Goal: Complete Application Form: Complete application form

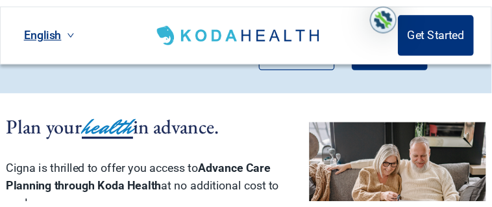
scroll to position [288, 0]
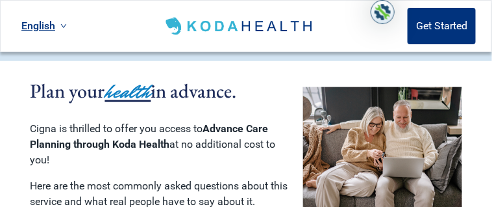
click at [142, 21] on header "English Get Started" at bounding box center [246, 26] width 492 height 52
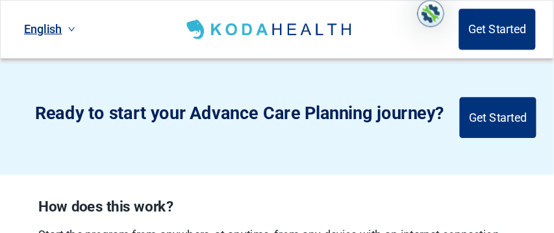
scroll to position [660, 0]
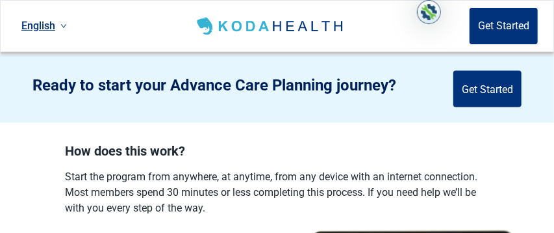
drag, startPoint x: 364, startPoint y: 0, endPoint x: 120, endPoint y: 32, distance: 247.0
click at [120, 32] on header "English Get Started" at bounding box center [277, 26] width 554 height 52
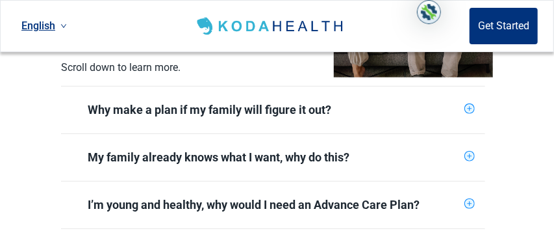
scroll to position [383, 0]
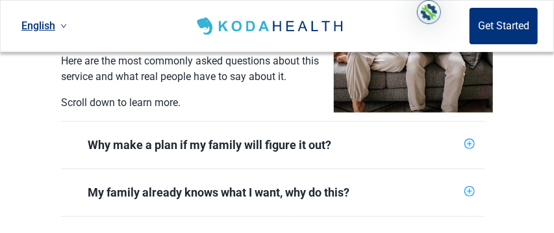
click at [442, 140] on icon "plus-circle" at bounding box center [469, 144] width 8 height 8
click at [442, 138] on icon "plus-circle" at bounding box center [469, 143] width 10 height 10
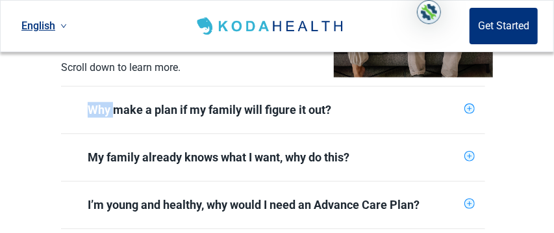
scroll to position [418, 0]
click at [442, 105] on icon "plus-circle" at bounding box center [469, 109] width 8 height 8
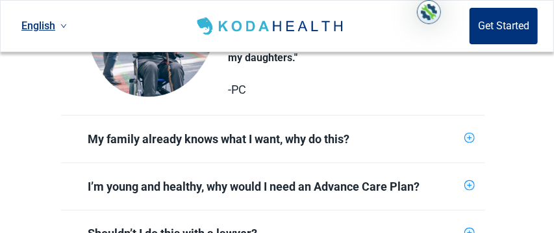
scroll to position [662, 0]
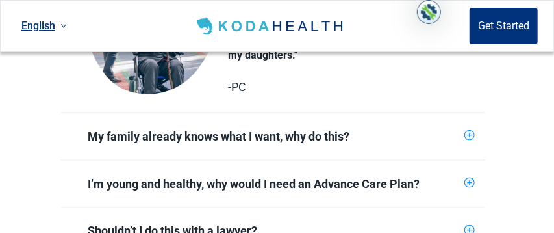
click at [442, 131] on icon "plus-circle" at bounding box center [469, 135] width 8 height 8
click at [442, 130] on icon "plus-circle" at bounding box center [469, 135] width 10 height 10
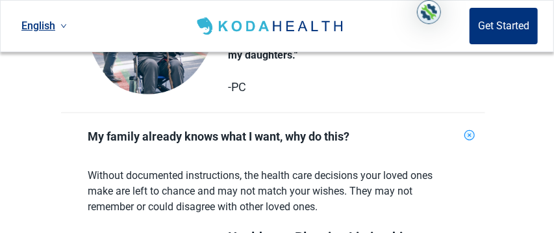
click at [442, 129] on icon "plus-circle" at bounding box center [470, 135] width 12 height 12
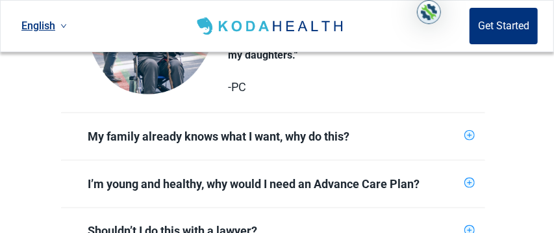
click at [442, 133] on icon "plus-circle" at bounding box center [470, 135] width 5 height 5
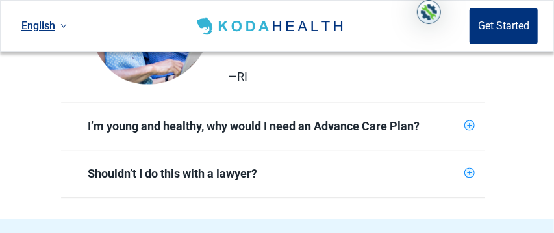
scroll to position [941, 0]
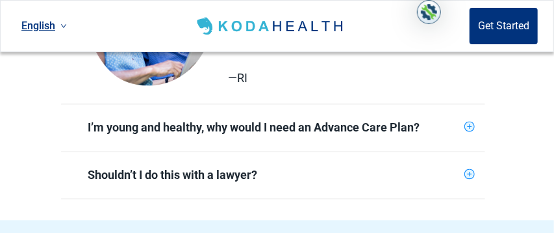
click at [442, 124] on icon "plus-circle" at bounding box center [470, 126] width 5 height 5
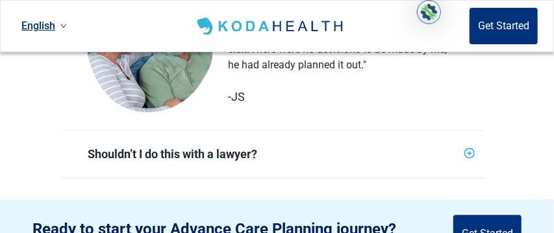
scroll to position [1220, 0]
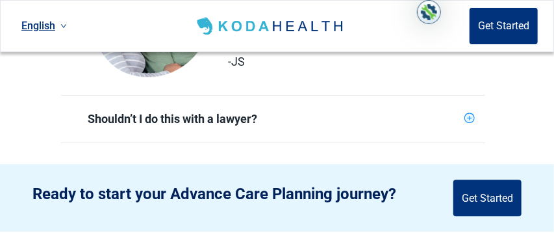
click at [442, 116] on icon "plus-circle" at bounding box center [470, 118] width 5 height 5
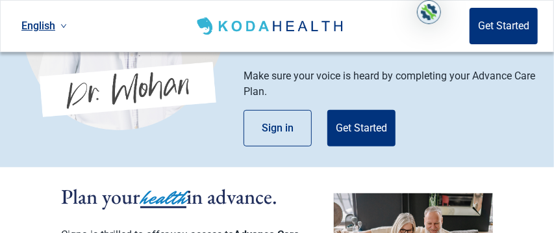
scroll to position [158, 0]
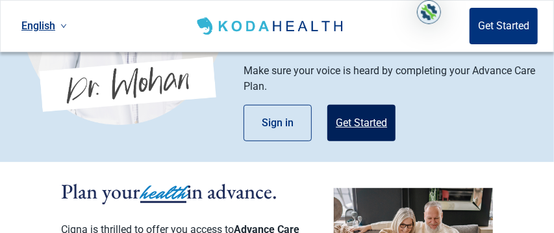
click at [360, 108] on button "Get Started" at bounding box center [361, 123] width 68 height 36
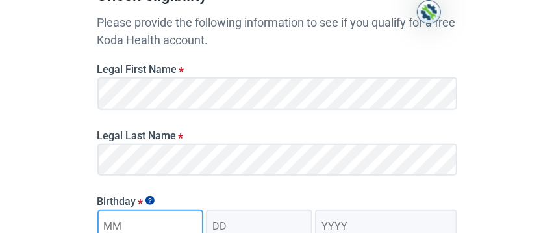
type input "02"
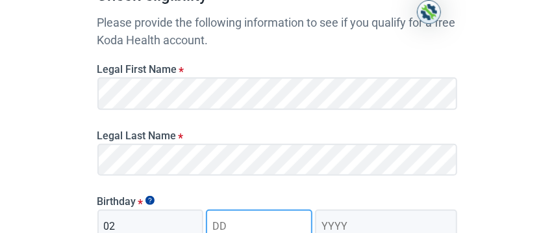
type input "21"
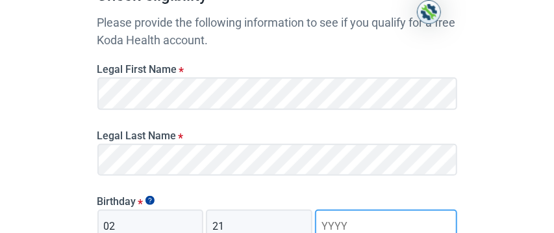
type input "2022"
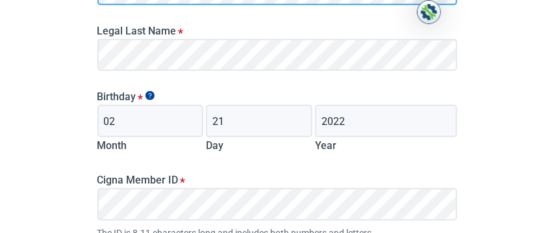
scroll to position [298, 0]
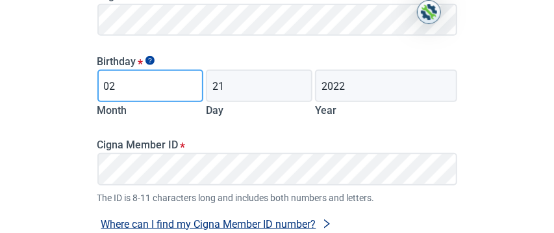
click at [118, 86] on input "02" at bounding box center [150, 86] width 107 height 32
type input "09"
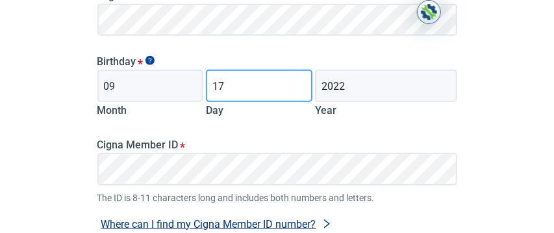
type input "17"
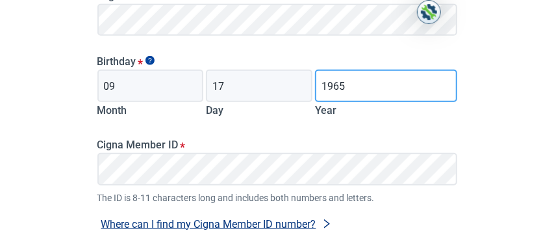
type input "1965"
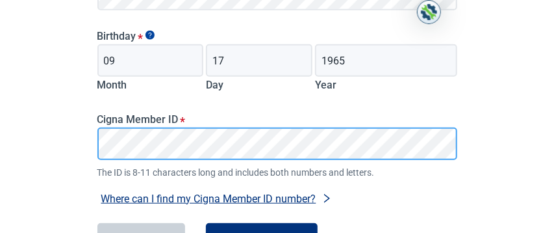
scroll to position [367, 0]
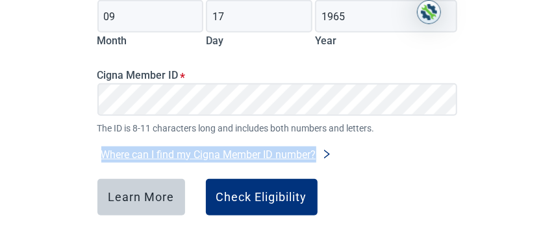
drag, startPoint x: 436, startPoint y: 140, endPoint x: 439, endPoint y: 134, distance: 7.3
click at [439, 134] on div "Legal First Name * Legal Last Name * Birthday * 09 Month 17 Day 1965 Year Cigna…" at bounding box center [277, 1] width 370 height 323
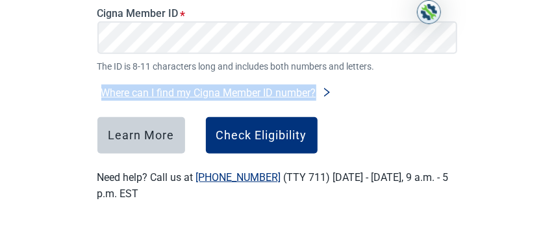
scroll to position [429, 0]
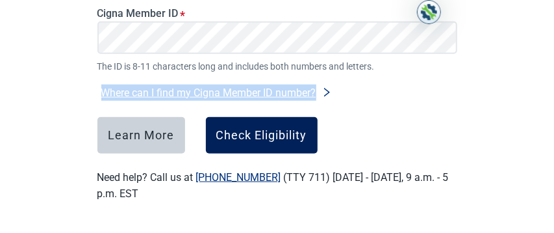
click at [255, 134] on div "Check Eligibility" at bounding box center [261, 135] width 91 height 13
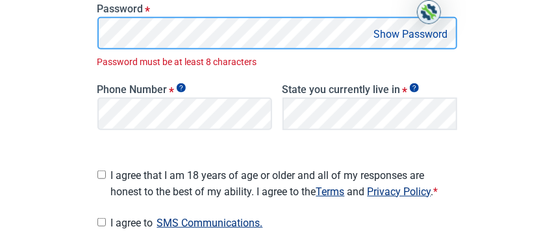
scroll to position [328, 0]
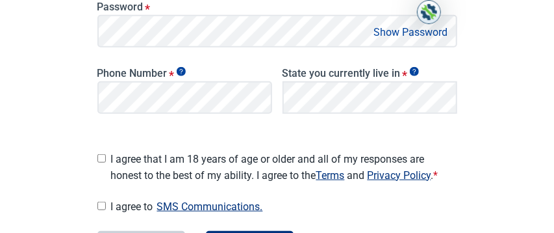
click at [442, 81] on div "Have Questions about Healthcare Planning? Learn More Here English Sign in Great…" at bounding box center [277, 9] width 554 height 674
click at [411, 31] on button "Show Password" at bounding box center [411, 32] width 82 height 18
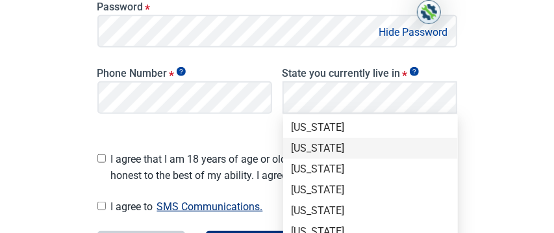
scroll to position [362, 0]
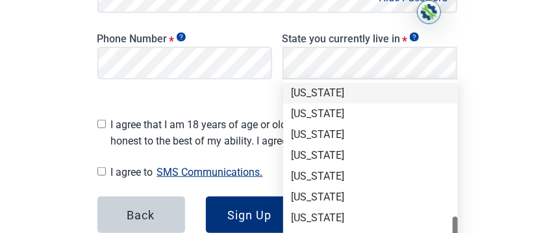
click at [312, 94] on div "[US_STATE]" at bounding box center [370, 93] width 159 height 14
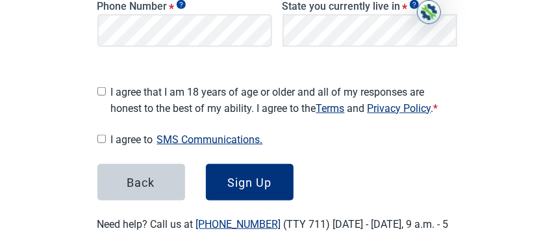
scroll to position [433, 0]
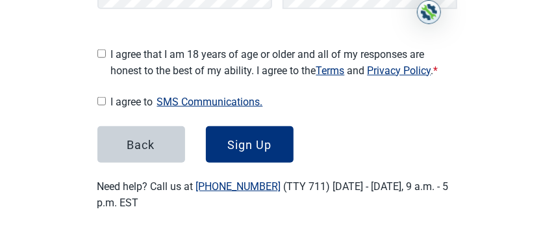
click at [101, 49] on input "I agree that I am 18 years of age or older and all of my responses are honest t…" at bounding box center [101, 53] width 8 height 8
click at [100, 49] on input "I agree that I am 18 years of age or older and all of my responses are honest t…" at bounding box center [101, 53] width 8 height 8
checkbox input "false"
click at [103, 97] on input "I agree to SMS Communications." at bounding box center [101, 101] width 8 height 8
drag, startPoint x: 103, startPoint y: 94, endPoint x: 105, endPoint y: 79, distance: 15.2
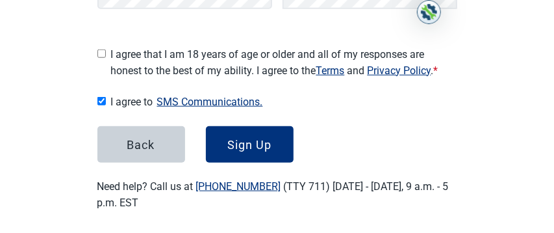
click at [103, 97] on input "I agree to SMS Communications." at bounding box center [101, 101] width 8 height 8
checkbox input "false"
click at [103, 49] on input "I agree that I am 18 years of age or older and all of my responses are honest t…" at bounding box center [101, 53] width 8 height 8
checkbox input "true"
click at [99, 97] on input "I agree to SMS Communications." at bounding box center [101, 101] width 8 height 8
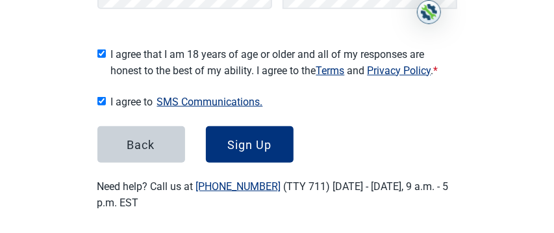
click at [99, 97] on input "I agree to SMS Communications." at bounding box center [101, 101] width 8 height 8
click at [101, 97] on input "I agree to SMS Communications." at bounding box center [101, 101] width 8 height 8
checkbox input "true"
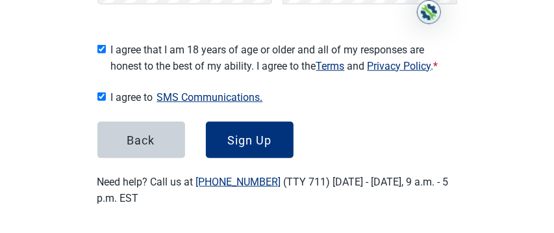
scroll to position [437, 0]
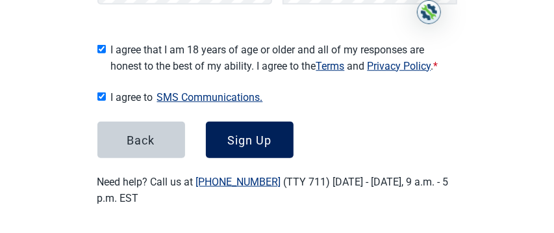
click at [247, 136] on div "Sign Up" at bounding box center [249, 139] width 44 height 13
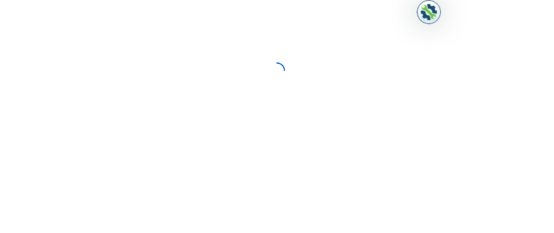
scroll to position [238, 0]
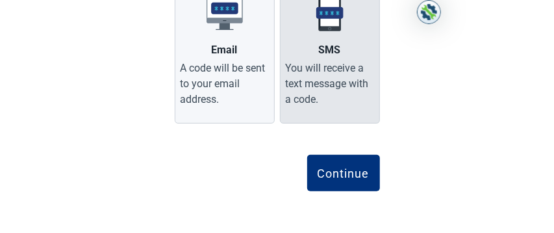
click at [338, 55] on div "SMS" at bounding box center [330, 50] width 22 height 16
click at [0, 0] on input "SMS You will receive a text message with a code." at bounding box center [0, 0] width 0 height 0
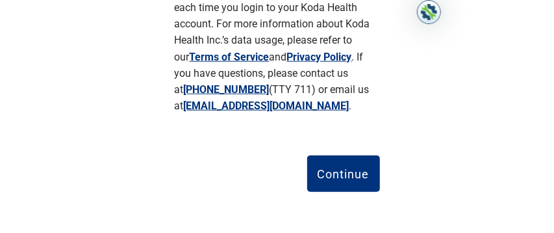
scroll to position [459, 0]
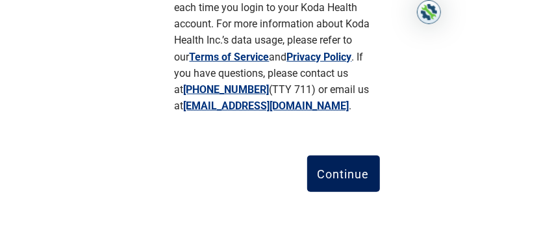
click at [340, 173] on div "Continue" at bounding box center [344, 173] width 52 height 13
click at [340, 173] on button "Continue" at bounding box center [343, 173] width 73 height 36
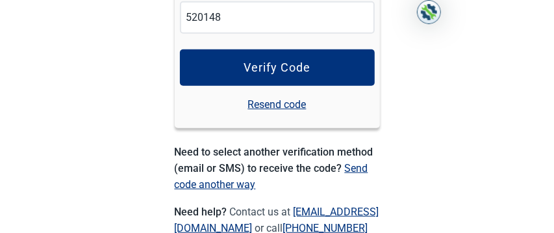
scroll to position [272, 0]
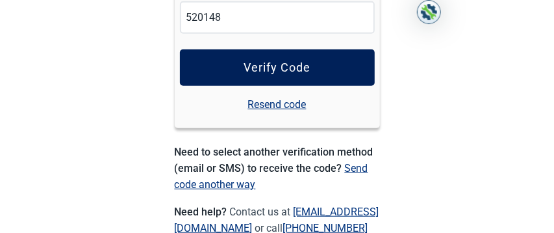
type input "520148"
click at [298, 68] on div "Verify Code" at bounding box center [277, 67] width 67 height 13
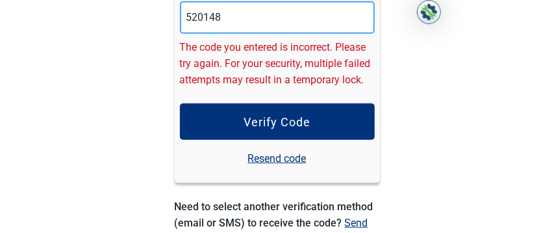
drag, startPoint x: 225, startPoint y: 18, endPoint x: 185, endPoint y: 25, distance: 40.3
click at [185, 25] on input "520148" at bounding box center [277, 17] width 195 height 32
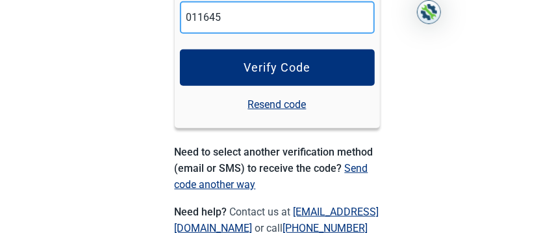
type input "011645"
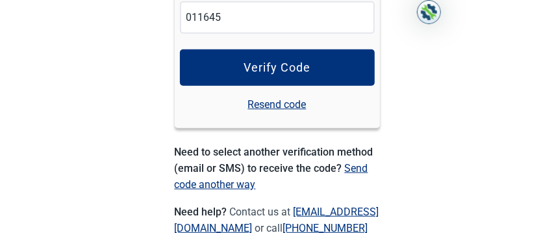
click at [438, 64] on div "English Enter a verification code A verification code has been sent to (***) **…" at bounding box center [277, 18] width 554 height 581
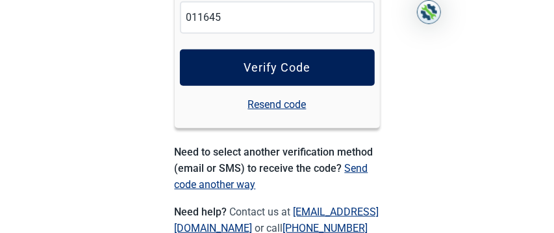
click at [284, 68] on div "Verify Code" at bounding box center [277, 67] width 67 height 13
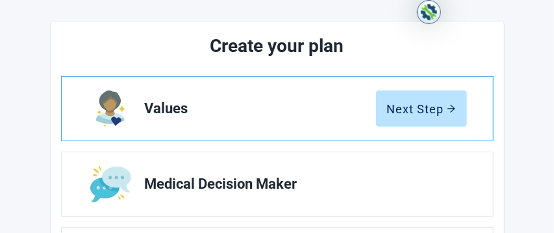
scroll to position [144, 0]
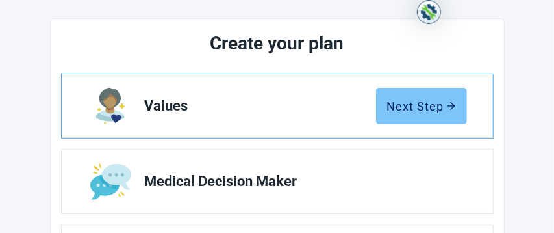
click at [428, 107] on div "Next Step" at bounding box center [421, 105] width 69 height 13
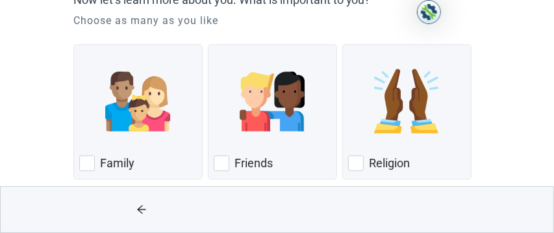
scroll to position [139, 0]
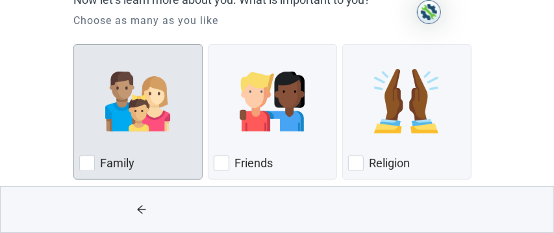
click at [83, 165] on div "Family, checkbox, not checked" at bounding box center [87, 163] width 16 height 16
click at [74, 45] on input "Family" at bounding box center [73, 44] width 1 height 1
checkbox input "true"
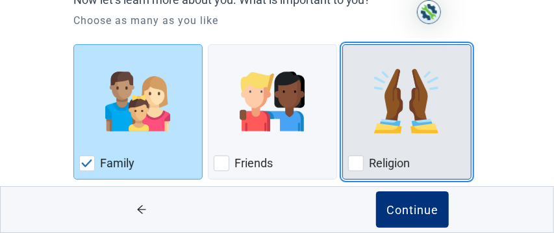
click at [361, 160] on div "Religion, checkbox, not checked" at bounding box center [356, 163] width 16 height 16
click at [343, 45] on input "Religion" at bounding box center [342, 44] width 1 height 1
checkbox input "true"
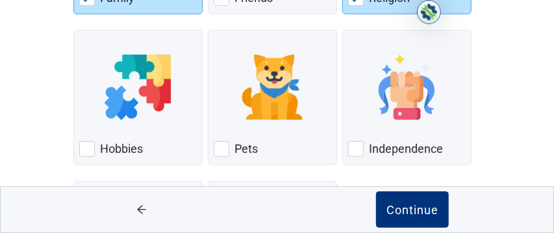
scroll to position [314, 0]
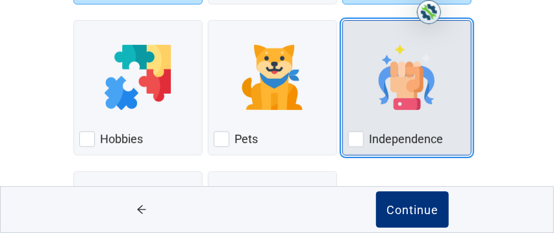
click at [358, 134] on div "Independence, checkbox, not checked" at bounding box center [356, 139] width 16 height 16
click at [343, 21] on input "Independence" at bounding box center [342, 20] width 1 height 1
checkbox input "true"
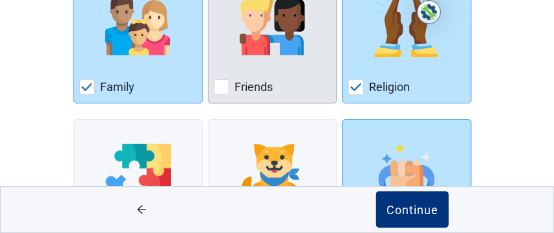
scroll to position [216, 0]
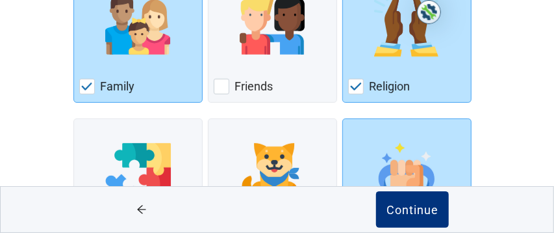
click at [220, 88] on div "Friends, checkbox, not checked" at bounding box center [222, 87] width 16 height 16
checkbox input "true"
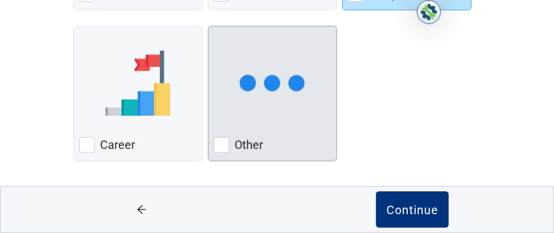
scroll to position [459, 0]
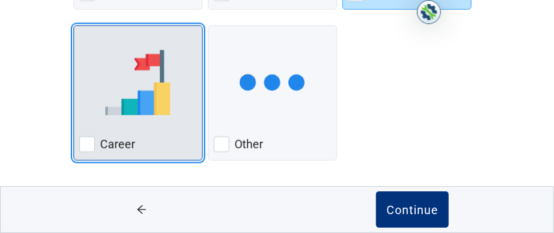
click at [88, 143] on div "Career, checkbox, not checked" at bounding box center [87, 144] width 16 height 16
click at [74, 26] on input "Career" at bounding box center [73, 25] width 1 height 1
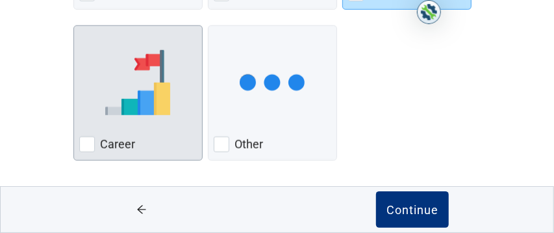
click at [88, 146] on div "Career, checkbox, not checked" at bounding box center [87, 144] width 16 height 16
click at [74, 26] on input "Career" at bounding box center [73, 25] width 1 height 1
click at [89, 143] on div "Career, checkbox, not checked" at bounding box center [87, 144] width 16 height 16
click at [74, 26] on input "Career" at bounding box center [73, 25] width 1 height 1
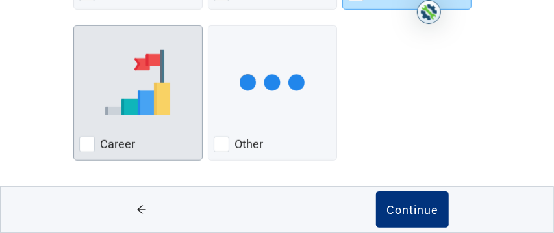
checkbox input "true"
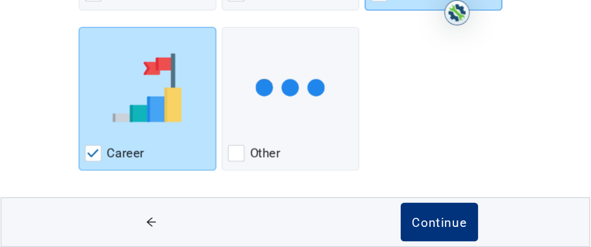
scroll to position [444, 0]
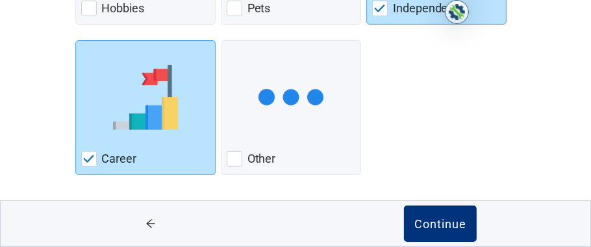
drag, startPoint x: 468, startPoint y: 0, endPoint x: 561, endPoint y: 43, distance: 102.3
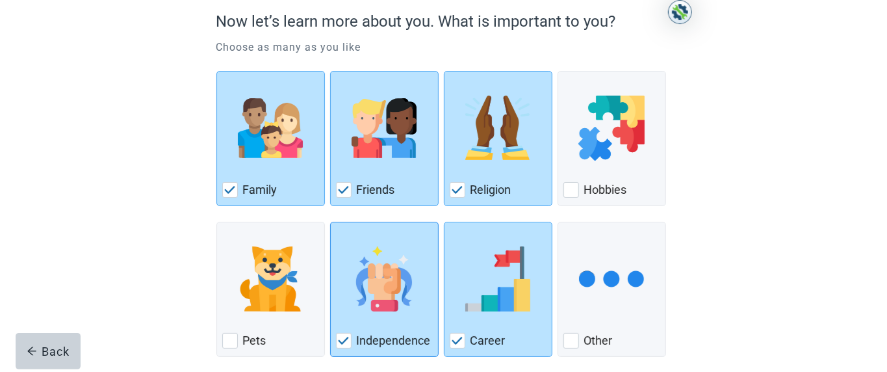
scroll to position [0, 0]
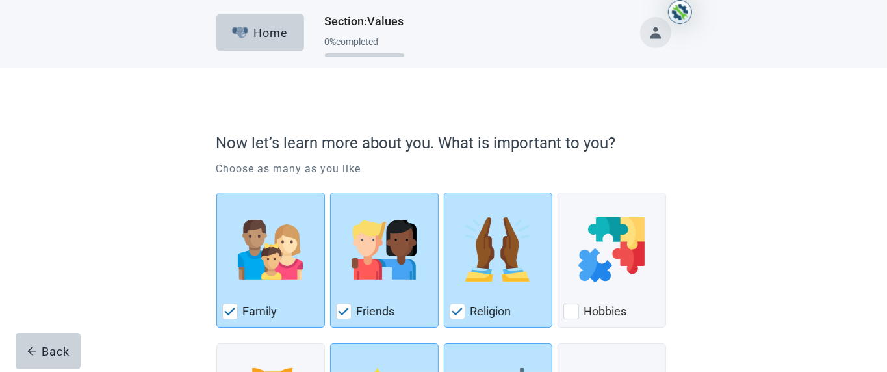
drag, startPoint x: 499, startPoint y: 1, endPoint x: 815, endPoint y: 53, distance: 319.9
click at [442, 51] on header "Home Section : Values 0 % completed" at bounding box center [443, 34] width 887 height 68
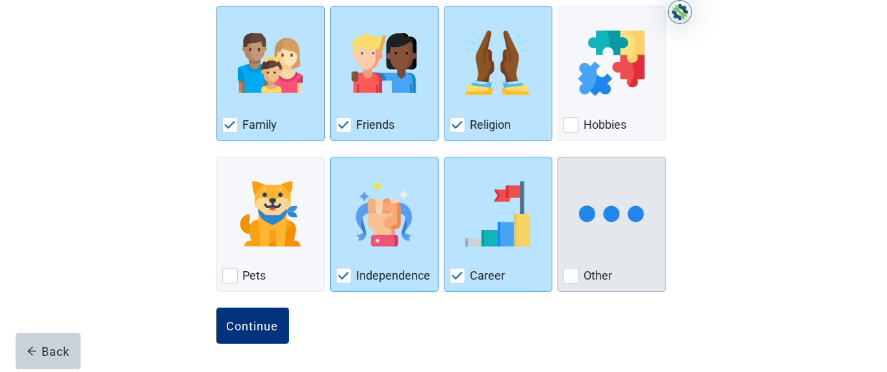
scroll to position [186, 0]
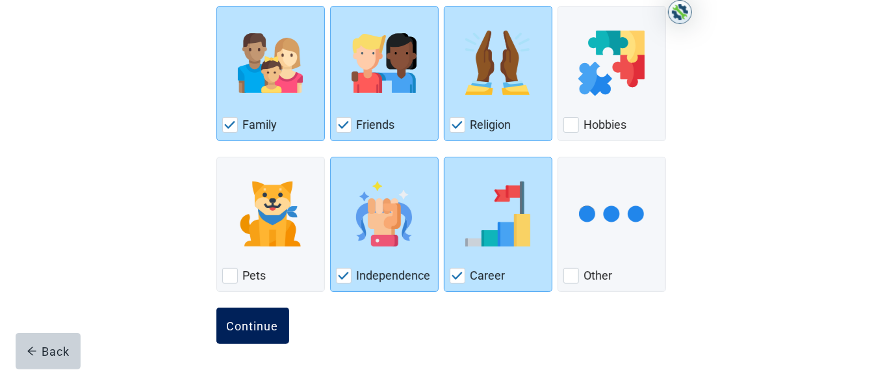
click at [265, 185] on div "Continue" at bounding box center [253, 325] width 52 height 13
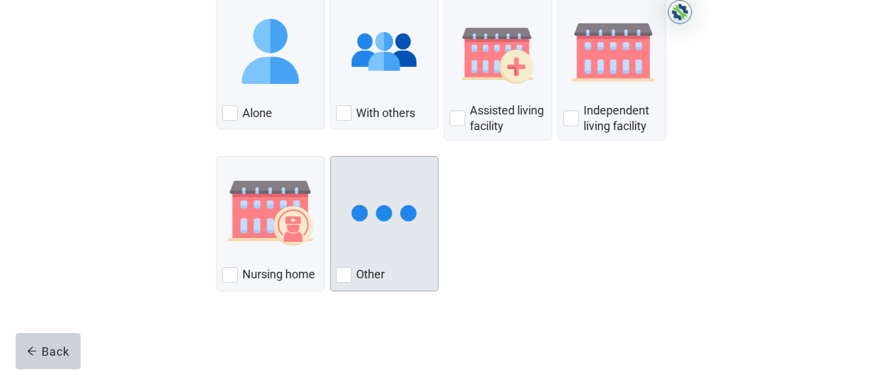
scroll to position [223, 0]
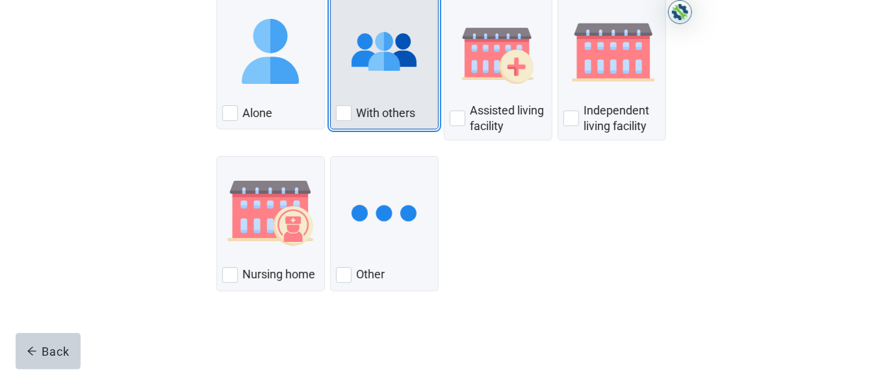
click at [342, 105] on div "With Others, checkbox, not checked" at bounding box center [344, 113] width 16 height 16
checkbox input "true"
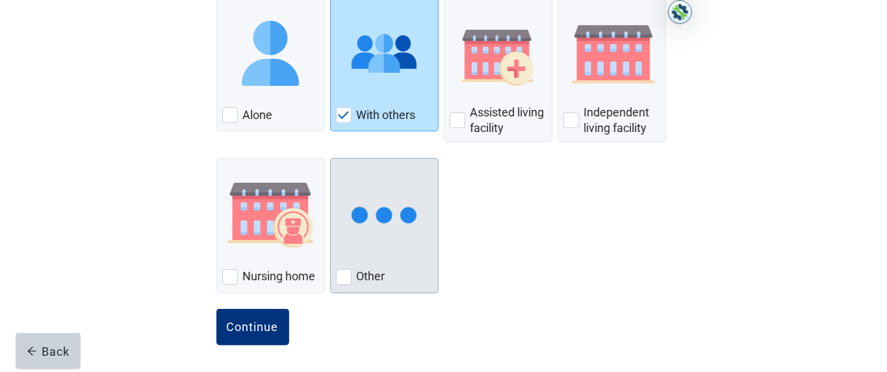
scroll to position [197, 0]
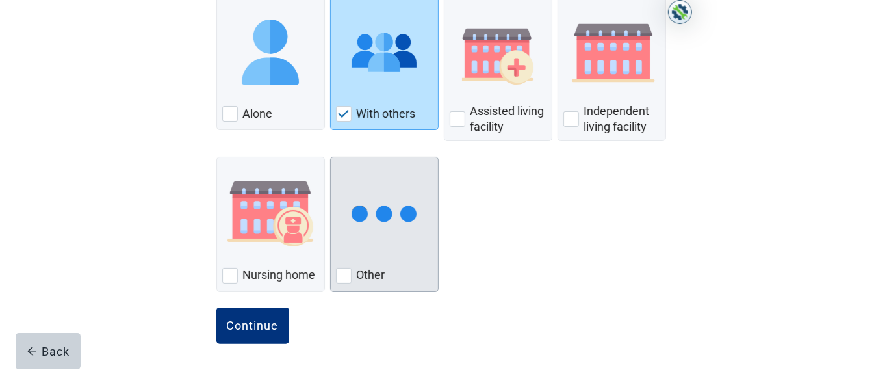
click at [346, 185] on div "Other, checkbox, not checked" at bounding box center [344, 276] width 16 height 16
click at [331, 157] on input "Other" at bounding box center [330, 157] width 1 height 1
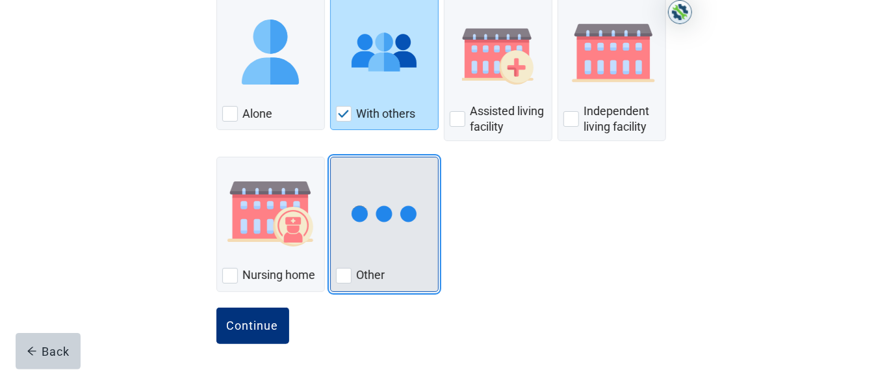
click at [344, 185] on div "Other, checkbox, not checked" at bounding box center [344, 276] width 16 height 16
click at [331, 157] on input "Other" at bounding box center [330, 157] width 1 height 1
checkbox input "true"
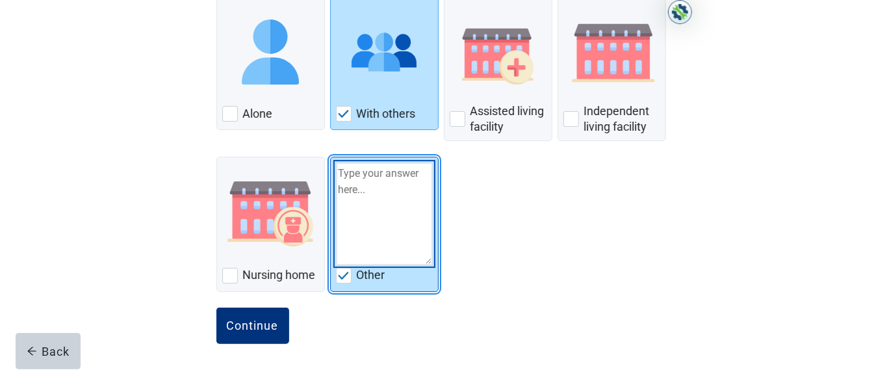
click at [354, 179] on textarea "Other" at bounding box center [384, 213] width 97 height 103
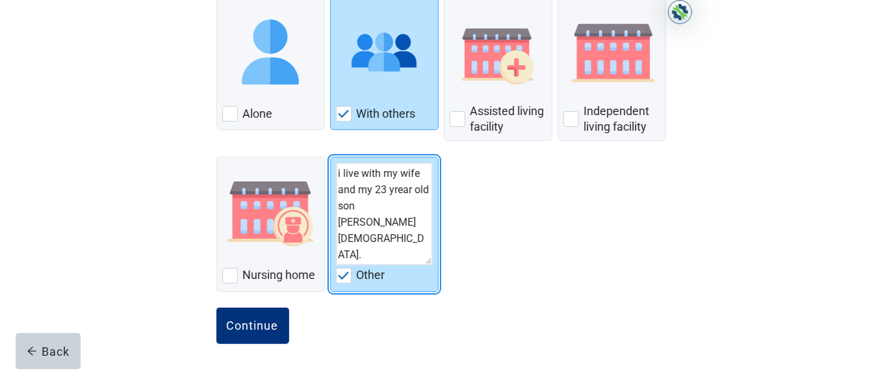
click at [442, 185] on div "Alone With others Assisted living facility Independent living facility Nursing …" at bounding box center [443, 140] width 455 height 312
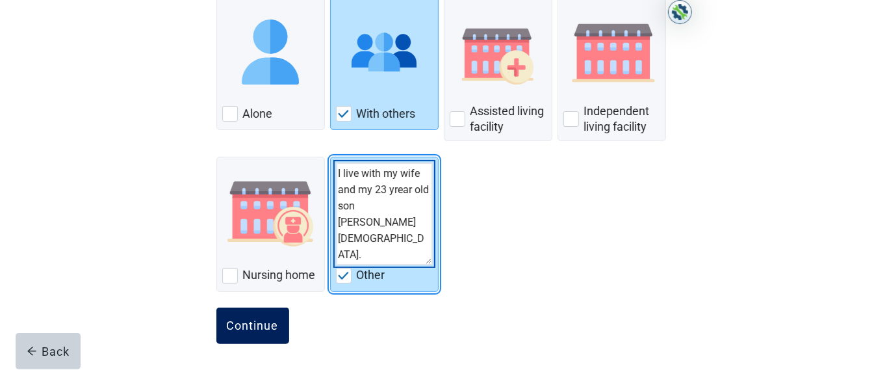
type textarea "I live with my wife and my 23 yrear old son [PERSON_NAME] [DEMOGRAPHIC_DATA]."
click at [251, 185] on div "Continue" at bounding box center [253, 325] width 52 height 13
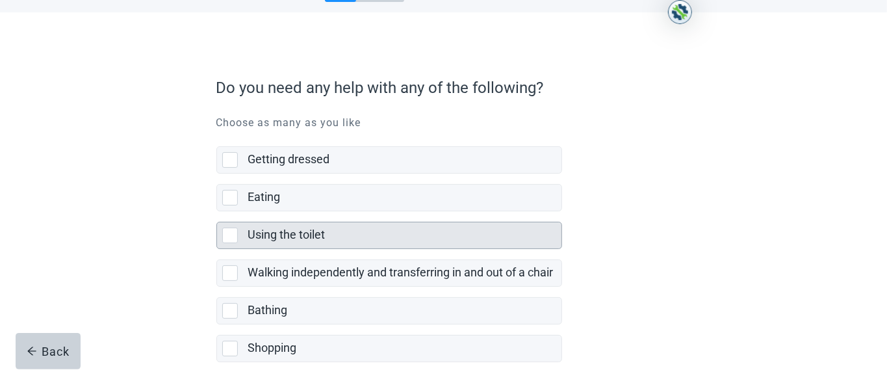
scroll to position [111, 0]
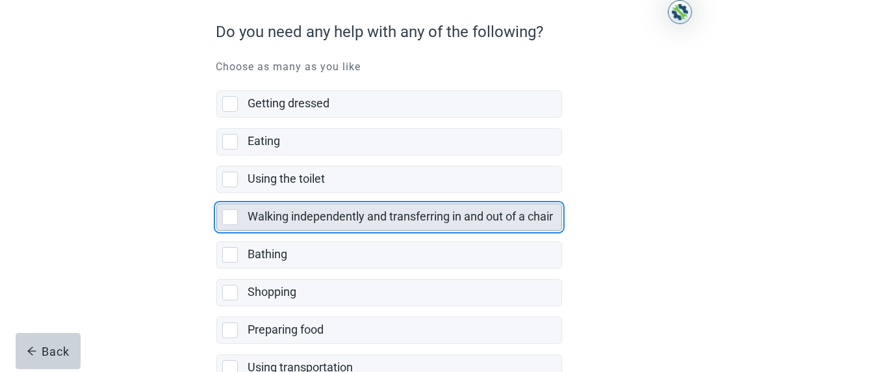
click at [232, 185] on div "Walking independently and transferring in and out of a chair, checkbox, not sel…" at bounding box center [230, 217] width 16 height 16
click at [217, 185] on input "Walking independently and transferring in and out of a chair" at bounding box center [216, 193] width 1 height 1
click at [227, 185] on div "Walking independently and transferring in and out of a chair, checkbox, not sel…" at bounding box center [230, 217] width 16 height 16
click at [217, 185] on input "Walking independently and transferring in and out of a chair" at bounding box center [216, 193] width 1 height 1
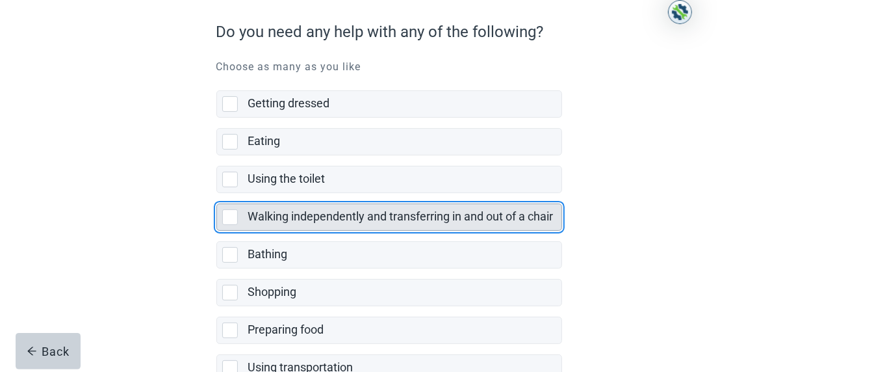
checkbox input "true"
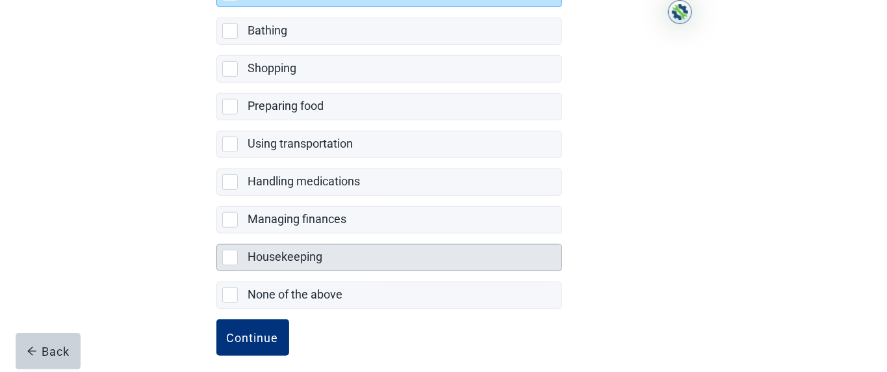
scroll to position [346, 0]
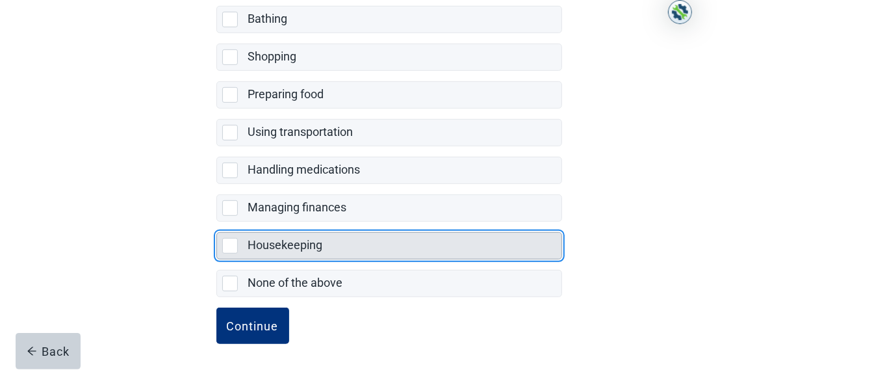
click at [232, 185] on div "Housekeeping, checkbox, not selected" at bounding box center [230, 246] width 16 height 16
click at [217, 185] on input "Housekeeping" at bounding box center [216, 222] width 1 height 1
checkbox input "true"
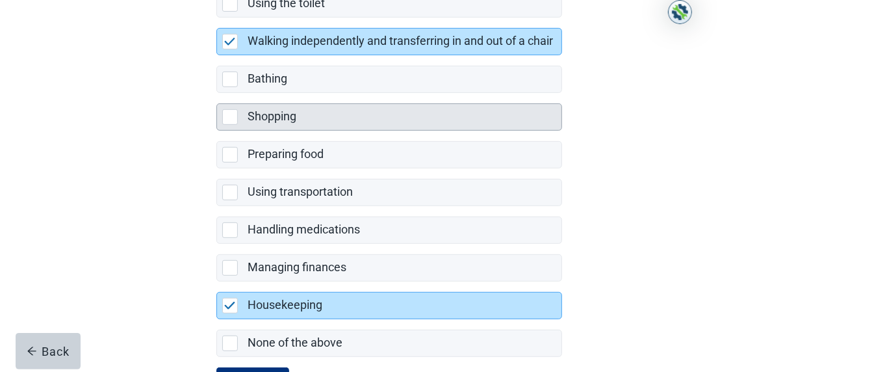
scroll to position [290, 0]
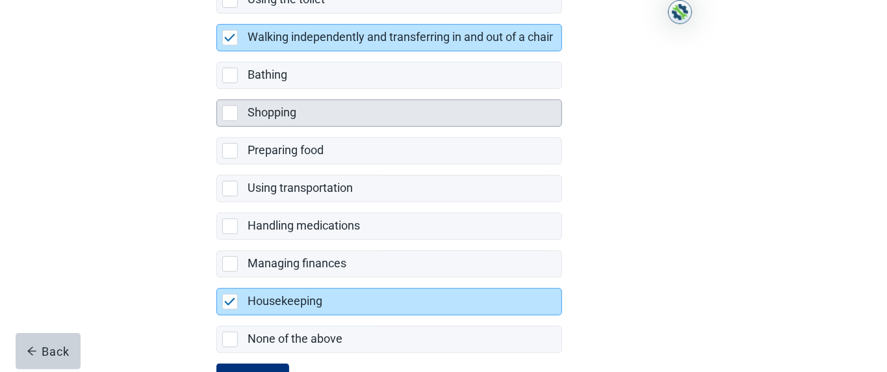
click at [229, 116] on div "Shopping, checkbox, not selected" at bounding box center [230, 113] width 16 height 16
click at [217, 90] on input "Shopping" at bounding box center [216, 89] width 1 height 1
checkbox input "true"
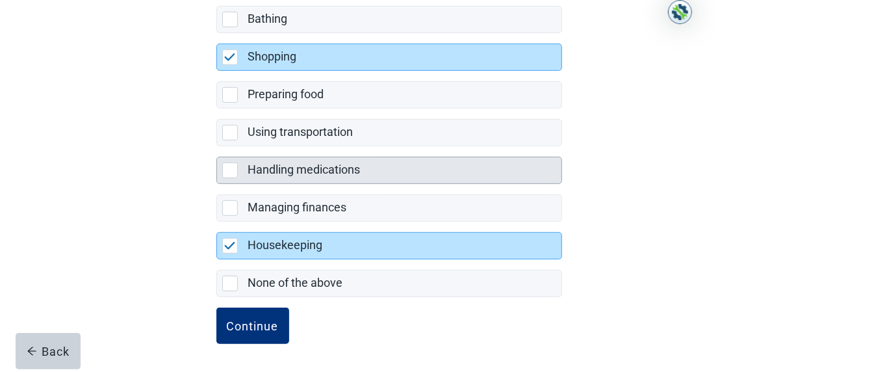
scroll to position [346, 0]
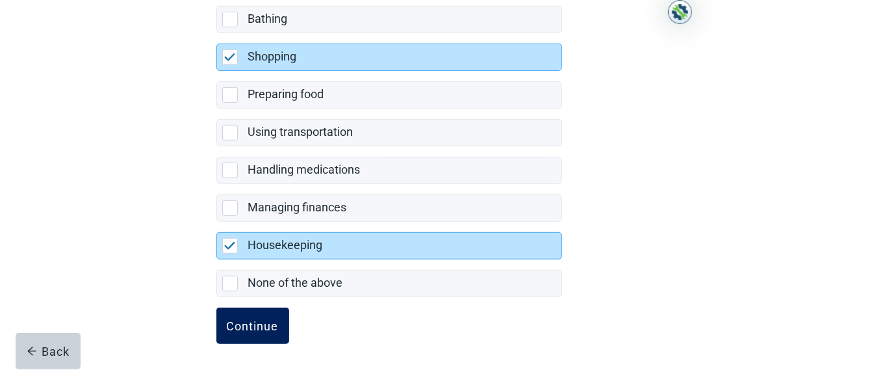
click at [256, 185] on div "Continue" at bounding box center [253, 325] width 52 height 13
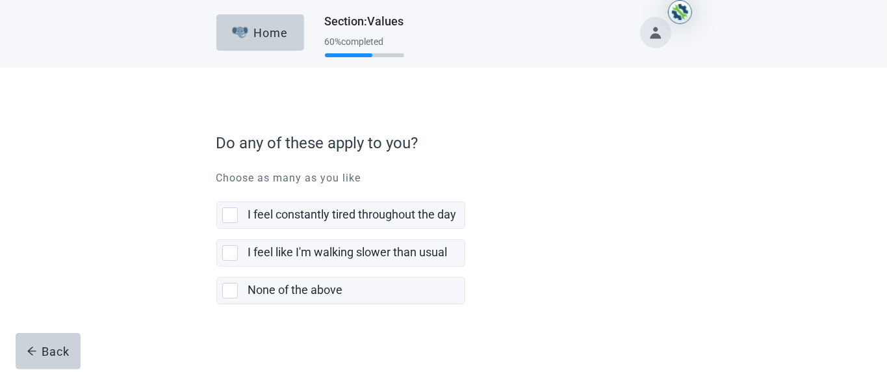
scroll to position [27, 0]
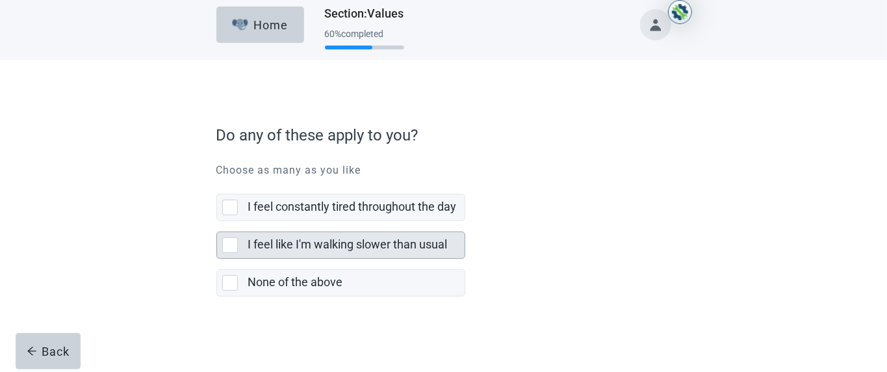
click at [234, 185] on div "I feel like I'm walking slower than usual, checkbox, not selected" at bounding box center [230, 245] width 16 height 16
click at [217, 185] on input "I feel like I'm walking slower than usual" at bounding box center [216, 221] width 1 height 1
checkbox input "true"
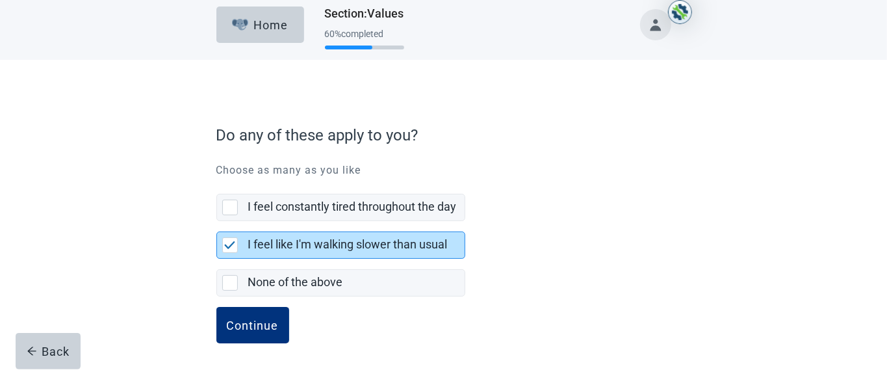
scroll to position [7, 0]
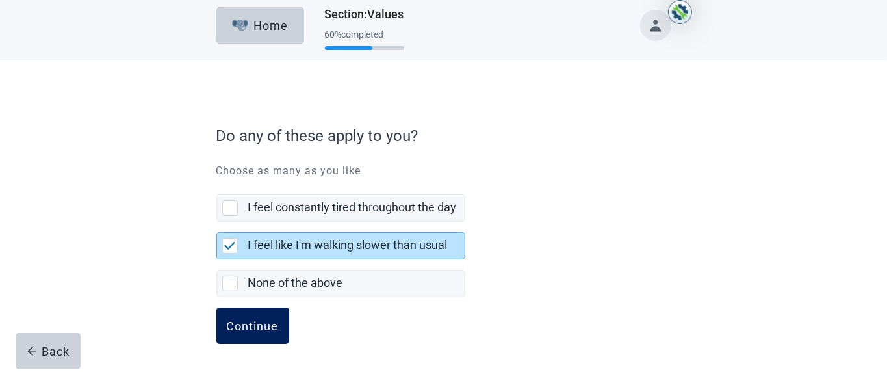
click at [263, 185] on div "Continue" at bounding box center [253, 325] width 52 height 13
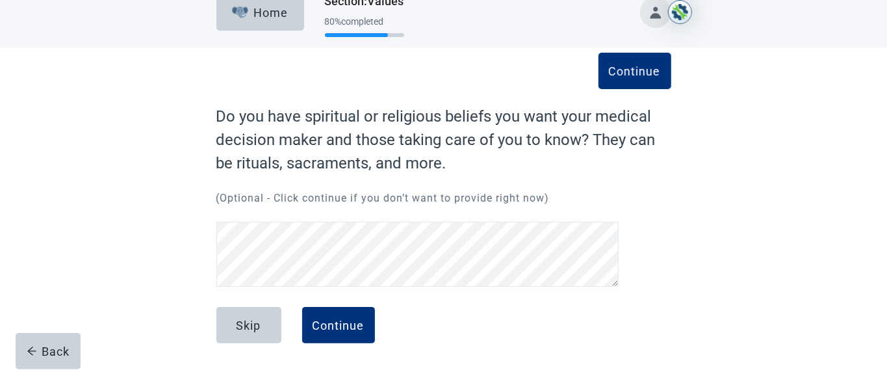
scroll to position [20, 0]
click at [442, 185] on div "Continue Do you have spiritual or religious beliefs you want your medical decis…" at bounding box center [443, 209] width 798 height 324
click at [261, 185] on button "Skip" at bounding box center [248, 325] width 65 height 36
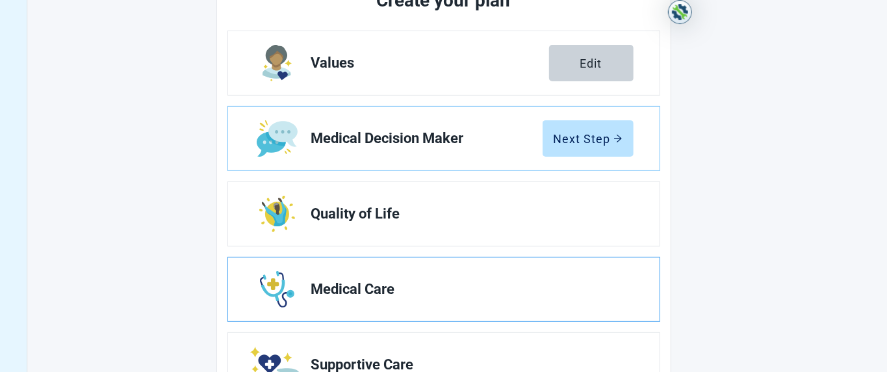
scroll to position [188, 0]
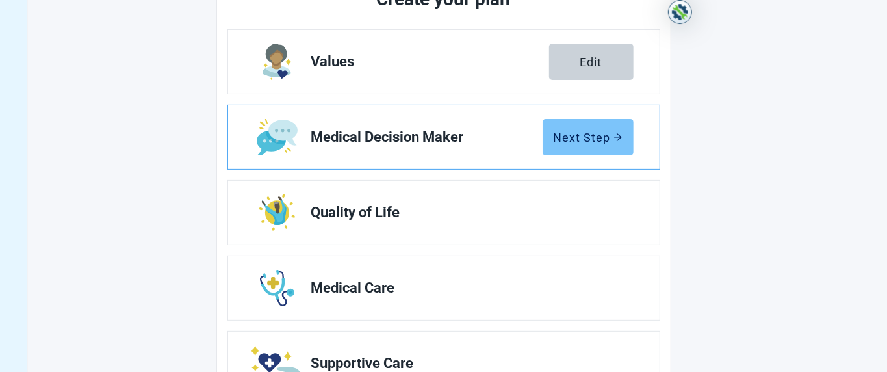
click at [442, 136] on div "Next Step" at bounding box center [587, 137] width 69 height 13
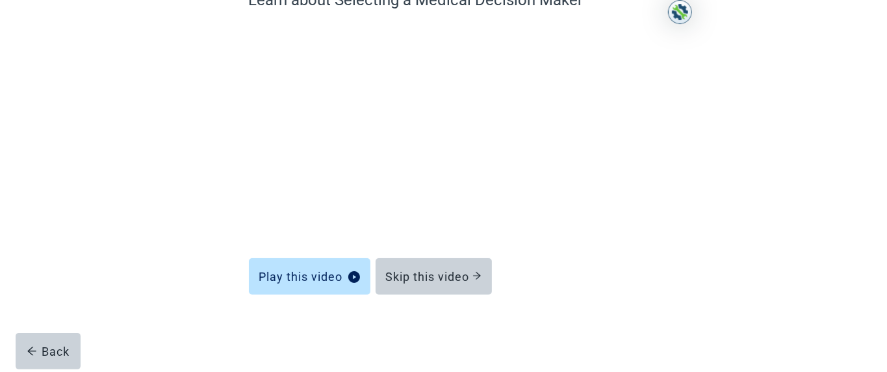
scroll to position [128, 0]
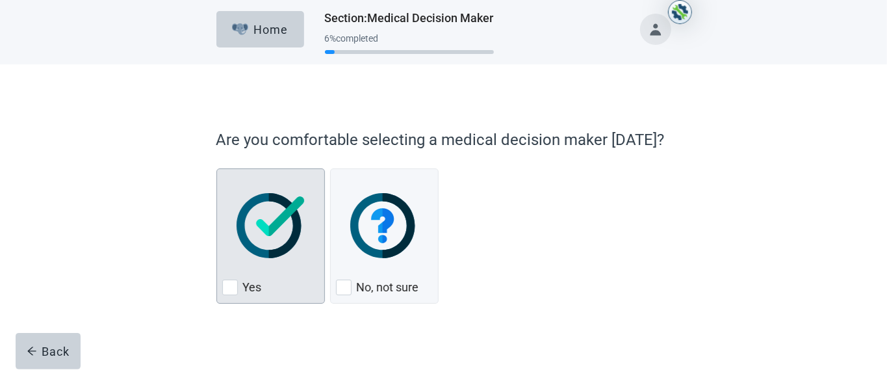
scroll to position [3, 0]
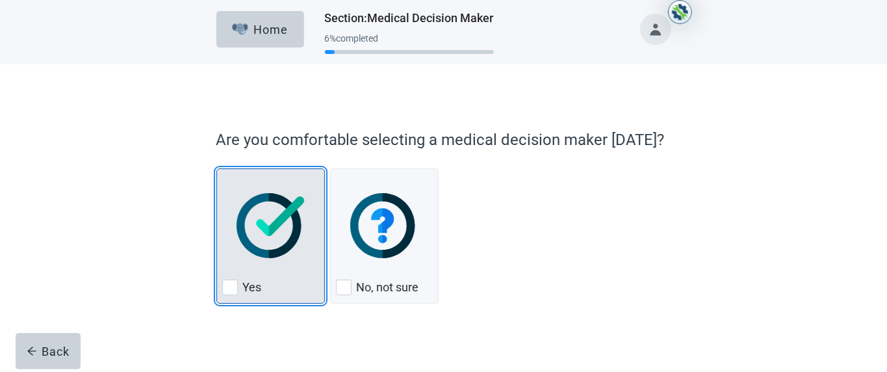
click at [229, 185] on div "Yes, checkbox, not checked" at bounding box center [230, 287] width 16 height 16
click at [217, 169] on input "Yes" at bounding box center [216, 168] width 1 height 1
checkbox input "true"
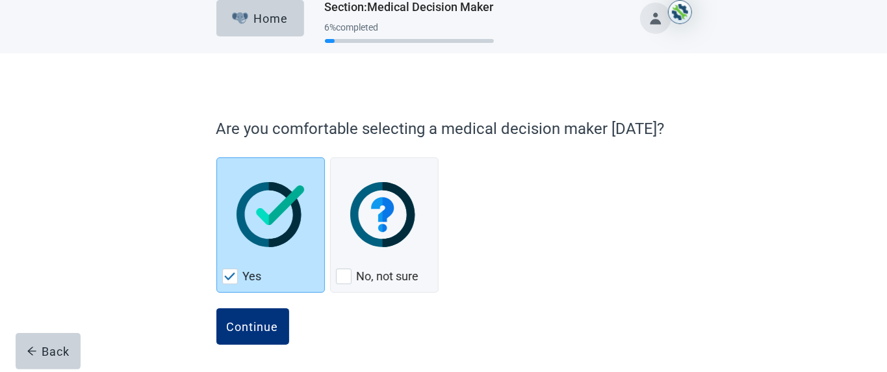
scroll to position [15, 0]
click at [260, 185] on div "Continue" at bounding box center [253, 325] width 52 height 13
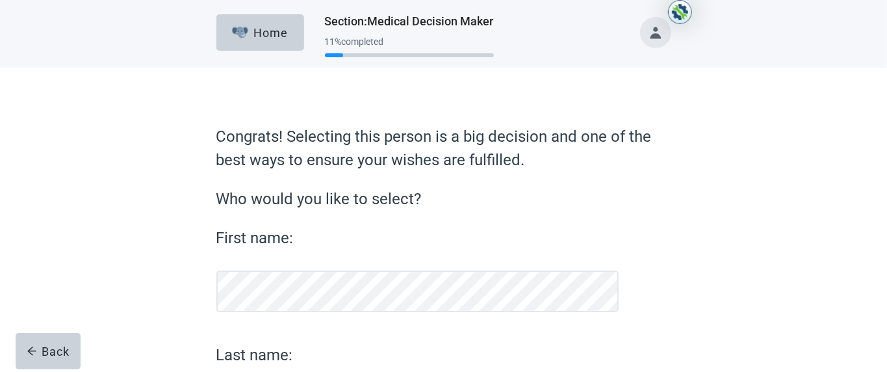
click at [442, 185] on div "Congrats! Selecting this person is a big decision and one of the best ways to e…" at bounding box center [443, 289] width 798 height 442
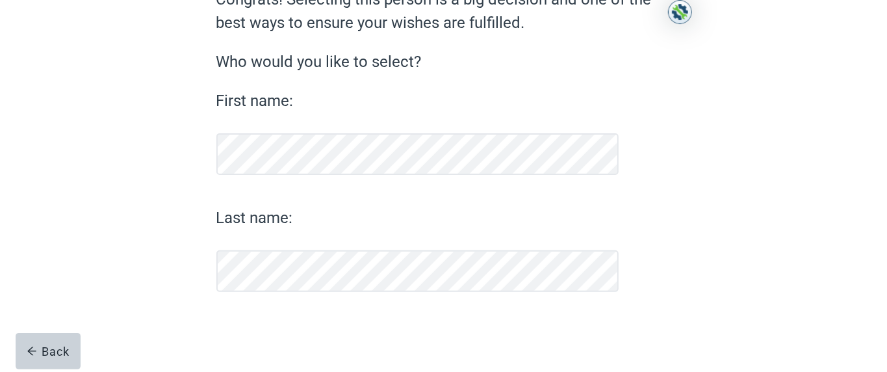
scroll to position [137, 0]
click at [313, 185] on label "Last name:" at bounding box center [417, 217] width 403 height 23
click at [442, 163] on div "Continue Congrats! Selecting this person is a big decision and one of the best …" at bounding box center [444, 164] width 546 height 416
click at [262, 185] on div "Continue" at bounding box center [253, 325] width 52 height 13
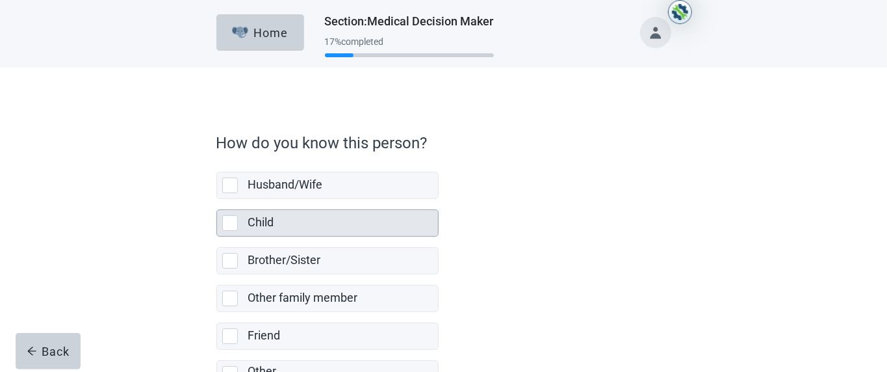
click at [229, 185] on div "Child, checkbox, not selected" at bounding box center [230, 223] width 16 height 16
click at [217, 185] on input "Child" at bounding box center [216, 199] width 1 height 1
checkbox input "true"
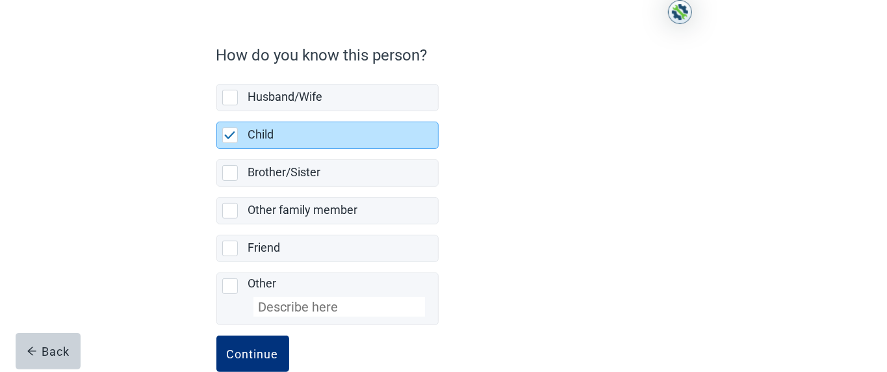
scroll to position [116, 0]
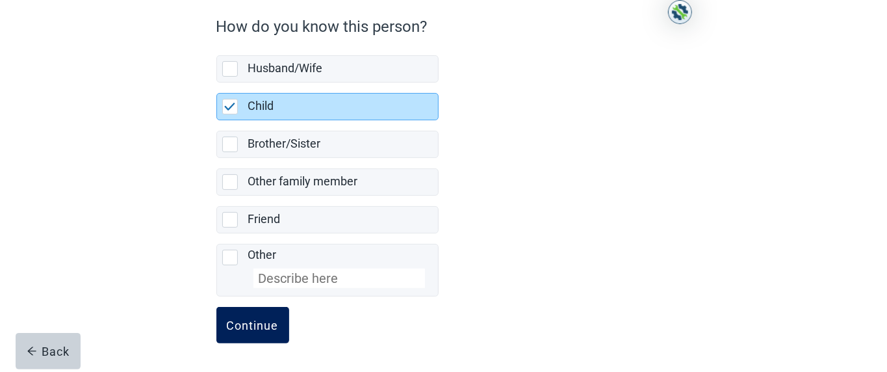
click at [251, 185] on div "Continue" at bounding box center [253, 324] width 52 height 13
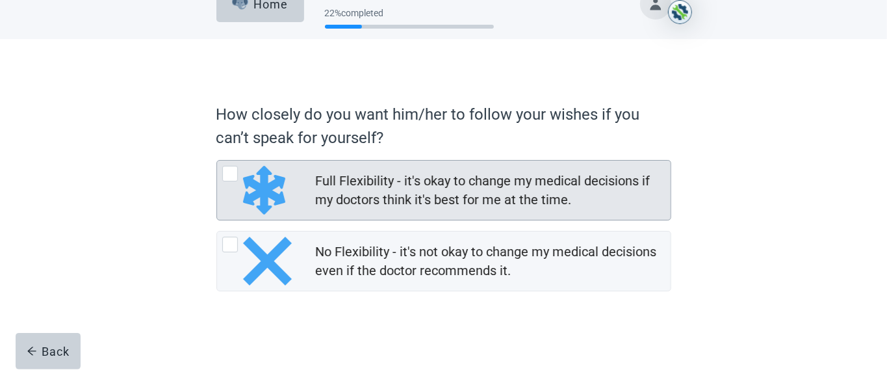
scroll to position [49, 0]
click at [385, 171] on div "Full Flexibility - it's okay to change my medical decisions if my doctors think…" at bounding box center [489, 190] width 347 height 38
click at [217, 160] on input "Full Flexibility - it's okay to change my medical decisions if my doctors think…" at bounding box center [216, 160] width 1 height 1
radio input "true"
click at [385, 166] on div "Full Flexibility - it's okay to change my medical decisions if my doctors think…" at bounding box center [443, 189] width 453 height 59
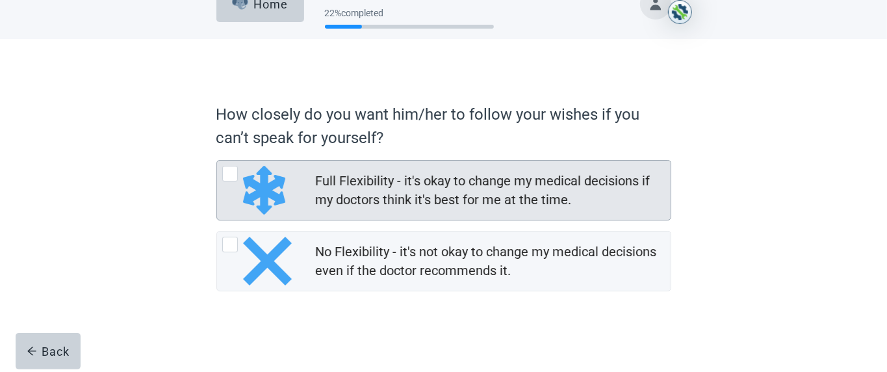
click at [217, 160] on input "Full Flexibility - it's okay to change my medical decisions if my doctors think…" at bounding box center [216, 160] width 1 height 1
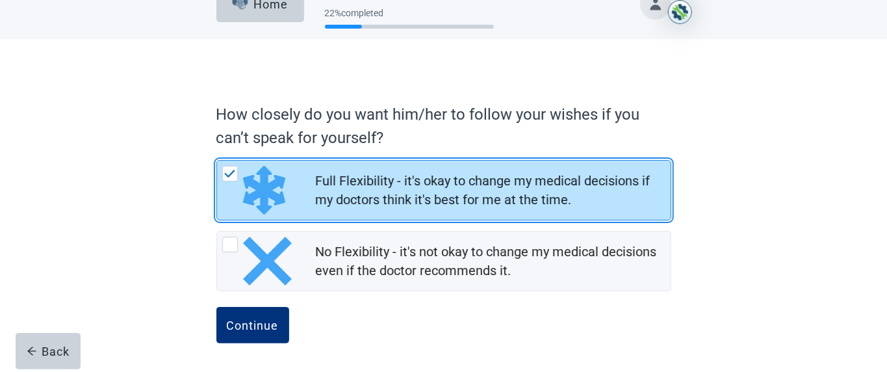
scroll to position [28, 0]
click at [260, 185] on div "Continue" at bounding box center [253, 325] width 52 height 13
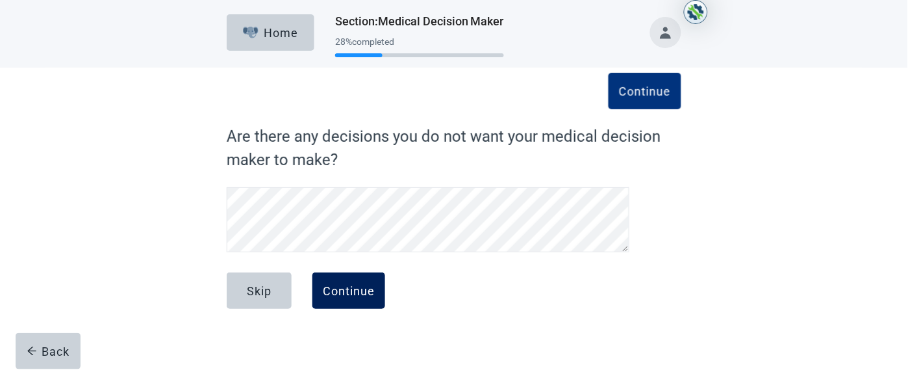
click at [349, 185] on div "Continue" at bounding box center [349, 290] width 52 height 13
drag, startPoint x: 349, startPoint y: 294, endPoint x: 414, endPoint y: 257, distance: 74.5
click at [349, 185] on div "Continue" at bounding box center [349, 290] width 52 height 13
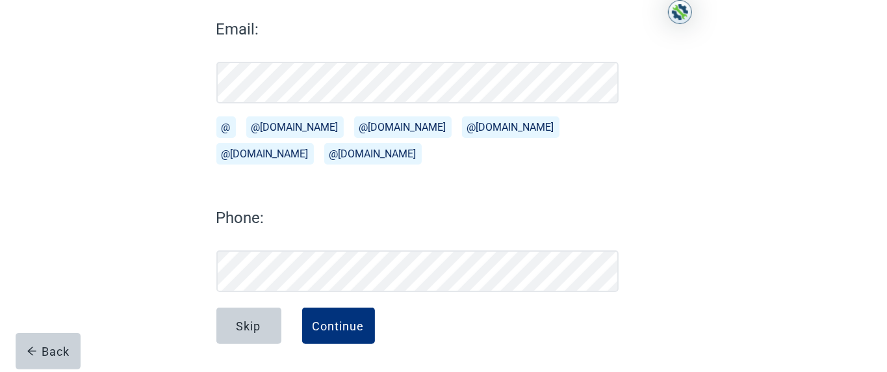
scroll to position [177, 0]
click at [349, 185] on div "Continue" at bounding box center [338, 325] width 52 height 13
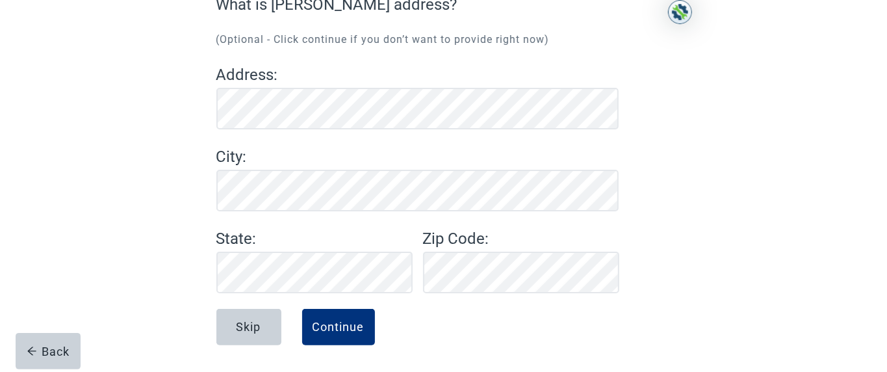
scroll to position [133, 0]
click at [335, 185] on div "Continue" at bounding box center [338, 325] width 52 height 13
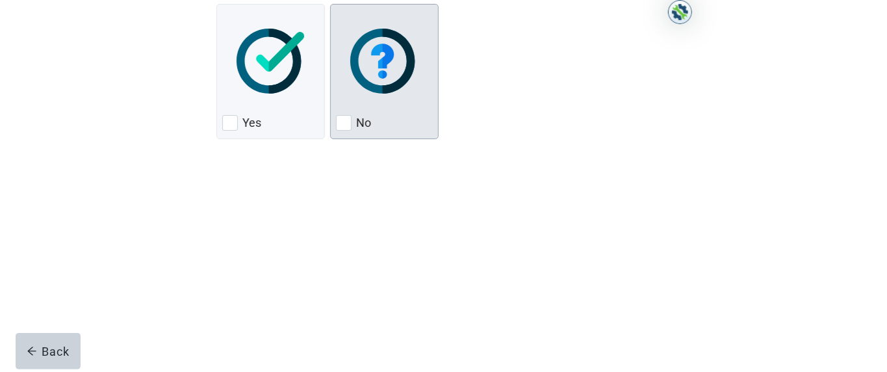
scroll to position [223, 0]
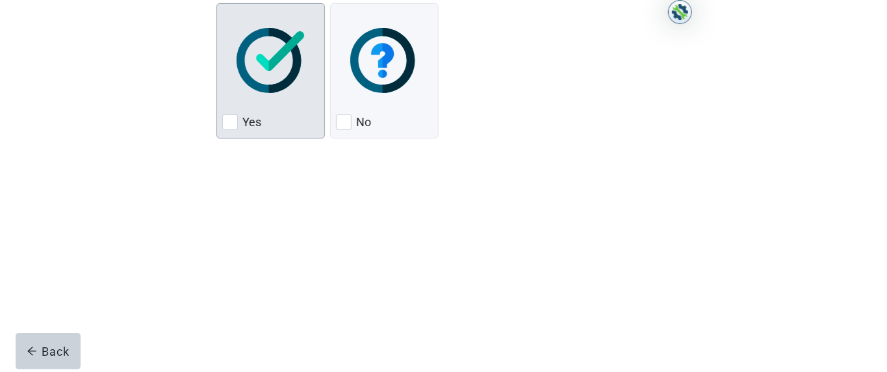
click at [229, 125] on div "Yes, checkbox, not checked" at bounding box center [230, 122] width 16 height 16
click at [217, 4] on input "Yes" at bounding box center [216, 3] width 1 height 1
checkbox input "true"
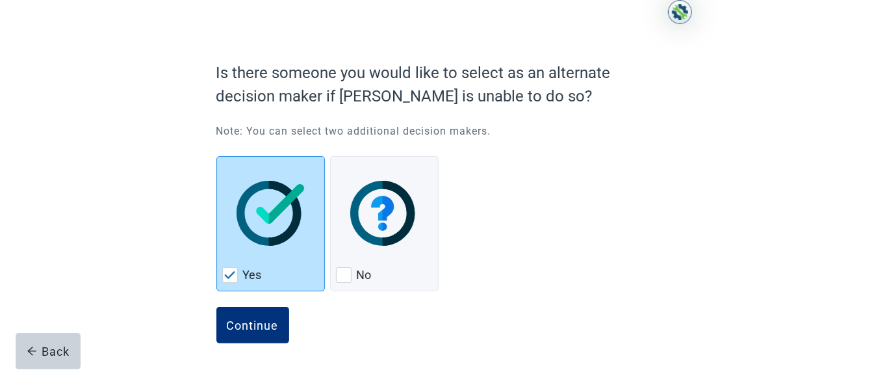
scroll to position [70, 0]
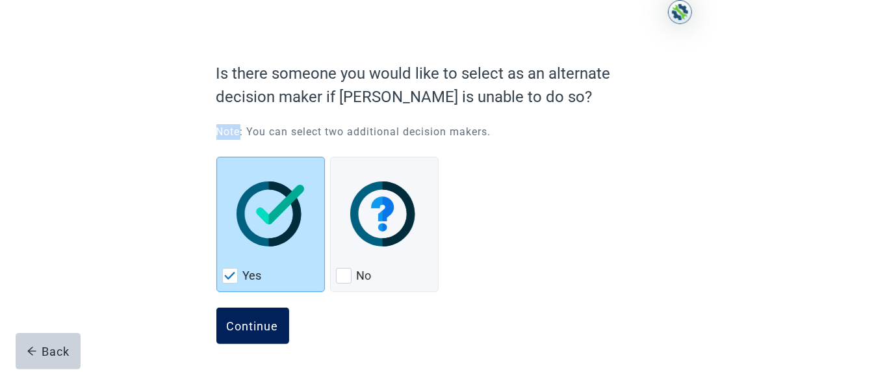
click at [267, 185] on button "Continue" at bounding box center [252, 325] width 73 height 36
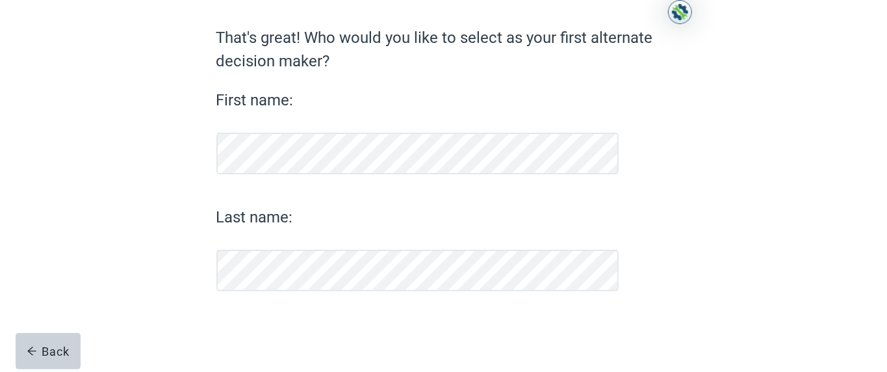
click at [253, 185] on html "Skip to main content Home Section : Medical Decision Maker 50 % completed That'…" at bounding box center [443, 87] width 887 height 372
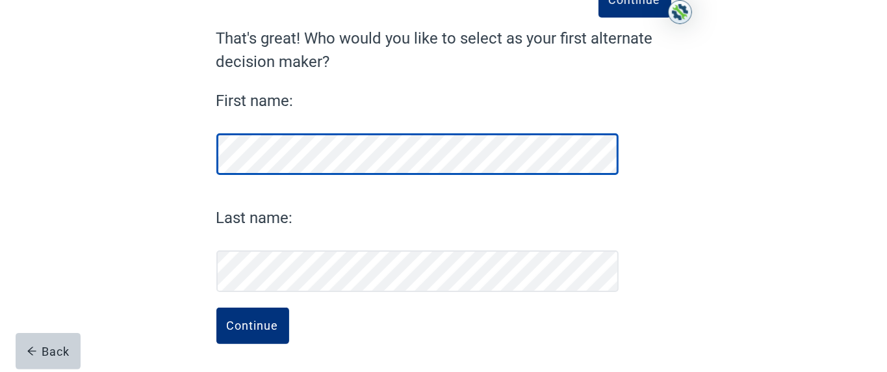
scroll to position [98, 0]
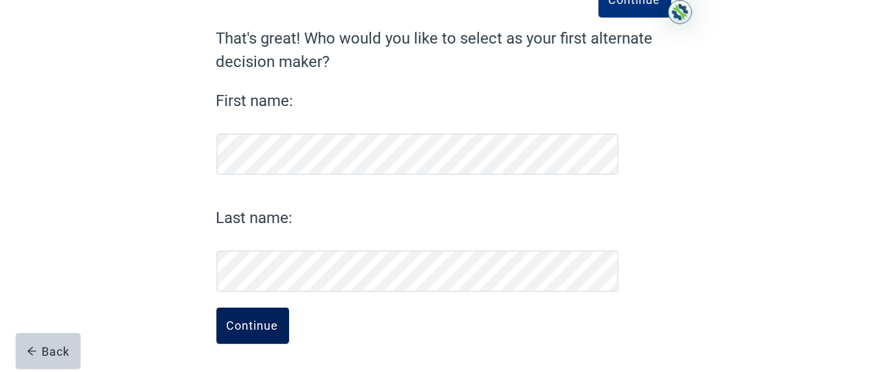
click at [266, 185] on div "Continue" at bounding box center [253, 325] width 52 height 13
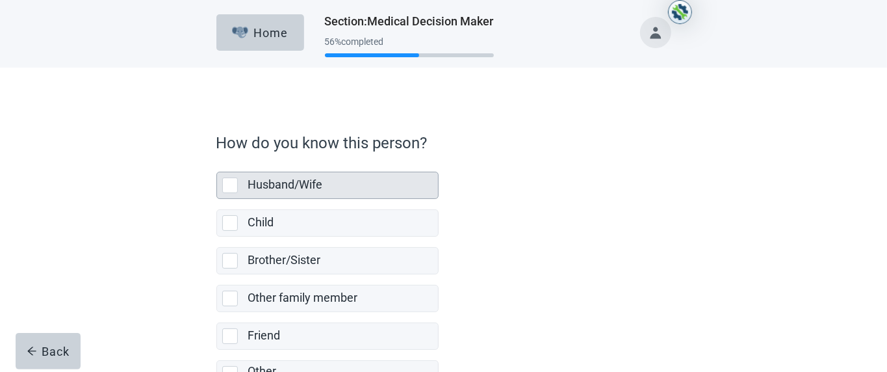
click at [229, 185] on div "Husband/Wife, checkbox, not selected" at bounding box center [230, 185] width 16 height 16
click at [217, 162] on input "Husband/Wife" at bounding box center [216, 161] width 1 height 1
checkbox input "true"
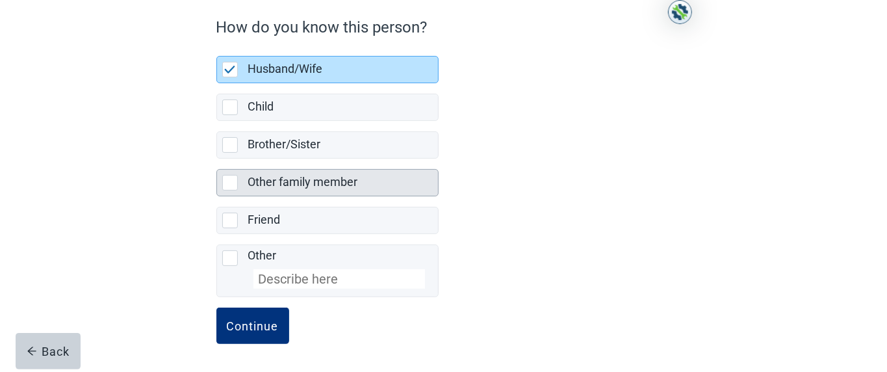
scroll to position [116, 0]
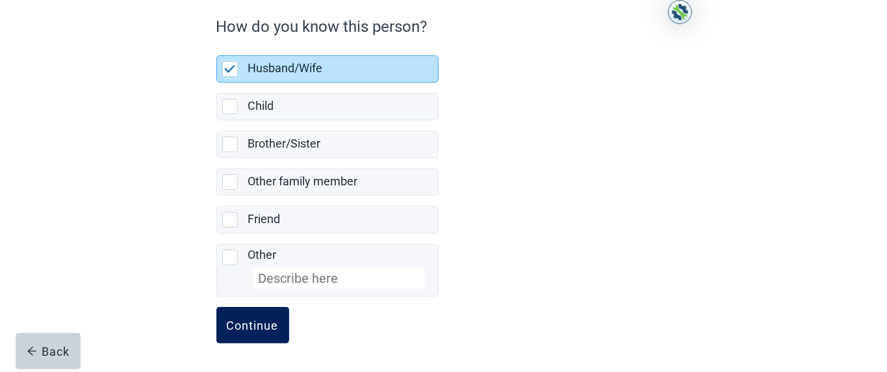
click at [258, 185] on div "Continue" at bounding box center [253, 324] width 52 height 13
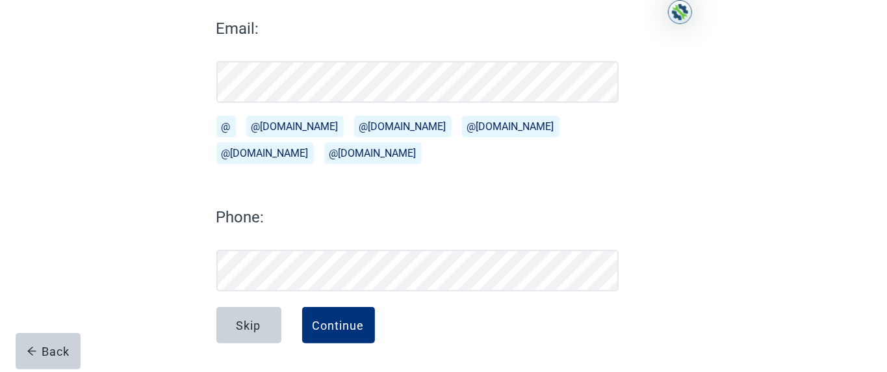
scroll to position [177, 0]
click at [270, 185] on div "Phone:" at bounding box center [417, 249] width 403 height 86
click at [347, 185] on div "Continue" at bounding box center [338, 325] width 52 height 13
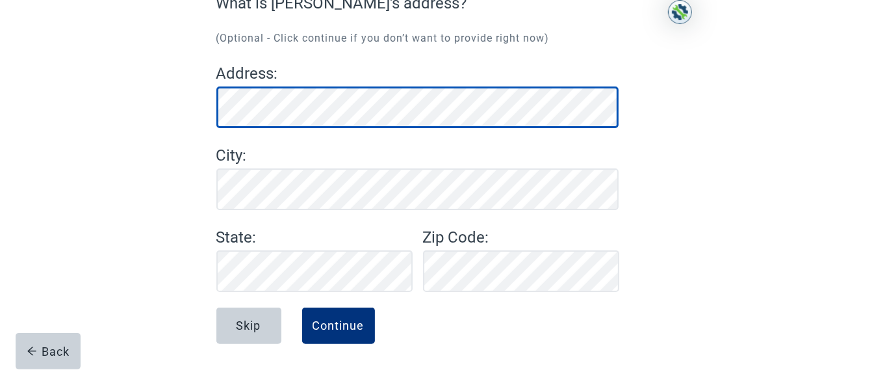
scroll to position [133, 0]
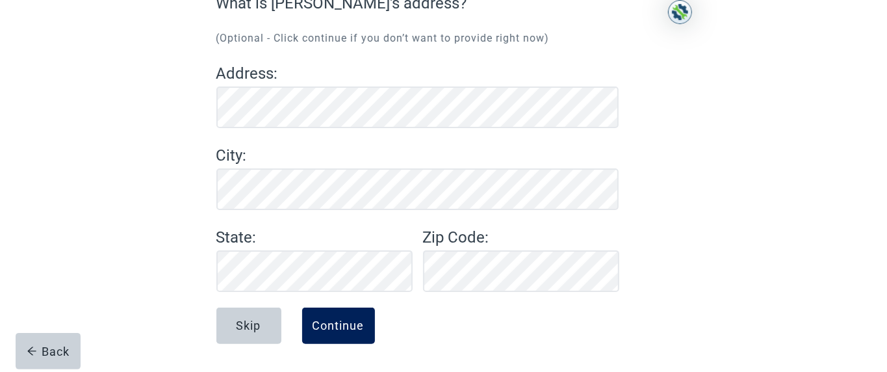
click at [346, 185] on div "Continue" at bounding box center [338, 325] width 52 height 13
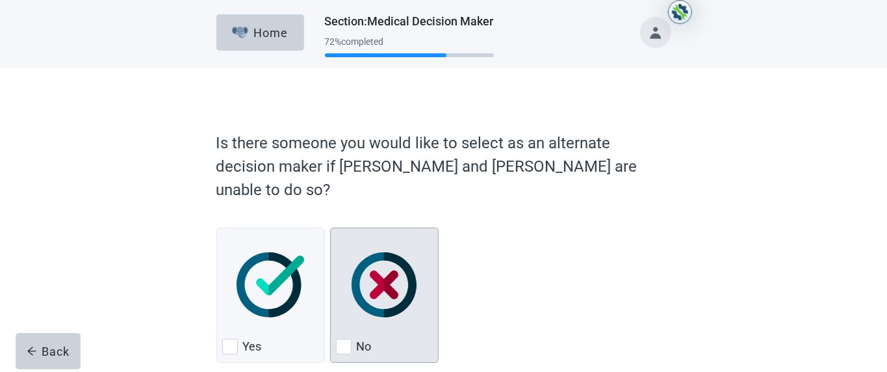
scroll to position [47, 0]
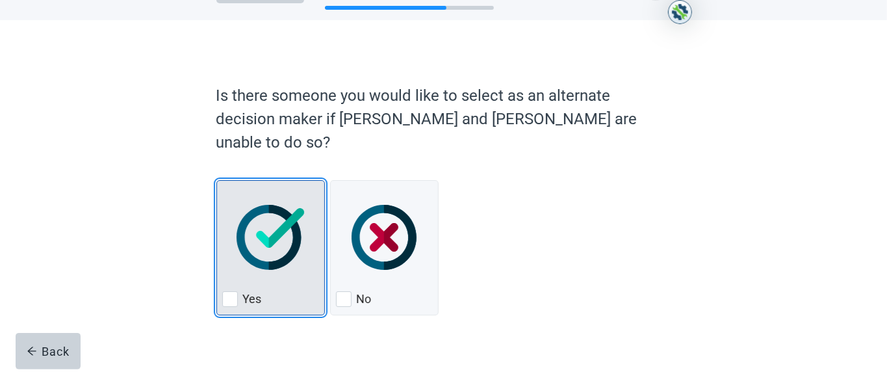
click at [230, 185] on div "Yes, checkbox, not checked" at bounding box center [230, 299] width 16 height 16
click at [217, 181] on input "Yes" at bounding box center [216, 180] width 1 height 1
checkbox input "true"
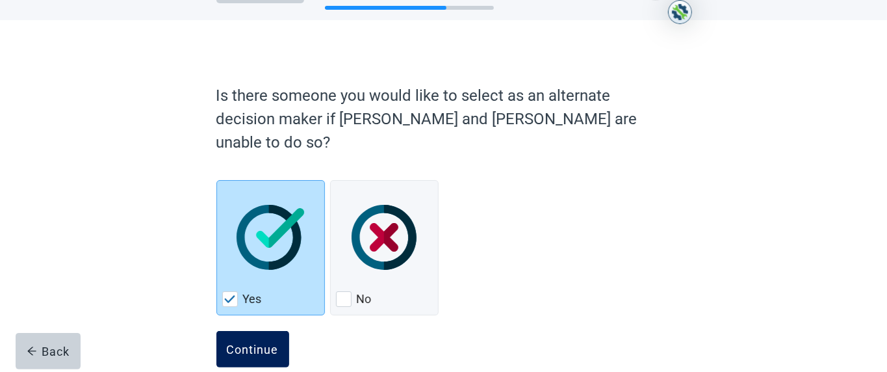
click at [265, 185] on button "Continue" at bounding box center [252, 349] width 73 height 36
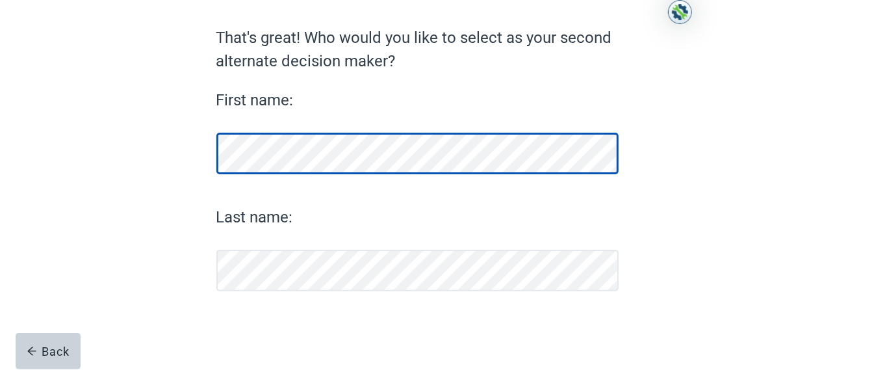
scroll to position [98, 0]
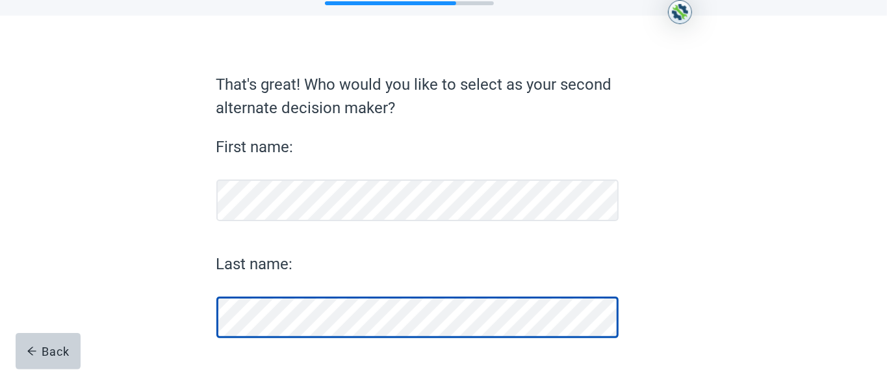
click at [274, 185] on div "Last name:" at bounding box center [417, 295] width 403 height 86
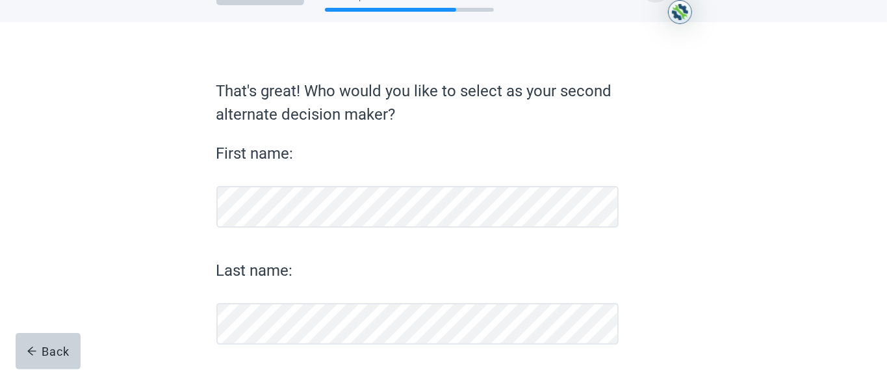
click at [274, 185] on label "Last name:" at bounding box center [417, 270] width 403 height 23
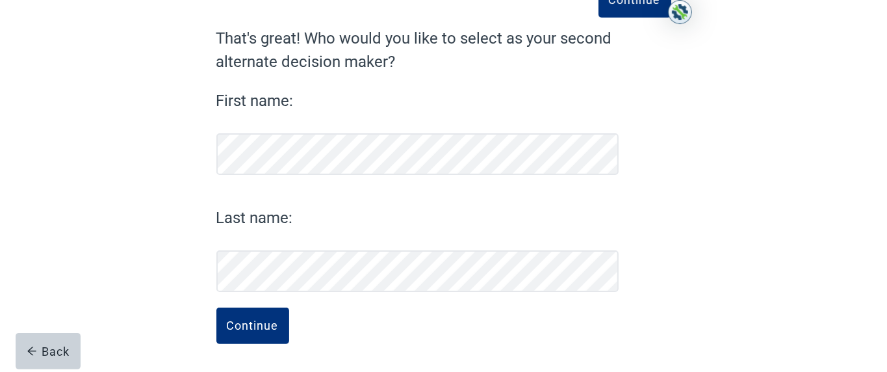
click at [427, 185] on div "Continue" at bounding box center [443, 339] width 455 height 65
click at [254, 185] on div "Continue" at bounding box center [253, 325] width 52 height 13
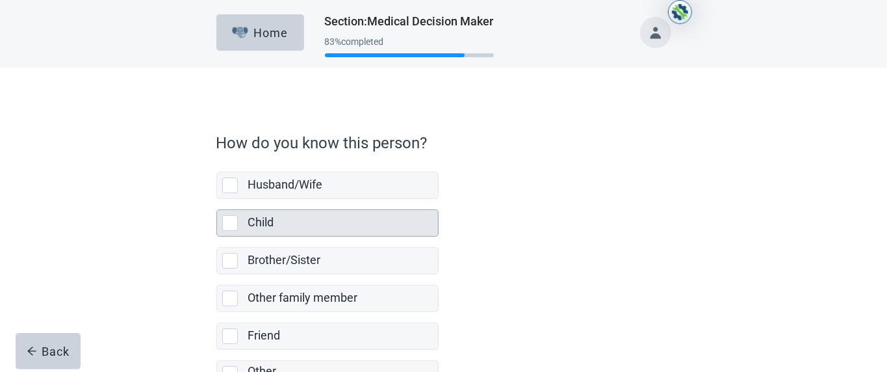
click at [225, 185] on div "Child, checkbox, not selected" at bounding box center [230, 223] width 16 height 16
click at [217, 185] on input "Child" at bounding box center [216, 199] width 1 height 1
checkbox input "true"
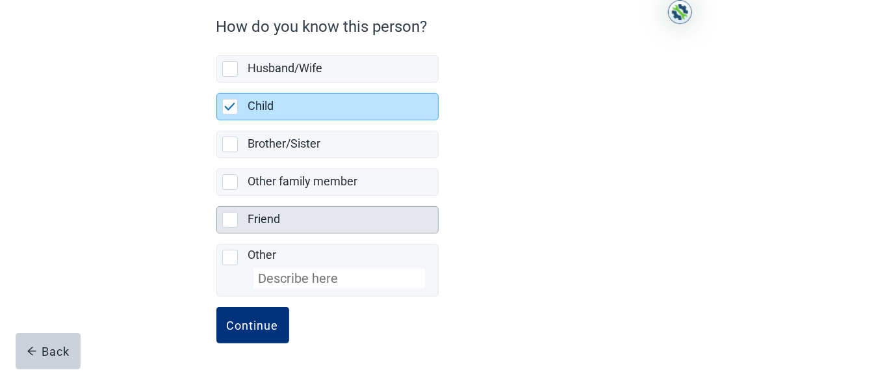
scroll to position [116, 0]
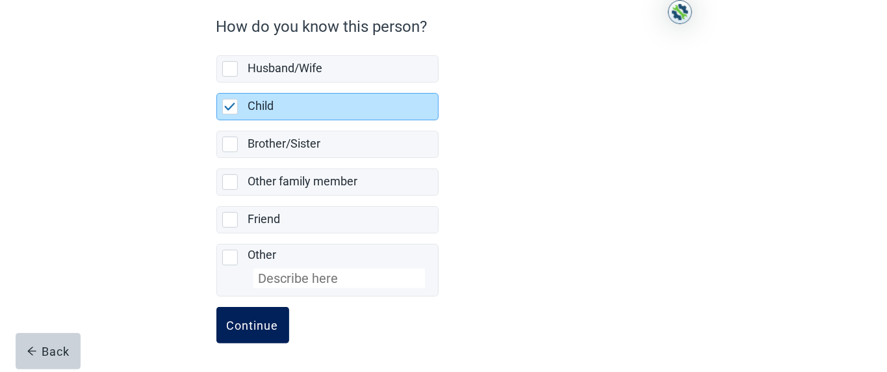
click at [255, 185] on div "Continue" at bounding box center [253, 324] width 52 height 13
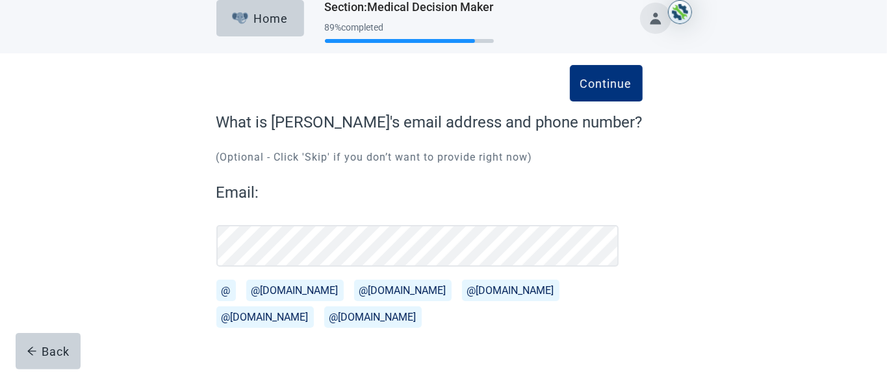
scroll to position [10, 0]
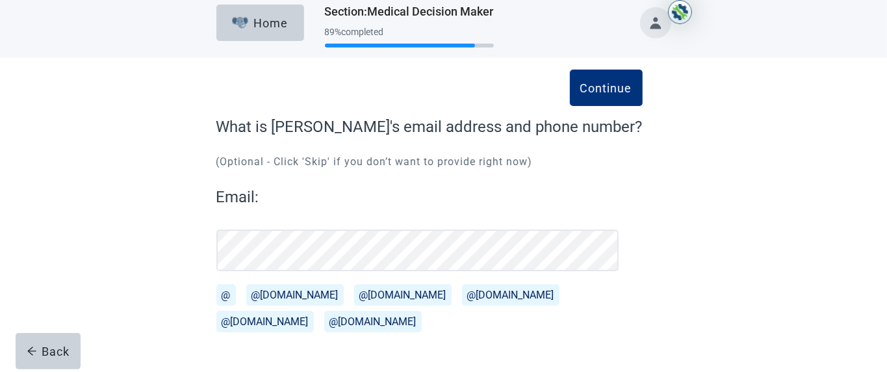
click at [268, 185] on button "@[DOMAIN_NAME]" at bounding box center [294, 294] width 97 height 21
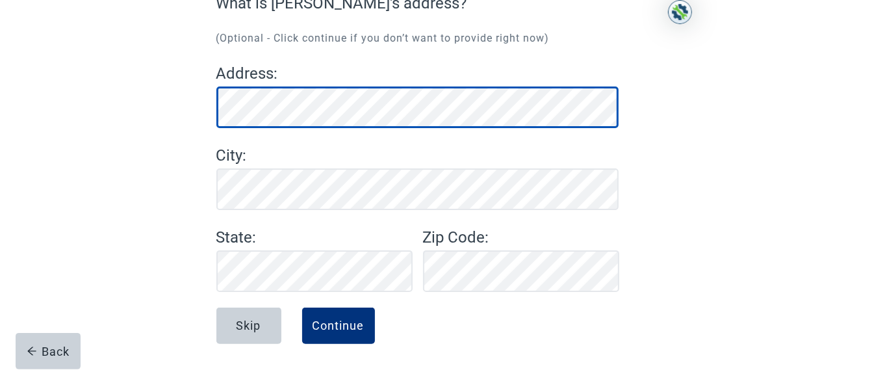
scroll to position [133, 0]
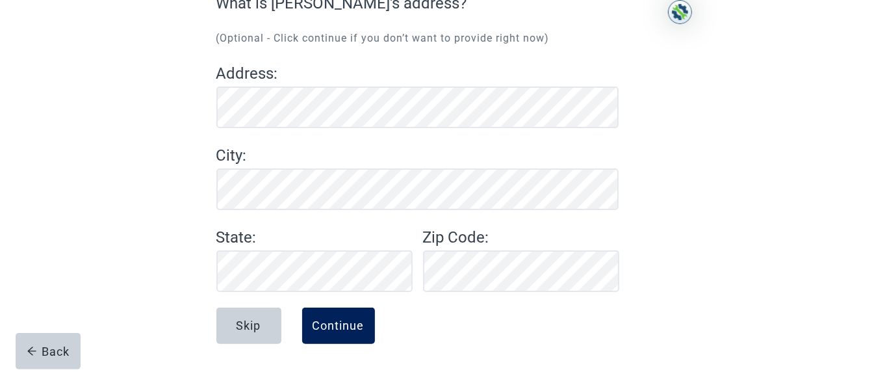
click at [347, 185] on div "Continue" at bounding box center [338, 325] width 52 height 13
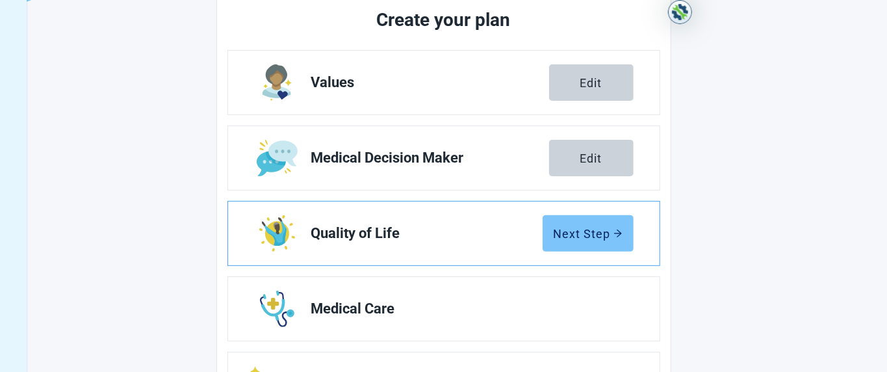
scroll to position [167, 0]
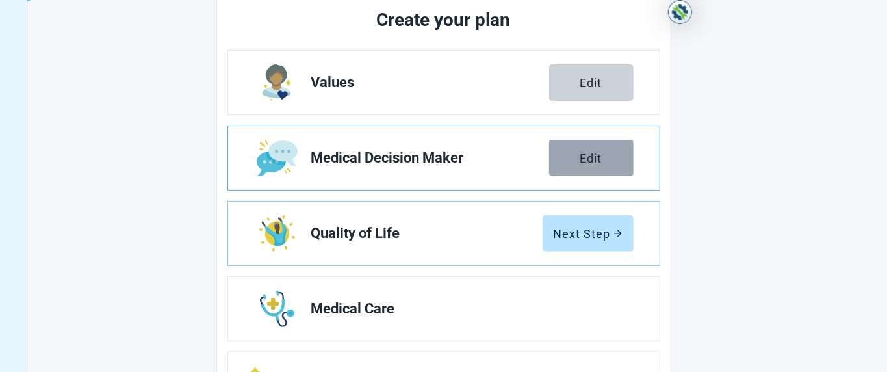
click at [442, 157] on div "Edit" at bounding box center [591, 157] width 22 height 13
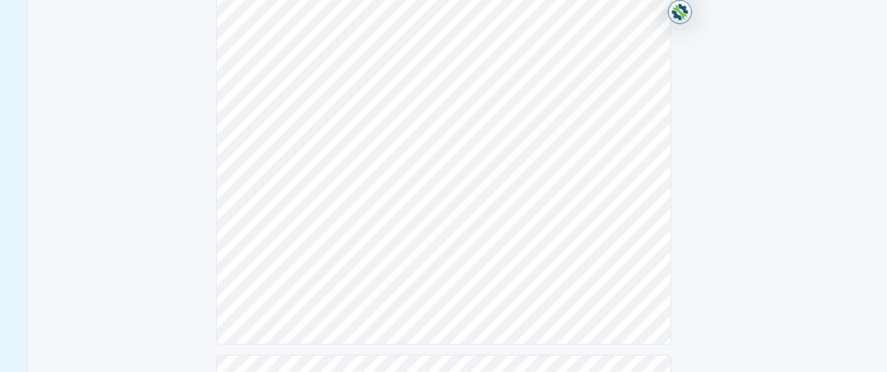
scroll to position [501, 0]
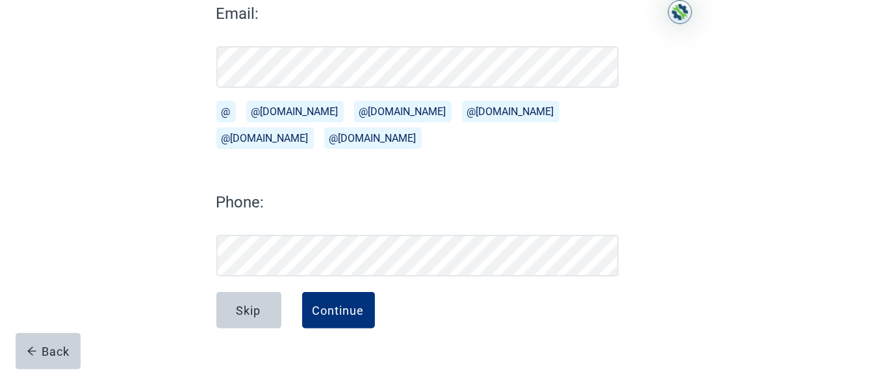
scroll to position [223, 0]
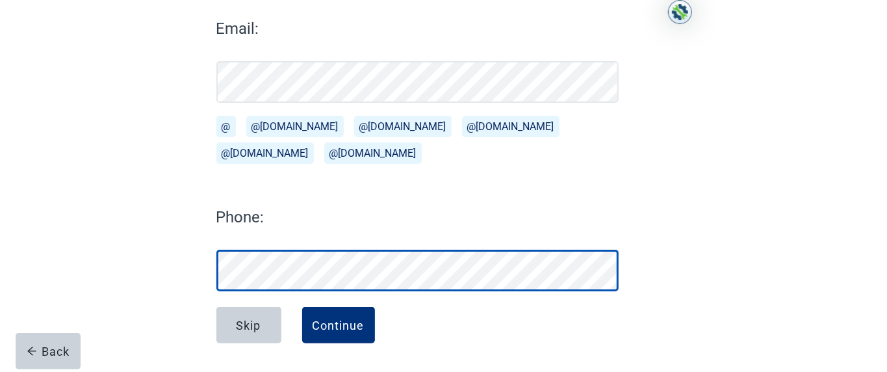
click at [256, 185] on div "Phone:" at bounding box center [417, 248] width 403 height 86
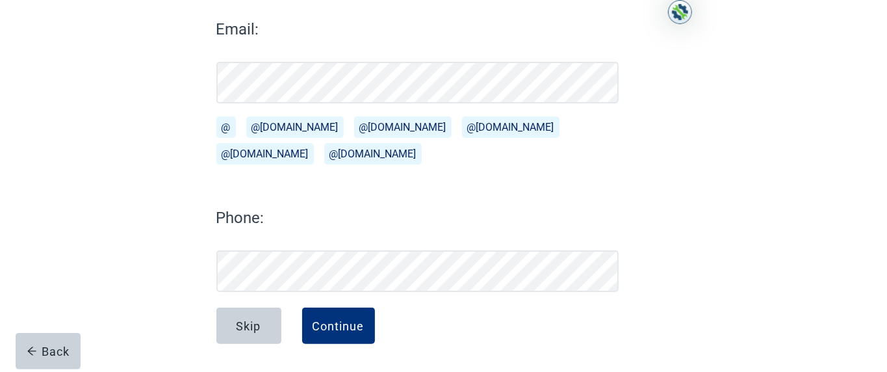
click at [442, 185] on div "Continue What is his/her email address and phone number? (Optional - Click cont…" at bounding box center [444, 144] width 546 height 456
click at [336, 185] on button "Continue" at bounding box center [338, 325] width 73 height 36
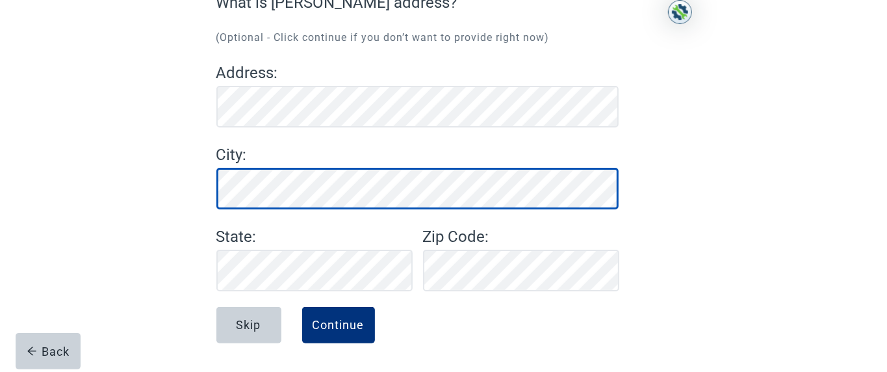
scroll to position [133, 0]
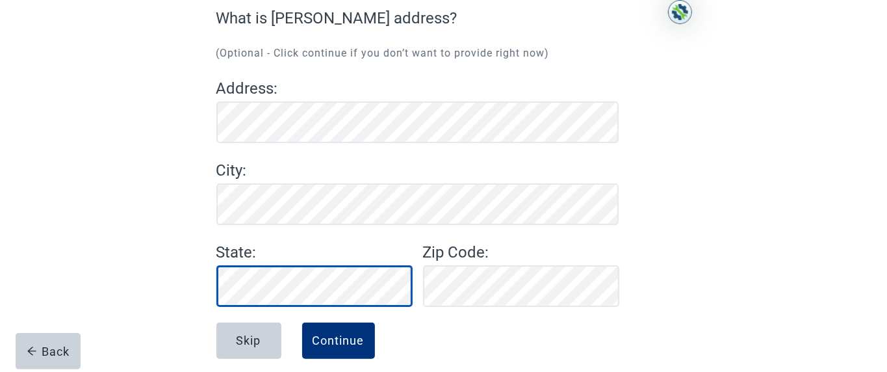
click at [275, 185] on div "State :" at bounding box center [314, 273] width 207 height 66
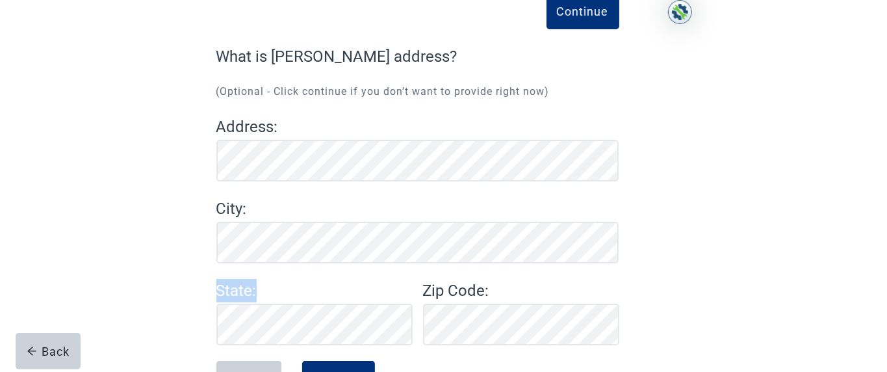
click at [275, 185] on div "Address : City : State : Zip Code :" at bounding box center [417, 230] width 403 height 230
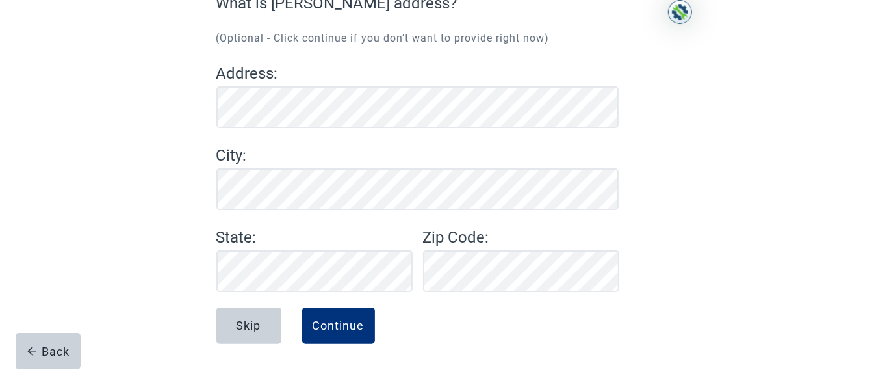
click at [442, 185] on div "Continue What is [PERSON_NAME] address? (Optional - Click continue if you don’t…" at bounding box center [444, 166] width 546 height 412
click at [342, 185] on div "Continue" at bounding box center [338, 325] width 52 height 13
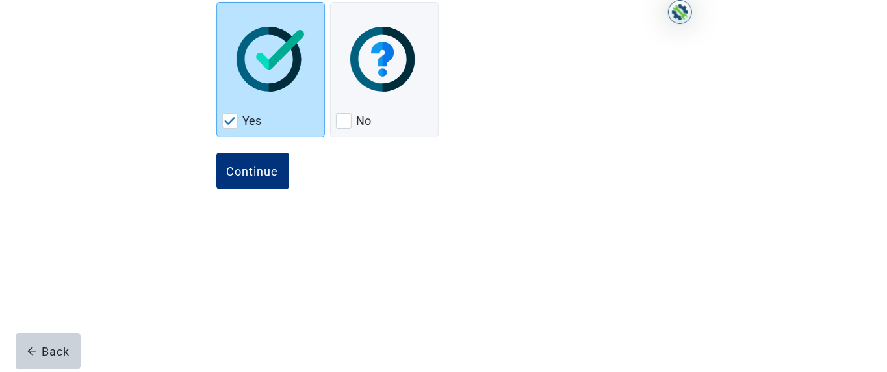
scroll to position [224, 0]
click at [244, 175] on div "Continue" at bounding box center [253, 170] width 52 height 13
drag, startPoint x: 245, startPoint y: 176, endPoint x: 343, endPoint y: 183, distance: 98.3
click at [245, 175] on div "Continue" at bounding box center [253, 170] width 52 height 13
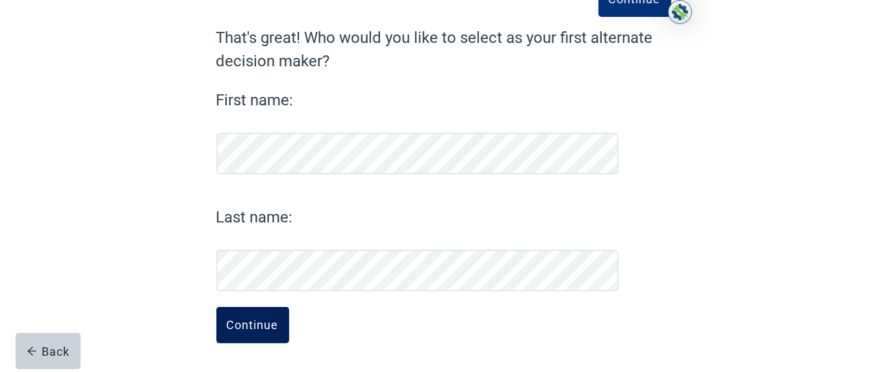
click at [253, 148] on form "Continue That's great! Who would you like to select as your first alternate dec…" at bounding box center [443, 199] width 455 height 346
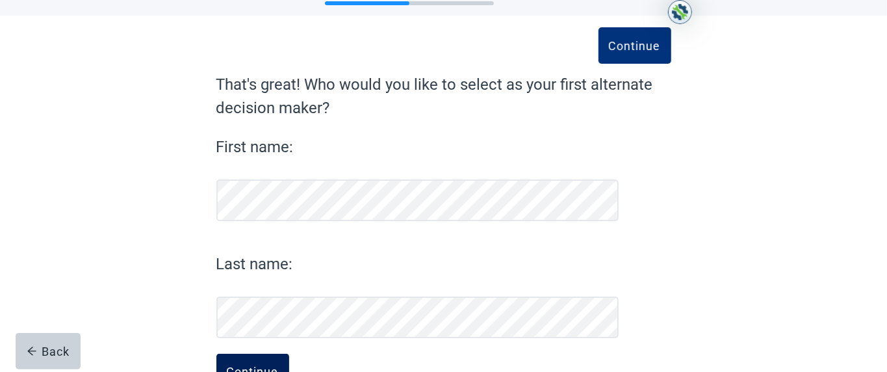
click at [253, 148] on label "First name:" at bounding box center [417, 146] width 403 height 23
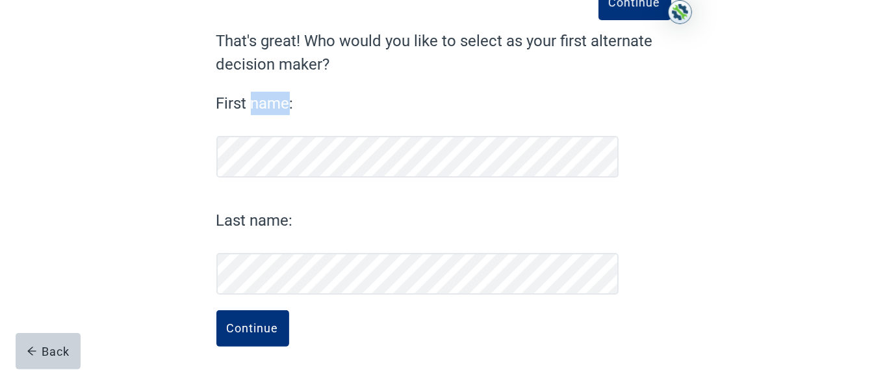
scroll to position [98, 0]
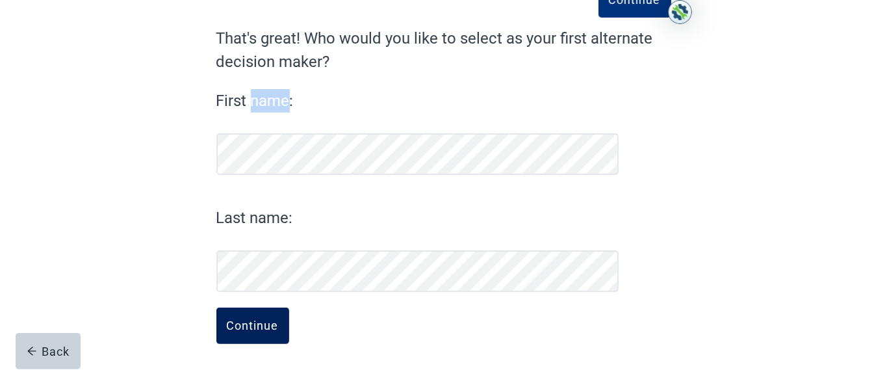
click at [259, 185] on div "Continue" at bounding box center [253, 325] width 52 height 13
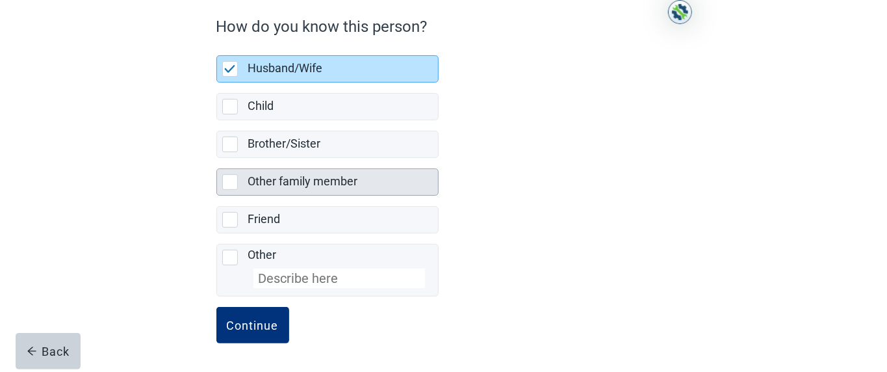
scroll to position [116, 0]
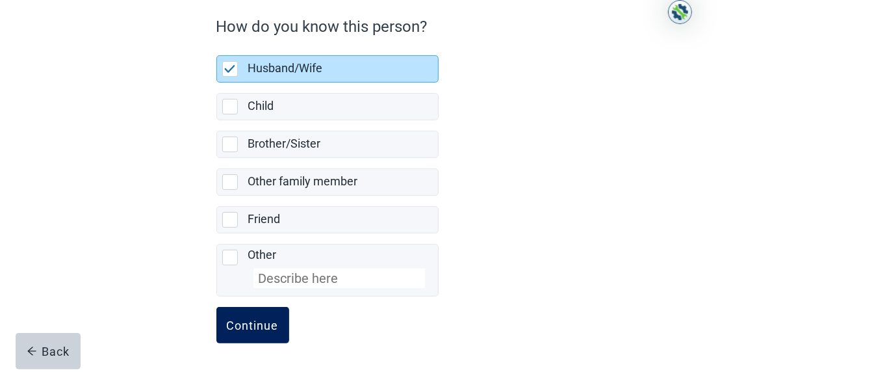
click at [243, 185] on div "Continue" at bounding box center [253, 324] width 52 height 13
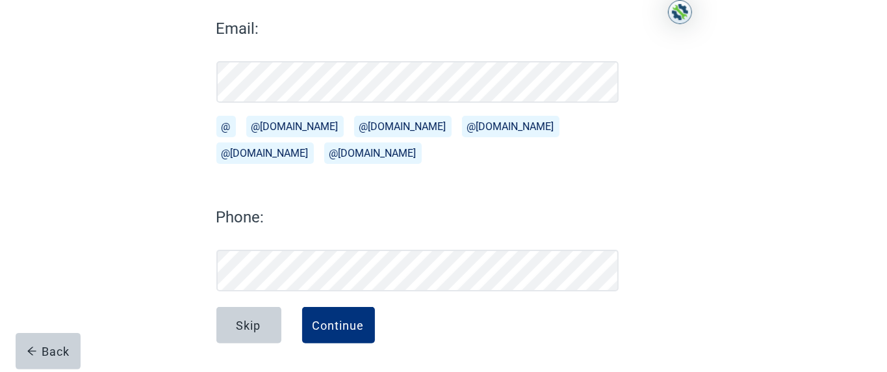
scroll to position [205, 0]
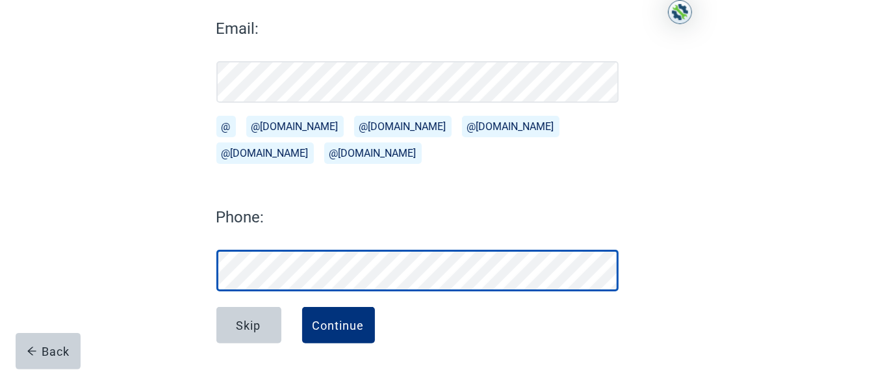
click at [238, 185] on div "Phone:" at bounding box center [417, 248] width 403 height 86
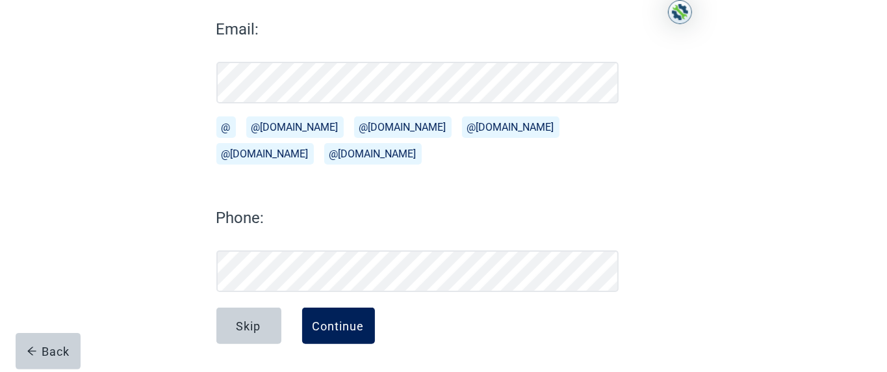
drag, startPoint x: 342, startPoint y: 316, endPoint x: 343, endPoint y: 310, distance: 6.5
click at [342, 185] on button "Continue" at bounding box center [338, 325] width 73 height 36
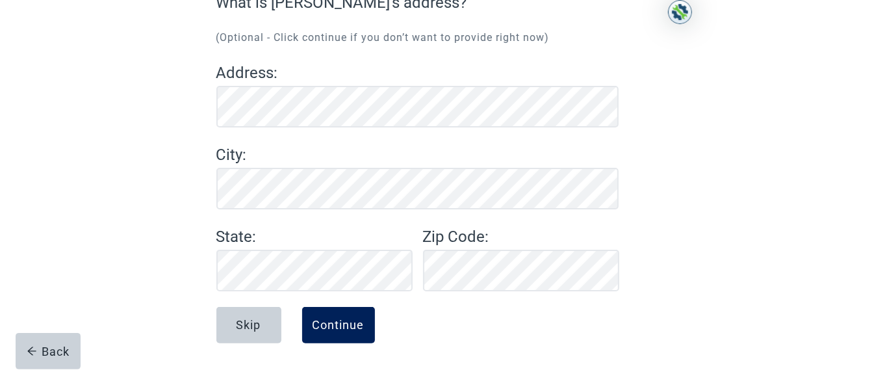
scroll to position [133, 0]
click at [340, 185] on button "Continue" at bounding box center [338, 325] width 73 height 36
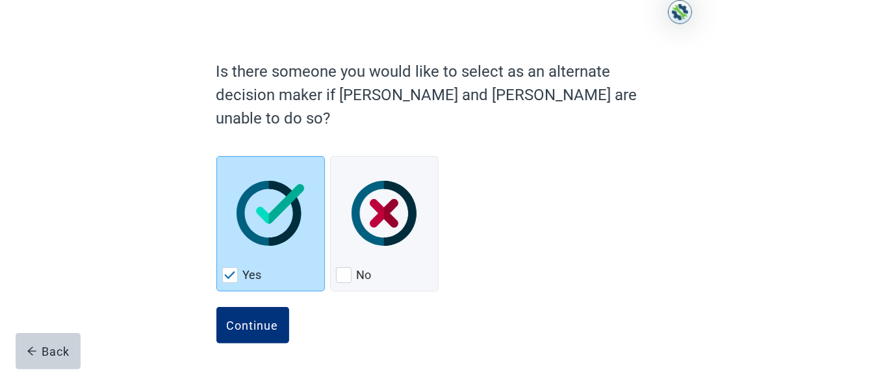
scroll to position [180, 0]
click at [255, 185] on div "Continue" at bounding box center [253, 324] width 52 height 13
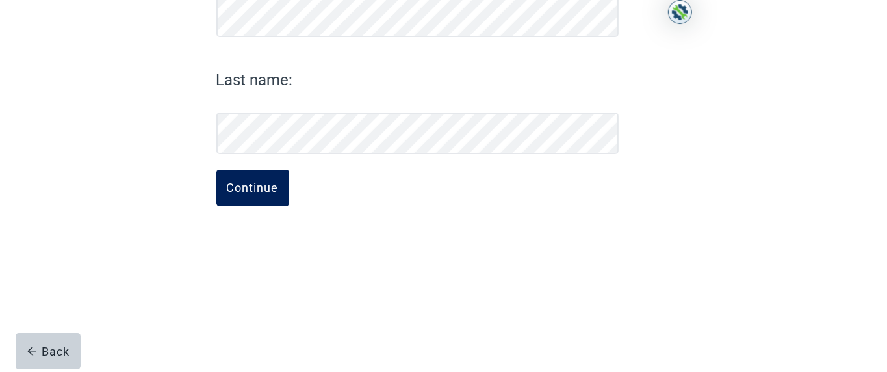
scroll to position [98, 0]
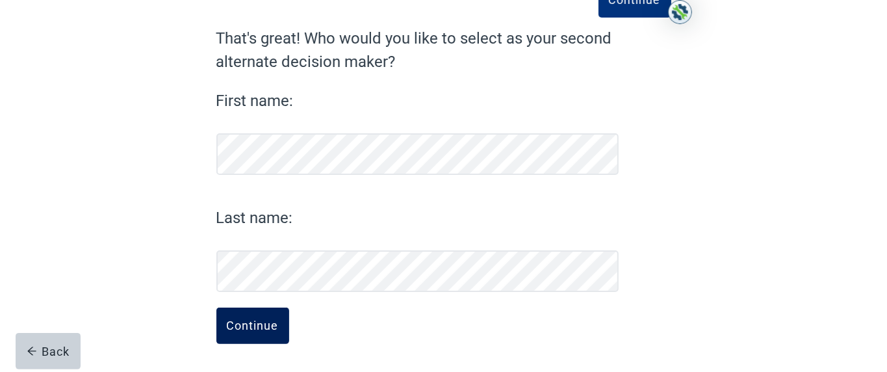
click at [255, 185] on form "Continue That's great! Who would you like to select as your second alternate de…" at bounding box center [443, 200] width 455 height 346
click at [249, 185] on div "Continue" at bounding box center [253, 325] width 52 height 13
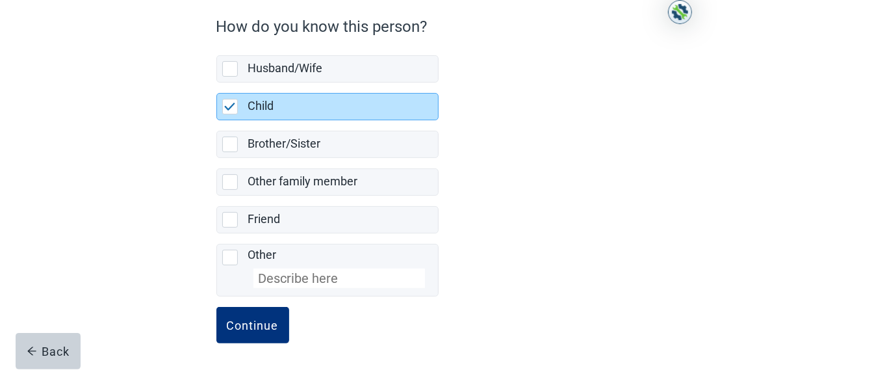
scroll to position [116, 0]
click at [253, 185] on div "Continue" at bounding box center [253, 324] width 52 height 13
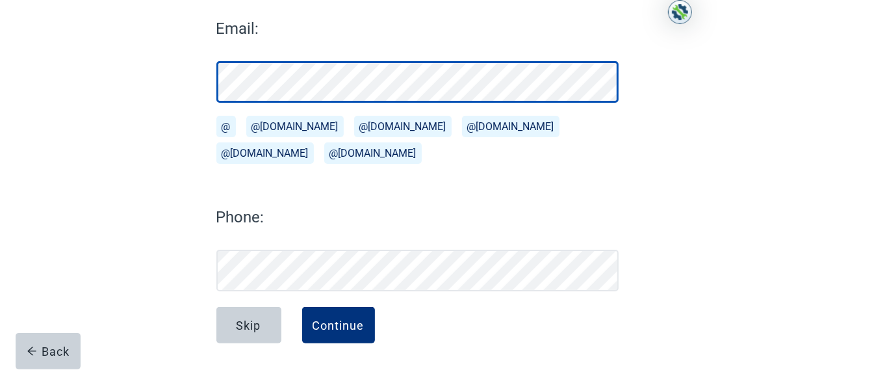
scroll to position [177, 0]
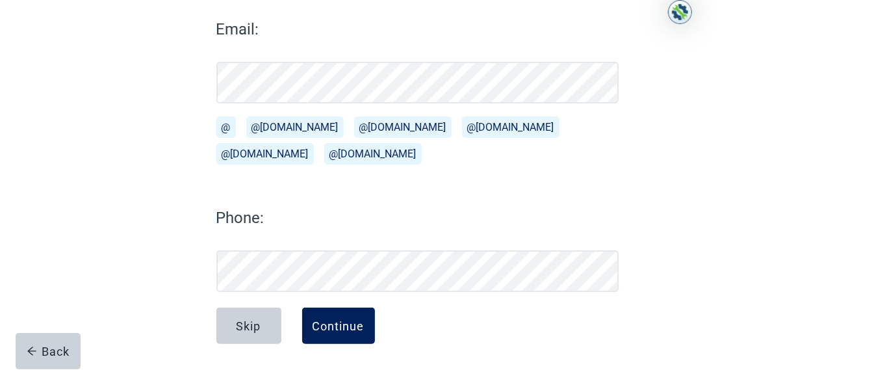
click at [351, 185] on button "Continue" at bounding box center [338, 325] width 73 height 36
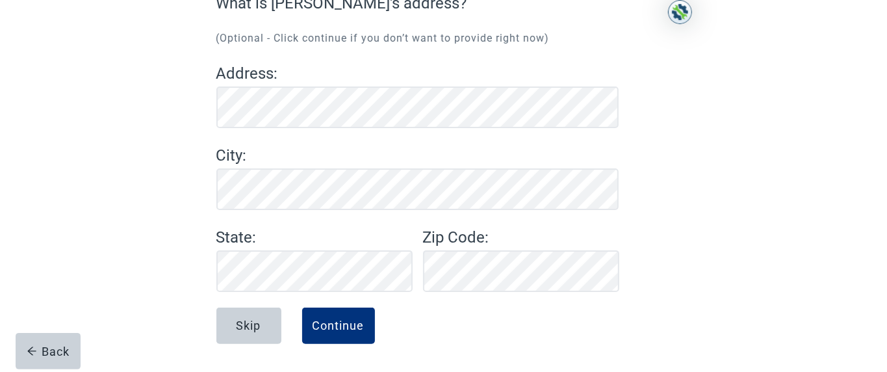
scroll to position [133, 0]
click at [344, 185] on div "Continue" at bounding box center [338, 325] width 52 height 13
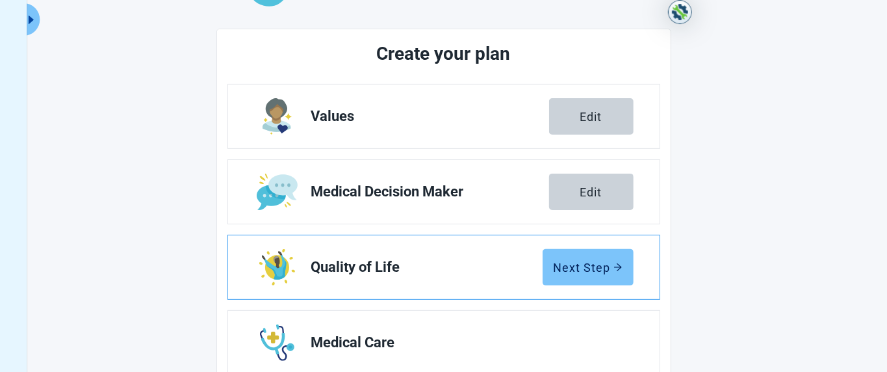
click at [442, 185] on div "Next Step" at bounding box center [587, 266] width 69 height 13
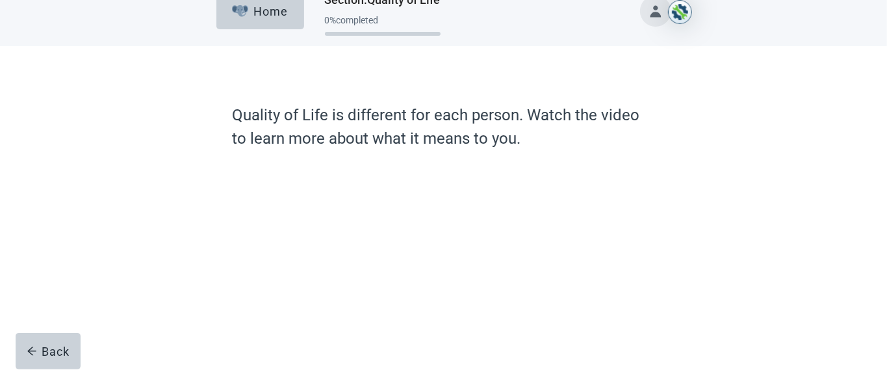
scroll to position [77, 0]
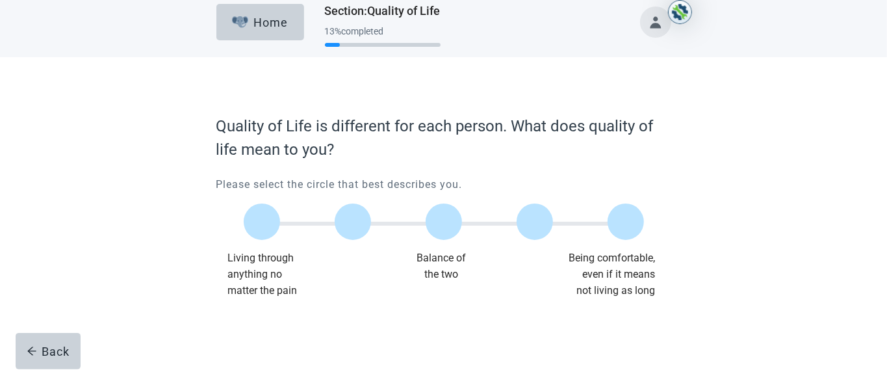
scroll to position [30, 0]
click at [442, 185] on label "Main content" at bounding box center [625, 221] width 36 height 36
click at [442, 185] on input "Quality of life scale: 100 out of 100. Being comfortable, even if it means not …" at bounding box center [626, 222] width 0 height 0
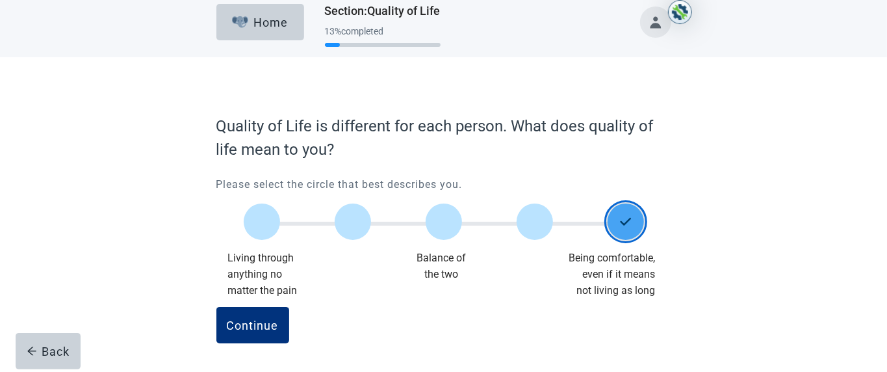
scroll to position [10, 0]
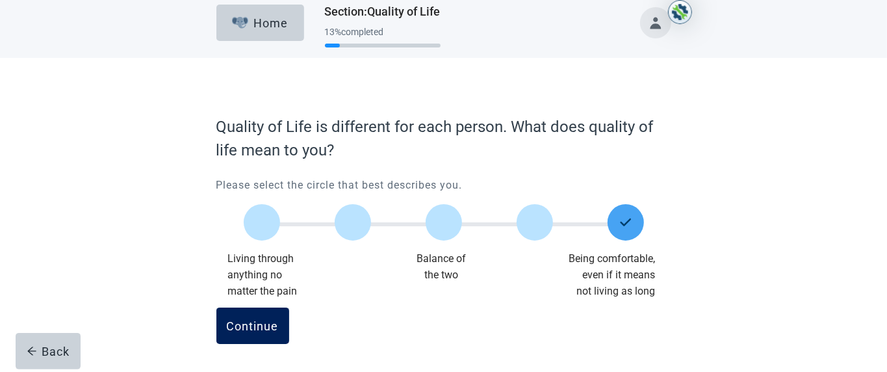
click at [252, 185] on button "Continue" at bounding box center [252, 325] width 73 height 36
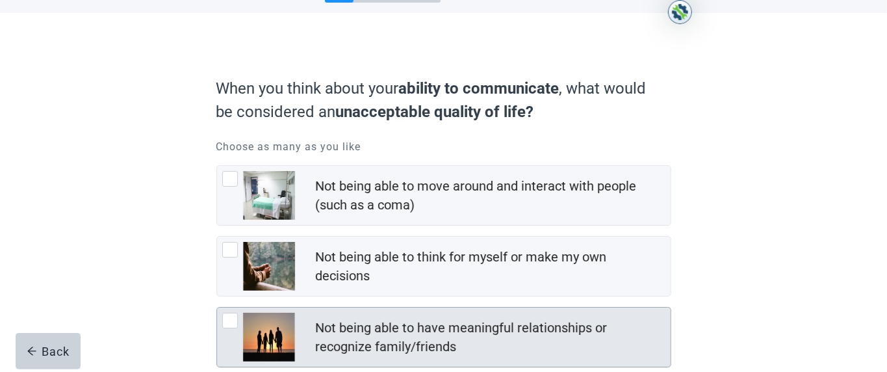
scroll to position [55, 0]
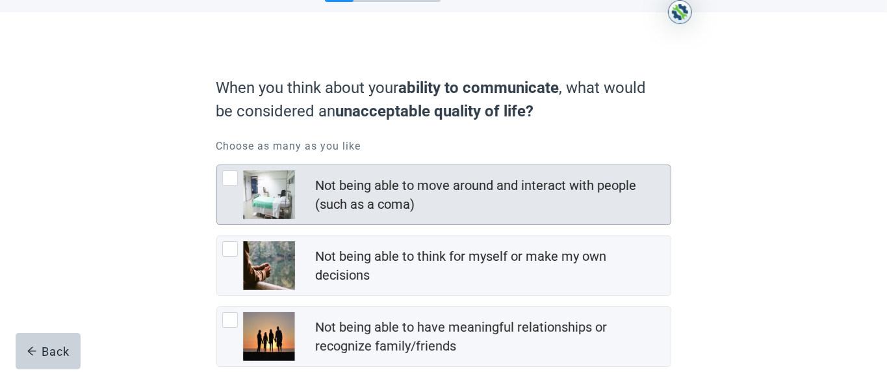
click at [408, 185] on div "Not being able to move around and interact with people (such as a coma)" at bounding box center [489, 195] width 347 height 38
click at [217, 165] on input "Not being able to move around and interact with people (such as a coma)" at bounding box center [216, 164] width 1 height 1
checkbox input "true"
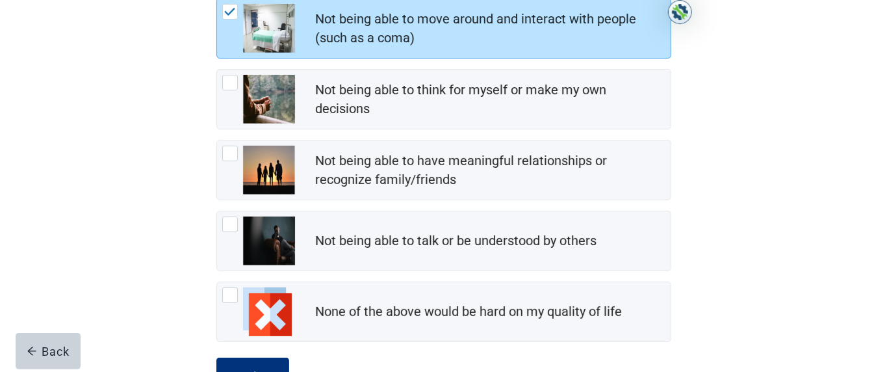
scroll to position [223, 0]
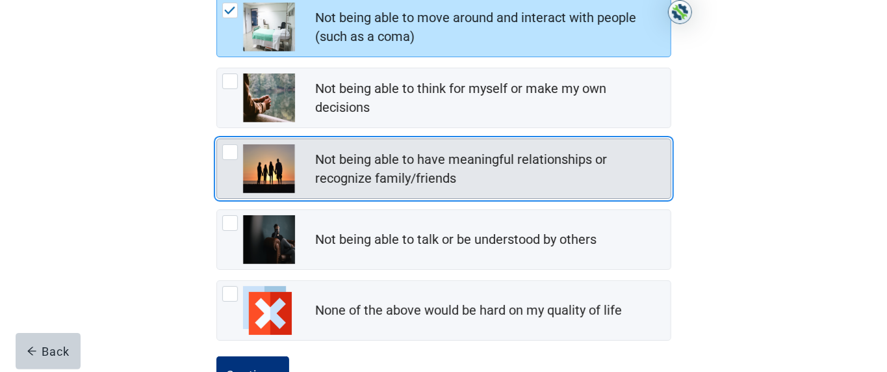
click at [440, 180] on div "Not being able to have meaningful relationships or recognize family/friends" at bounding box center [489, 169] width 347 height 38
click at [217, 139] on input "Not being able to have meaningful relationships or recognize family/friends" at bounding box center [216, 138] width 1 height 1
checkbox input "true"
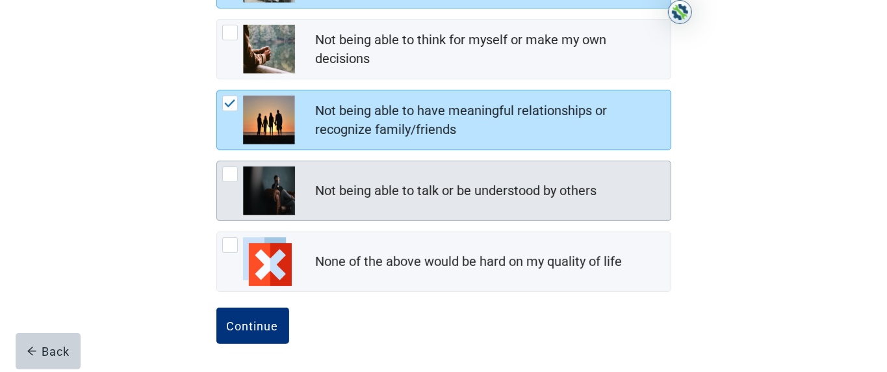
scroll to position [272, 0]
drag, startPoint x: 368, startPoint y: 191, endPoint x: 376, endPoint y: 195, distance: 9.3
click at [368, 185] on div "Not being able to talk or be understood by others" at bounding box center [456, 190] width 281 height 19
click at [217, 161] on input "Not being able to talk or be understood by others" at bounding box center [216, 160] width 1 height 1
checkbox input "true"
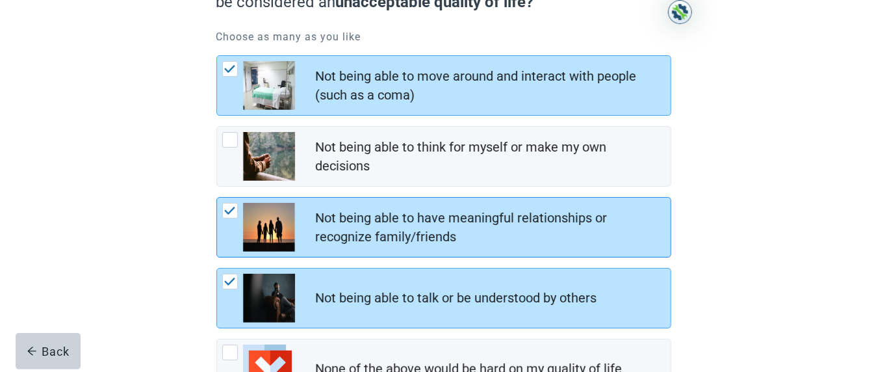
scroll to position [160, 0]
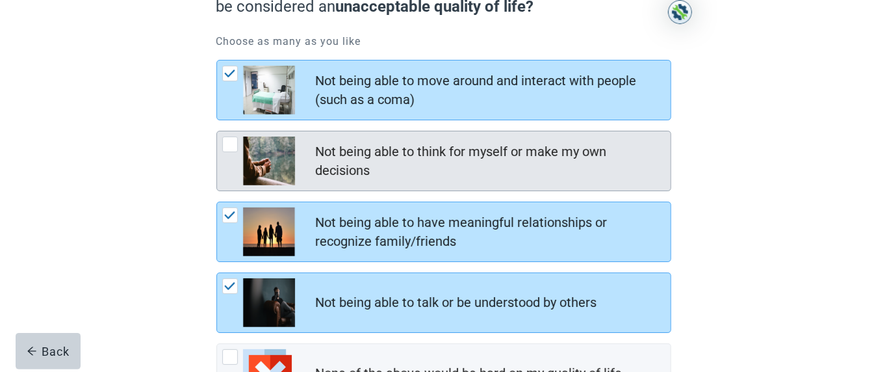
click at [376, 162] on div "Not being able to think for myself or make my own decisions" at bounding box center [489, 161] width 347 height 38
click at [217, 131] on input "Not being able to think for myself or make my own decisions" at bounding box center [216, 131] width 1 height 1
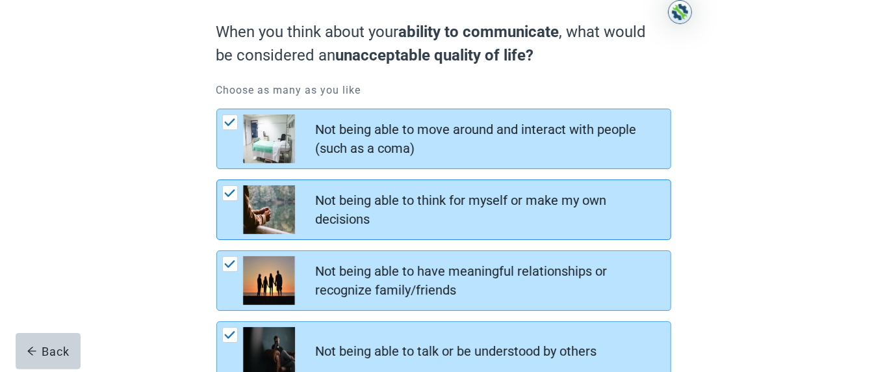
scroll to position [167, 0]
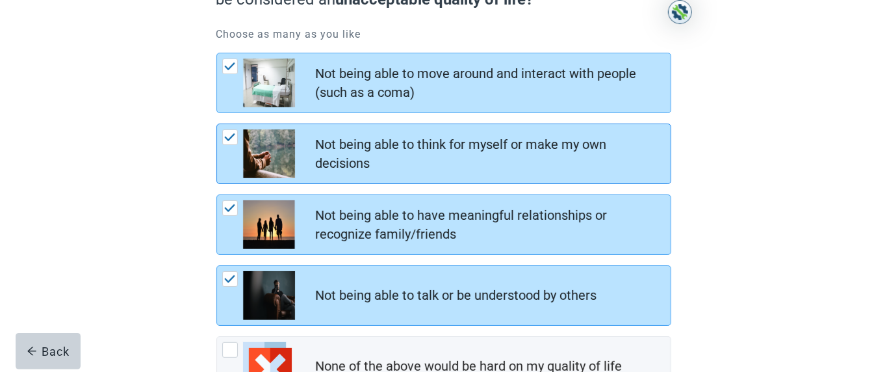
click at [351, 159] on div "Not being able to think for myself or make my own decisions" at bounding box center [489, 154] width 347 height 38
click at [217, 124] on input "Not being able to think for myself or make my own decisions" at bounding box center [216, 123] width 1 height 1
click at [351, 159] on div "Not being able to think for myself or make my own decisions" at bounding box center [489, 154] width 347 height 38
click at [217, 124] on input "Not being able to think for myself or make my own decisions" at bounding box center [216, 123] width 1 height 1
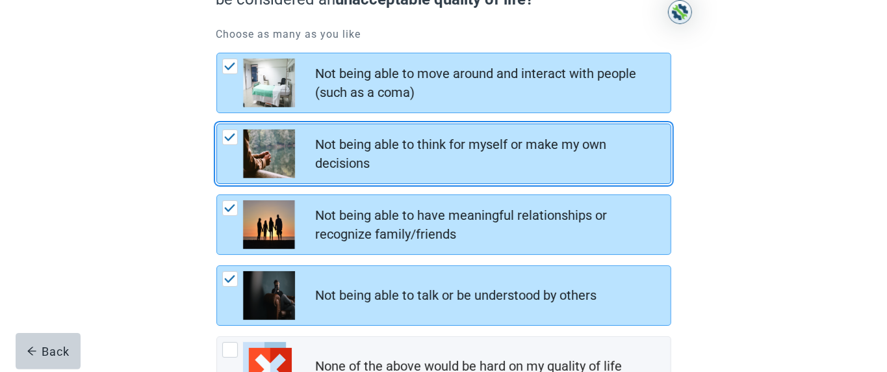
drag, startPoint x: 383, startPoint y: 183, endPoint x: 225, endPoint y: 138, distance: 164.3
click at [225, 138] on div "Not being able to think for myself or make my own decisions" at bounding box center [443, 153] width 453 height 59
click at [217, 124] on input "Not being able to think for myself or make my own decisions" at bounding box center [216, 123] width 1 height 1
checkbox input "false"
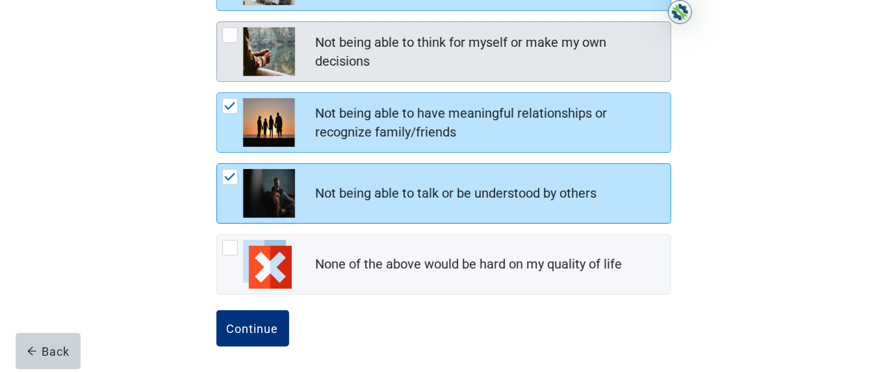
scroll to position [272, 0]
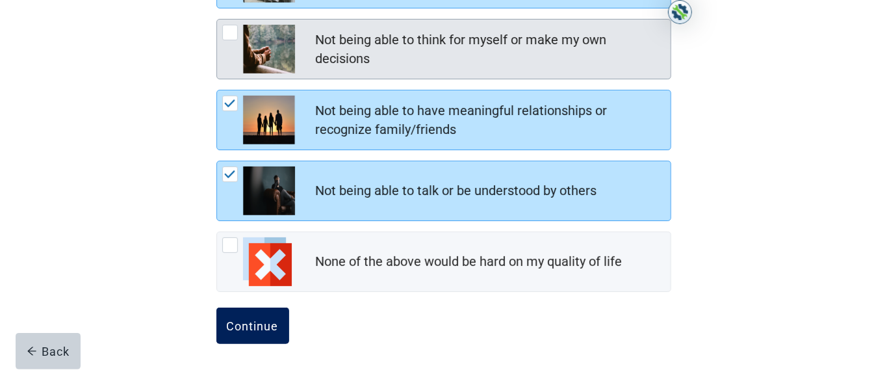
click at [260, 185] on div "Continue" at bounding box center [253, 325] width 52 height 13
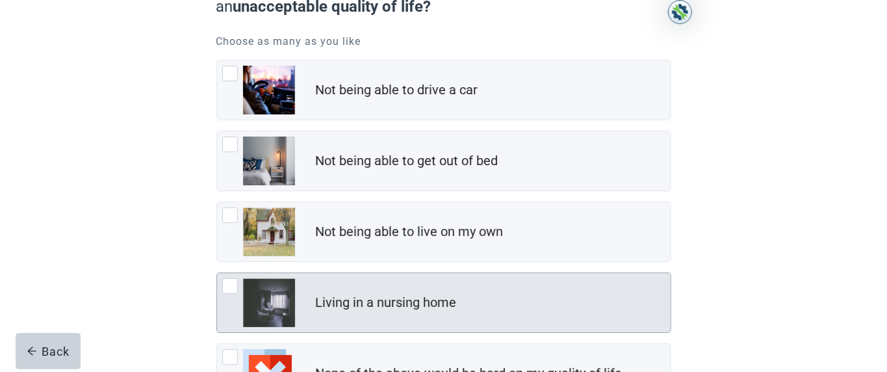
scroll to position [104, 0]
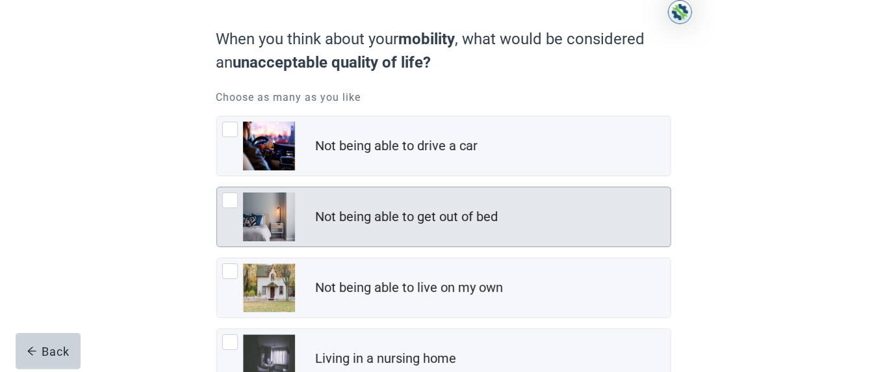
click at [226, 185] on div "Not being able to get out of bed, checkbox, not checked" at bounding box center [230, 200] width 16 height 16
click at [217, 185] on input "Not being able to get out of bed" at bounding box center [216, 186] width 1 height 1
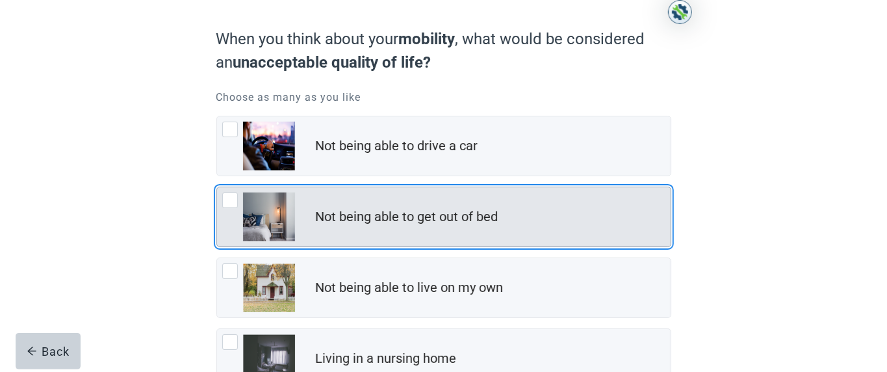
click at [227, 185] on div "Not being able to get out of bed, checkbox, not checked" at bounding box center [230, 200] width 16 height 16
click at [217, 185] on input "Not being able to get out of bed" at bounding box center [216, 186] width 1 height 1
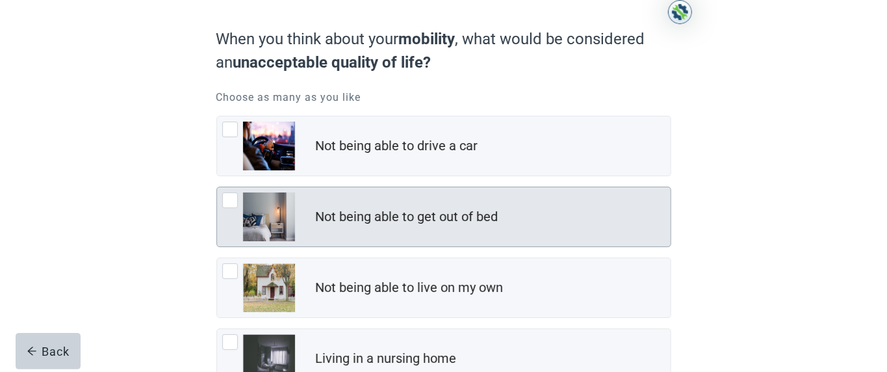
click at [232, 185] on div "Not being able to get out of bed, checkbox, not checked" at bounding box center [230, 200] width 16 height 16
click at [217, 185] on input "Not being able to get out of bed" at bounding box center [216, 186] width 1 height 1
click at [234, 185] on div "Not being able to get out of bed, checkbox, not checked" at bounding box center [230, 200] width 16 height 16
click at [217, 185] on input "Not being able to get out of bed" at bounding box center [216, 186] width 1 height 1
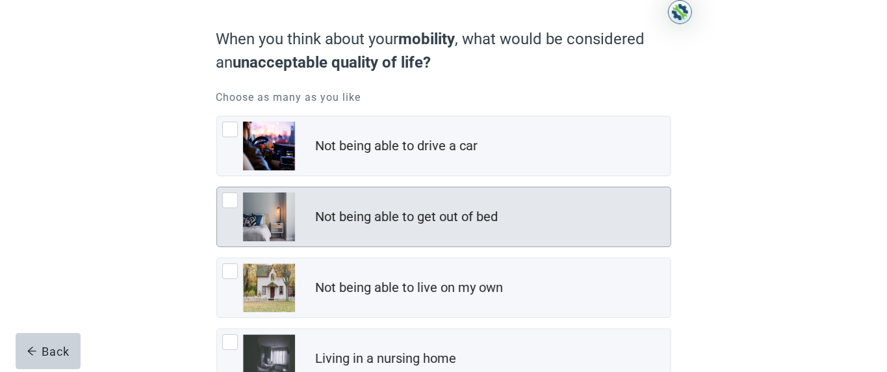
click at [234, 185] on div "Not being able to get out of bed, checkbox, not checked" at bounding box center [230, 200] width 16 height 16
click at [217, 185] on input "Not being able to get out of bed" at bounding box center [216, 186] width 1 height 1
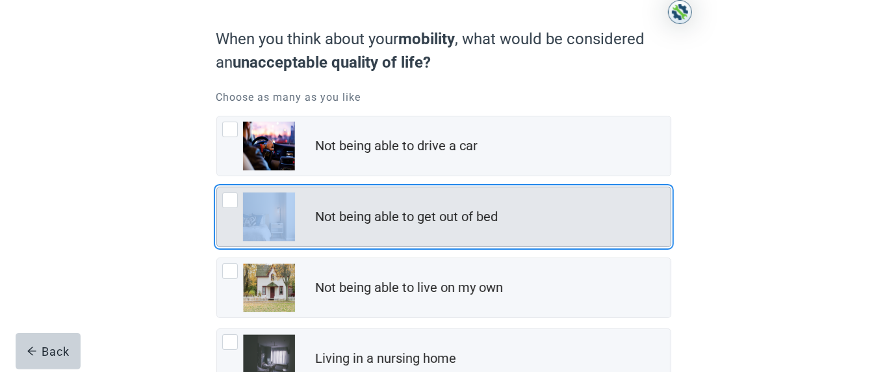
click at [231, 185] on div "Not being able to get out of bed, checkbox, not checked" at bounding box center [230, 200] width 16 height 16
click at [217, 185] on input "Not being able to get out of bed" at bounding box center [216, 186] width 1 height 1
click at [230, 185] on div "Not being able to get out of bed, checkbox, not checked" at bounding box center [230, 200] width 16 height 16
click at [217, 185] on input "Not being able to get out of bed" at bounding box center [216, 186] width 1 height 1
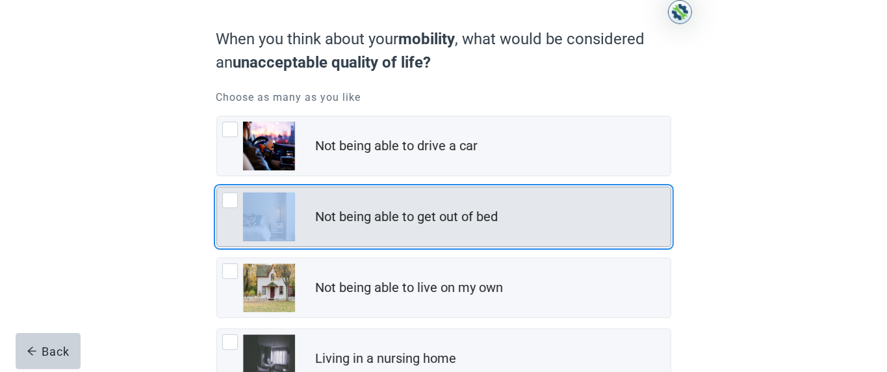
checkbox input "true"
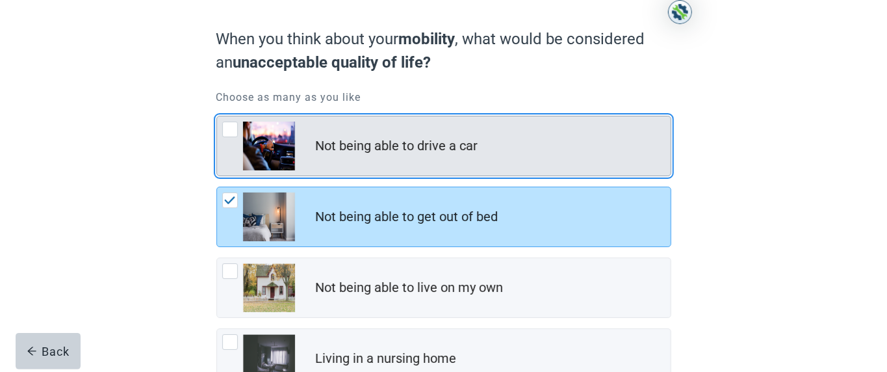
click at [226, 132] on div "Not being able to drive a car, checkbox, not checked" at bounding box center [230, 129] width 16 height 16
click at [217, 116] on input "Not being able to drive a car" at bounding box center [216, 116] width 1 height 1
checkbox input "true"
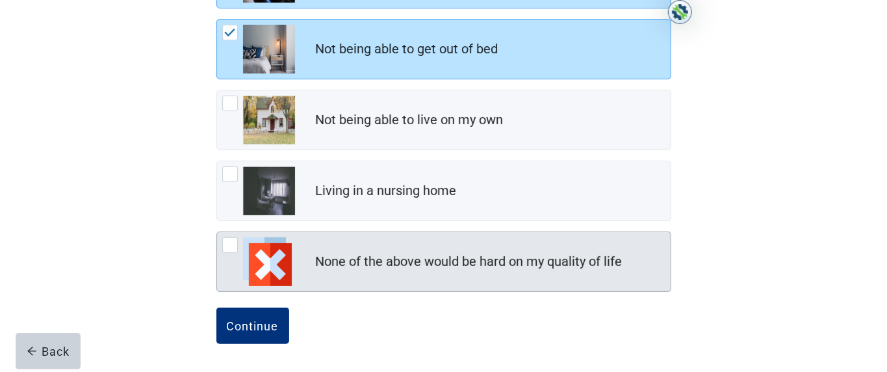
scroll to position [272, 0]
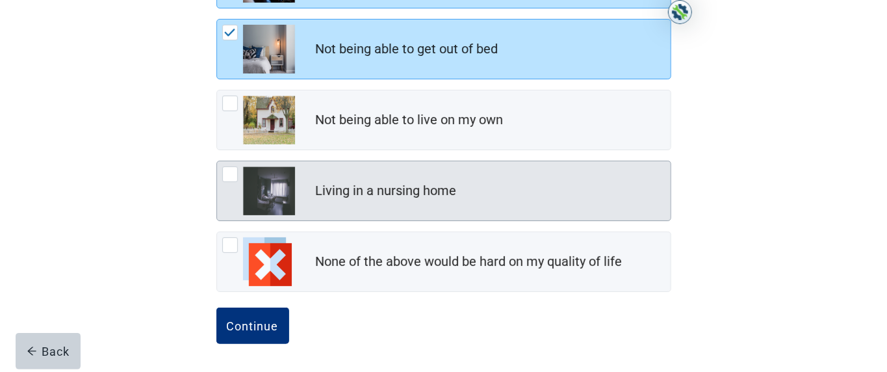
click at [225, 177] on div "Living in a nursing home, checkbox, not checked" at bounding box center [230, 174] width 16 height 16
click at [217, 161] on input "Living in a nursing home" at bounding box center [216, 160] width 1 height 1
checkbox input "true"
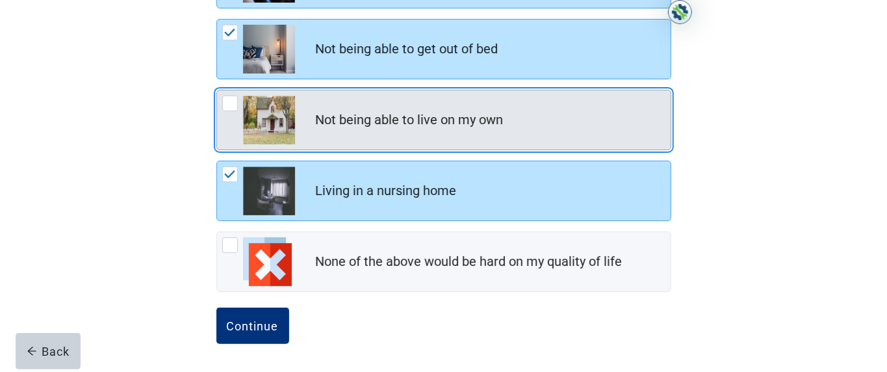
click at [228, 107] on div "Not being able to live on my own, checkbox, not checked" at bounding box center [230, 103] width 16 height 16
click at [217, 90] on input "Not being able to live on my own" at bounding box center [216, 90] width 1 height 1
checkbox input "true"
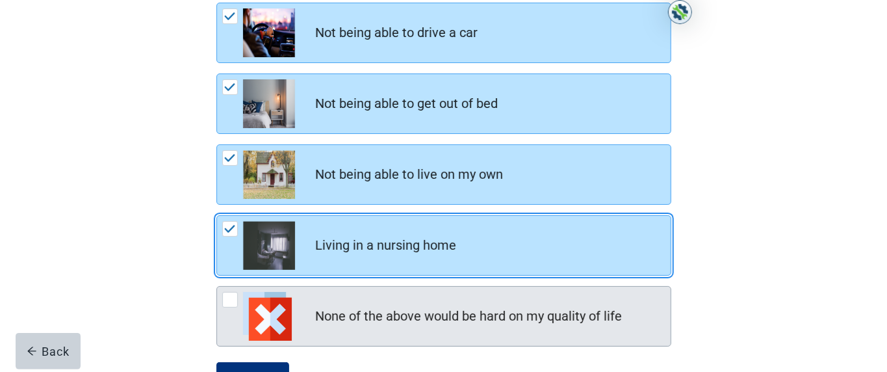
scroll to position [216, 0]
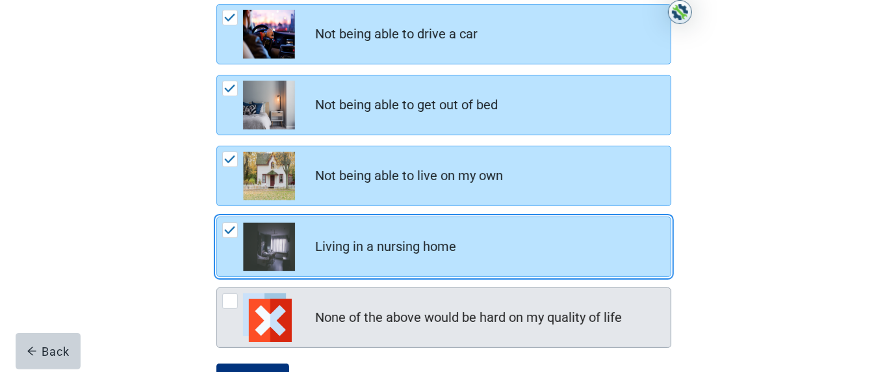
click at [226, 185] on div "Living in a nursing home, checkbox, checked" at bounding box center [258, 246] width 73 height 49
click at [217, 185] on input "Living in a nursing home" at bounding box center [216, 216] width 1 height 1
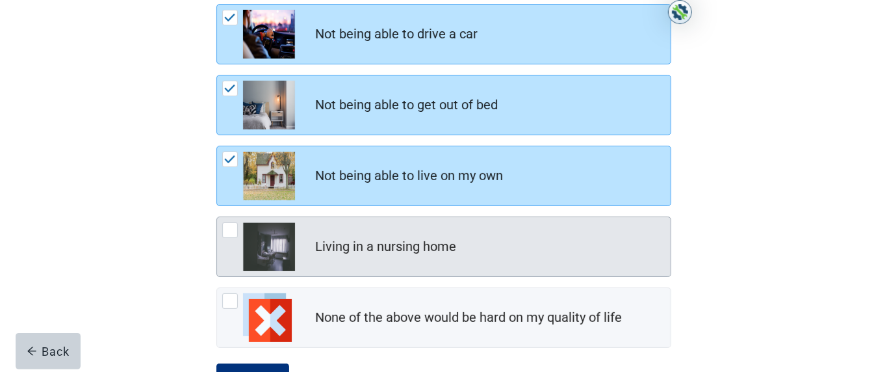
click at [230, 185] on div "Living in a nursing home, checkbox, not checked" at bounding box center [230, 230] width 16 height 16
click at [217, 185] on input "Living in a nursing home" at bounding box center [216, 216] width 1 height 1
checkbox input "false"
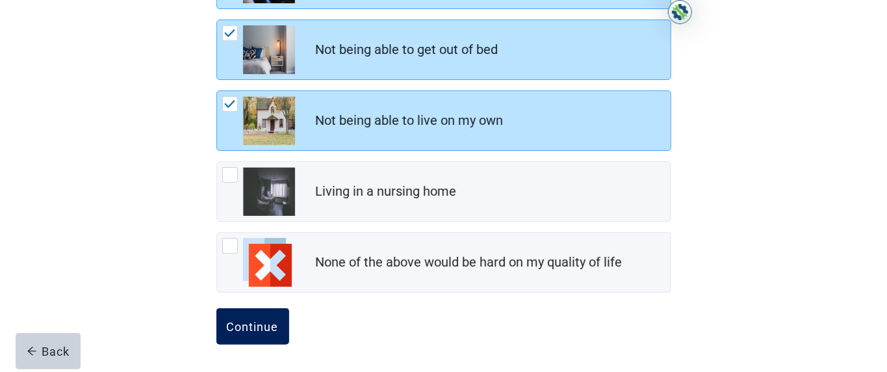
scroll to position [272, 0]
click at [252, 185] on div "Continue" at bounding box center [253, 325] width 52 height 13
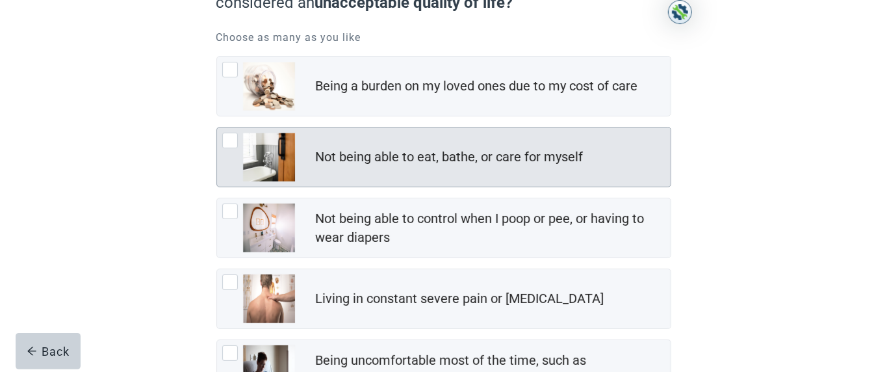
scroll to position [167, 0]
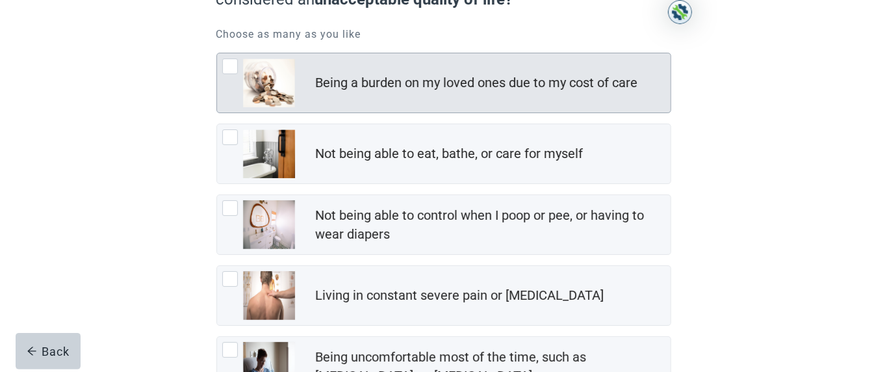
click at [229, 70] on div "Being a burden on my loved ones due to my cost of care, checkbox, not checked" at bounding box center [230, 66] width 16 height 16
click at [217, 53] on input "Being a burden on my loved ones due to my cost of care" at bounding box center [216, 53] width 1 height 1
click at [229, 70] on div "Being a burden on my loved ones due to my cost of care, checkbox, not checked" at bounding box center [230, 66] width 16 height 16
click at [217, 53] on input "Being a burden on my loved ones due to my cost of care" at bounding box center [216, 53] width 1 height 1
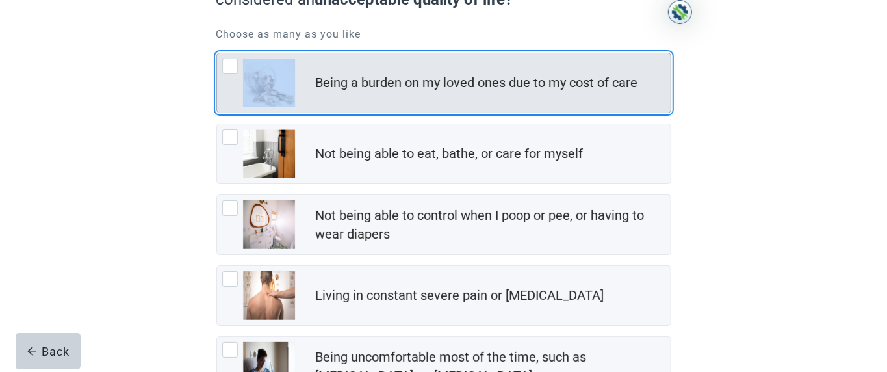
click at [228, 69] on div "Being a burden on my loved ones due to my cost of care, checkbox, not checked" at bounding box center [230, 66] width 16 height 16
click at [217, 53] on input "Being a burden on my loved ones due to my cost of care" at bounding box center [216, 53] width 1 height 1
checkbox input "false"
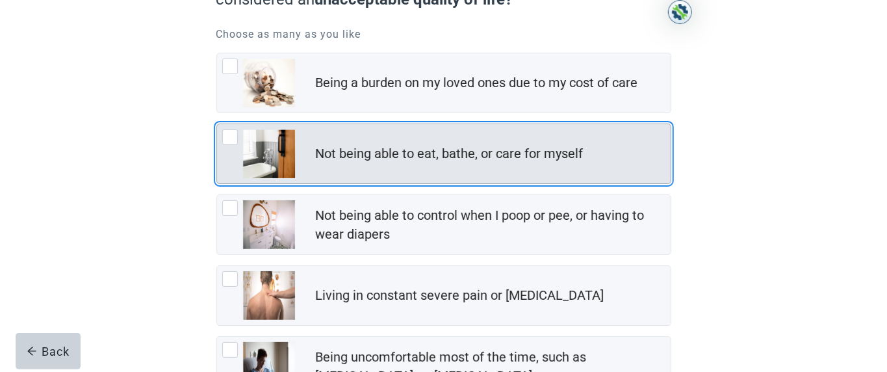
click at [230, 137] on div "Not being able to eat, bathe, or care for myself, checkbox, not checked" at bounding box center [230, 137] width 16 height 16
click at [217, 124] on input "Not being able to eat, bathe, or care for myself" at bounding box center [216, 123] width 1 height 1
checkbox input "true"
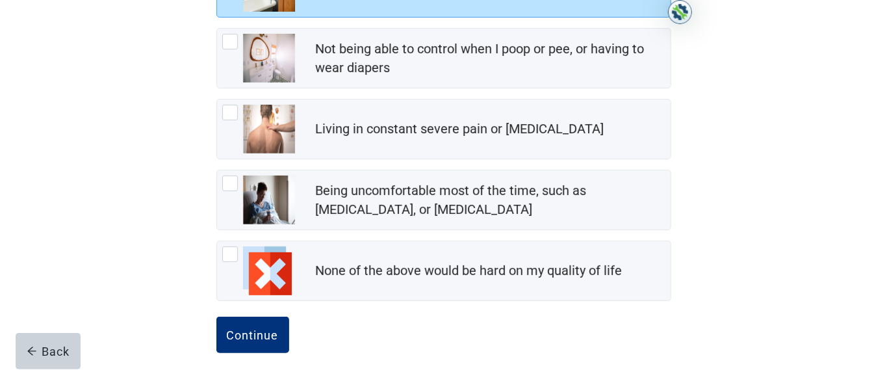
scroll to position [335, 0]
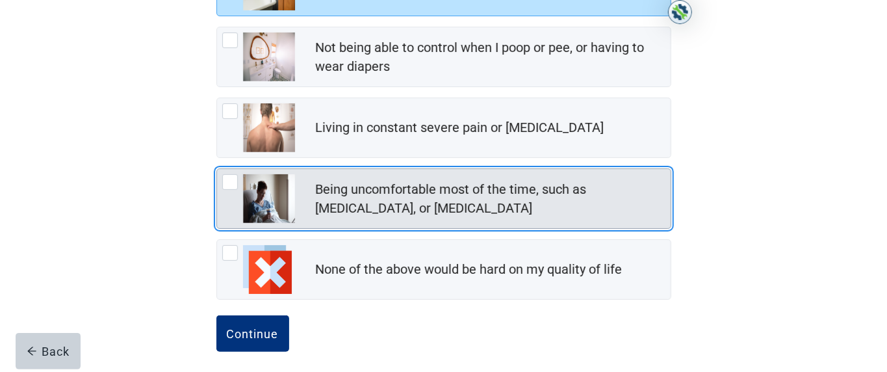
click at [229, 182] on div "Being uncomfortable most of the time, such as nausea, vomiting, or diarrhea, ch…" at bounding box center [230, 182] width 16 height 16
click at [217, 169] on input "Being uncomfortable most of the time, such as [MEDICAL_DATA], or [MEDICAL_DATA]" at bounding box center [216, 168] width 1 height 1
checkbox input "true"
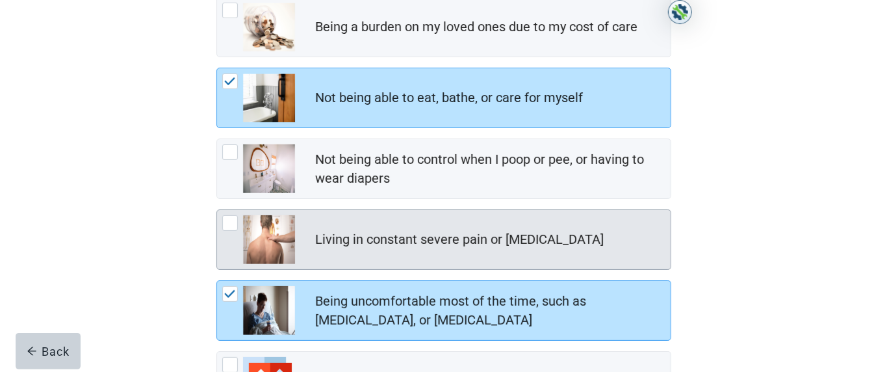
scroll to position [223, 0]
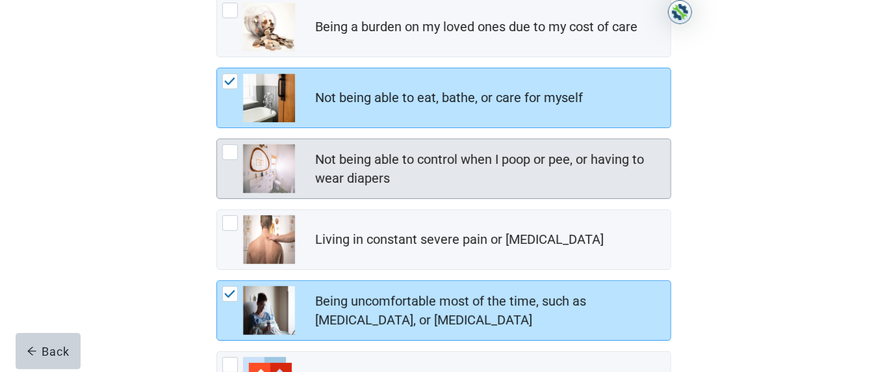
click at [227, 154] on div "Not being able to control when I poop or pee, or having to wear diapers, checkb…" at bounding box center [230, 152] width 16 height 16
click at [217, 139] on input "Not being able to control when I poop or pee, or having to wear diapers" at bounding box center [216, 138] width 1 height 1
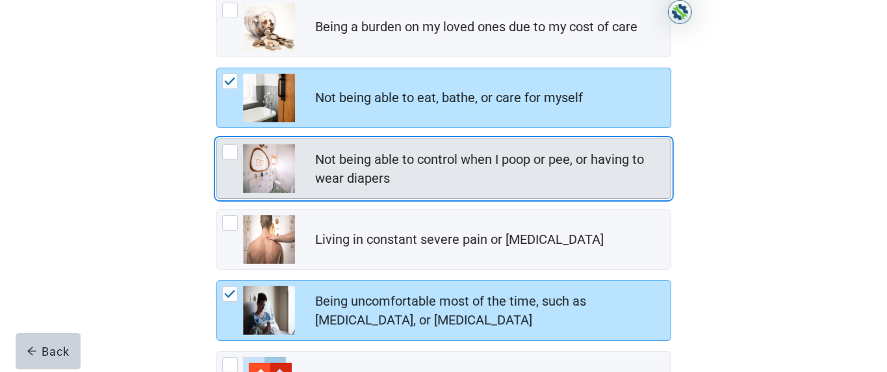
click at [230, 155] on div "Not being able to control when I poop or pee, or having to wear diapers, checkb…" at bounding box center [230, 152] width 16 height 16
click at [217, 139] on input "Not being able to control when I poop or pee, or having to wear diapers" at bounding box center [216, 138] width 1 height 1
checkbox input "true"
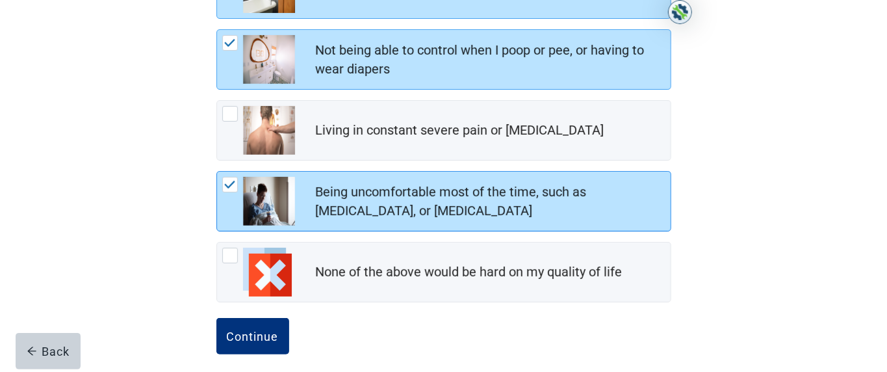
scroll to position [335, 0]
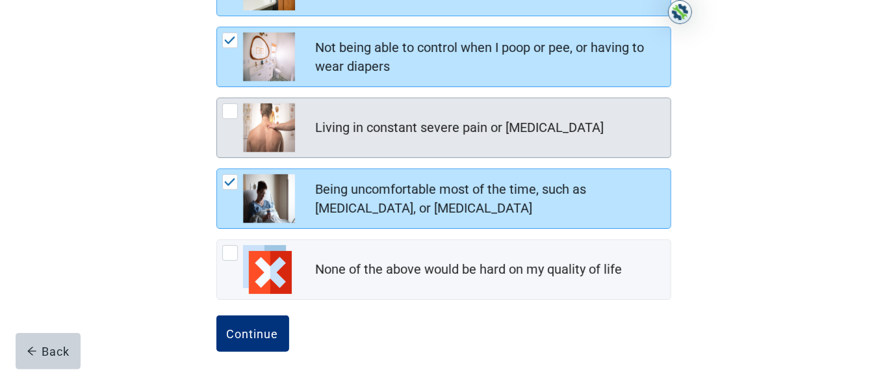
click at [228, 112] on div "Living in constant severe pain or shortness of breath, checkbox, not checked" at bounding box center [230, 111] width 16 height 16
click at [217, 98] on input "Living in constant severe pain or [MEDICAL_DATA]" at bounding box center [216, 97] width 1 height 1
checkbox input "true"
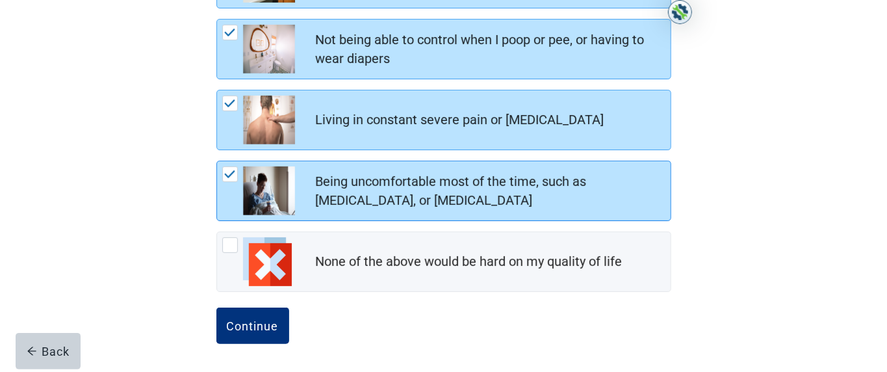
scroll to position [342, 0]
click at [258, 185] on button "Continue" at bounding box center [252, 325] width 73 height 36
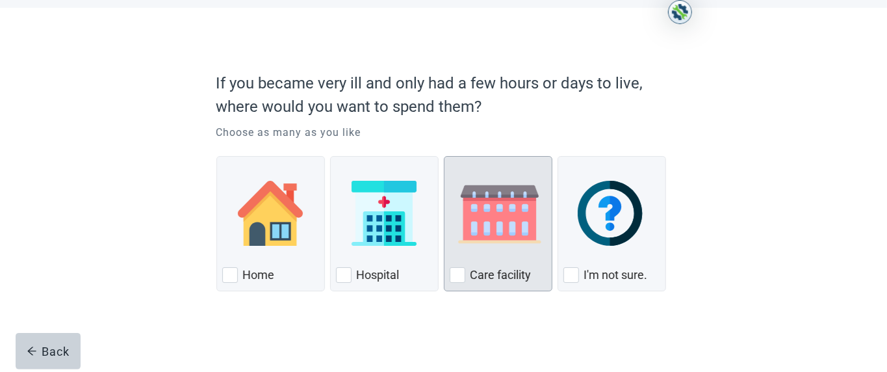
scroll to position [80, 0]
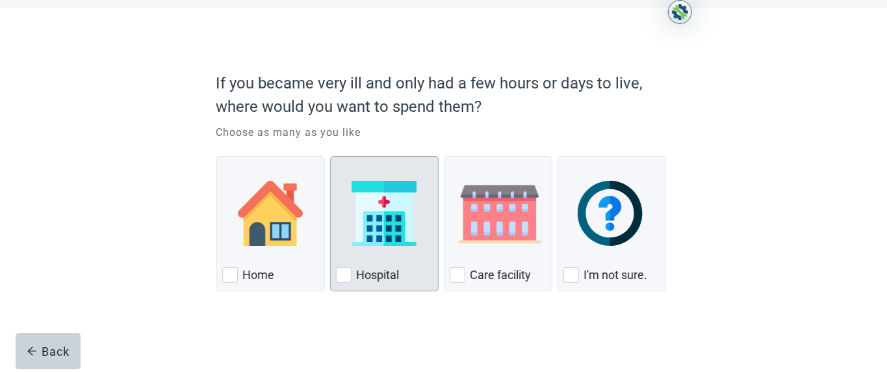
click at [344, 185] on div "Hospital, checkbox, not checked" at bounding box center [344, 275] width 16 height 16
click at [331, 157] on input "Hospital" at bounding box center [330, 156] width 1 height 1
checkbox input "true"
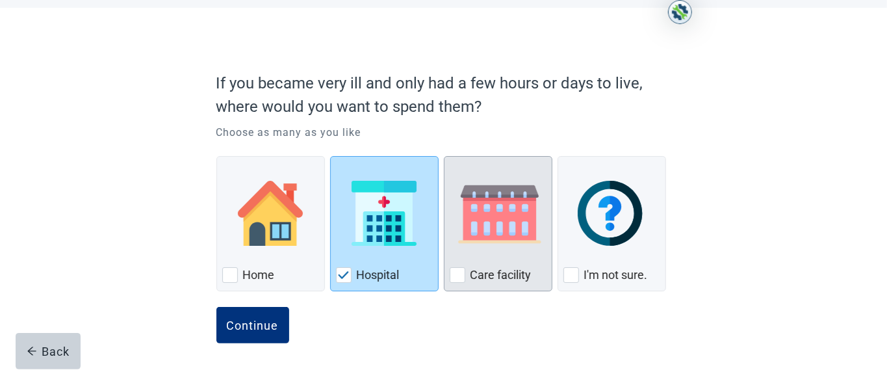
scroll to position [59, 0]
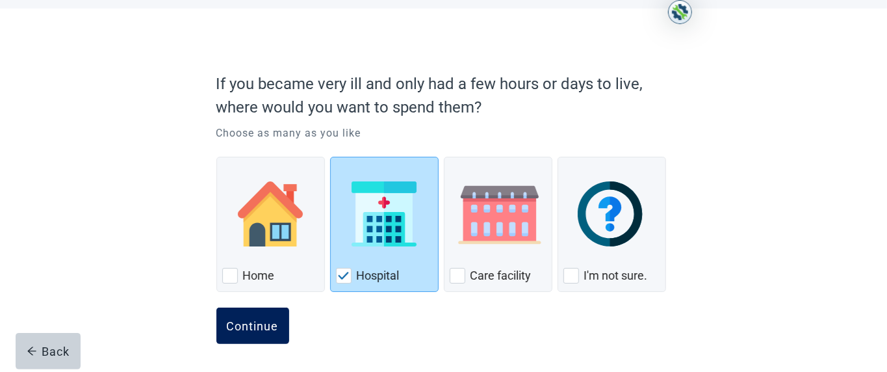
click at [264, 185] on div "Continue" at bounding box center [253, 325] width 52 height 13
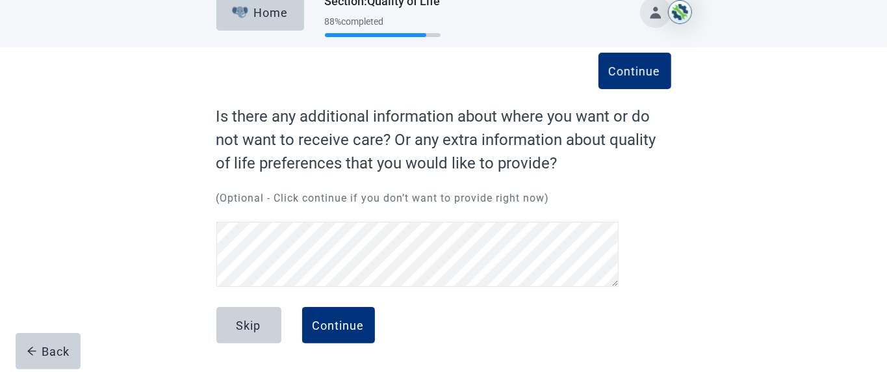
scroll to position [20, 0]
click at [442, 185] on div "Continue Is there any additional information about where you want or do not wan…" at bounding box center [443, 198] width 455 height 186
click at [349, 185] on button "Continue" at bounding box center [338, 325] width 73 height 36
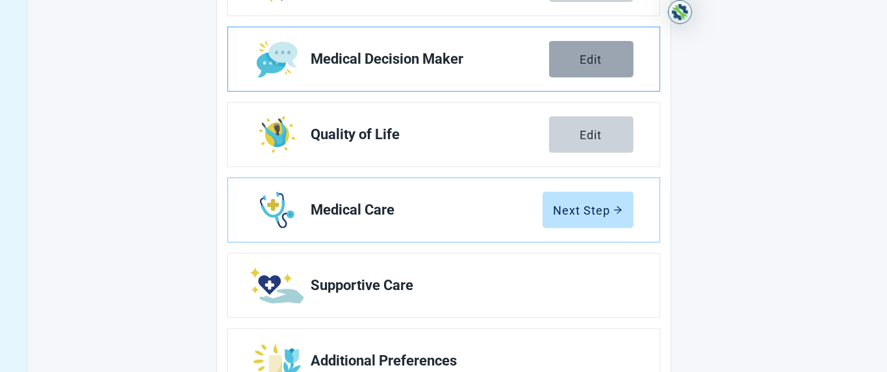
scroll to position [325, 0]
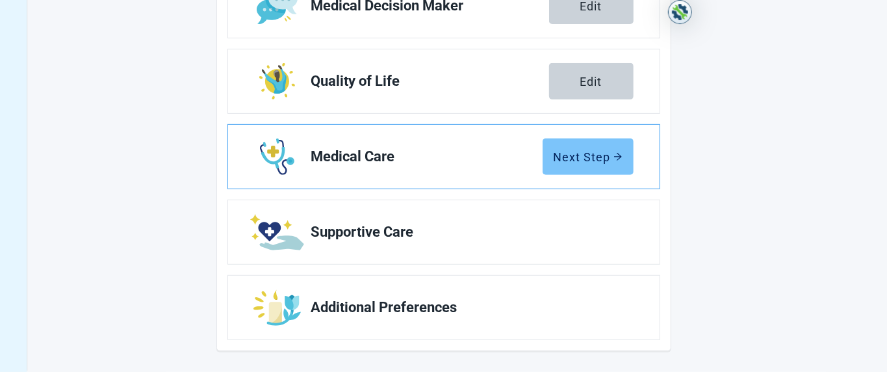
click at [442, 161] on div "Next Step" at bounding box center [587, 156] width 69 height 13
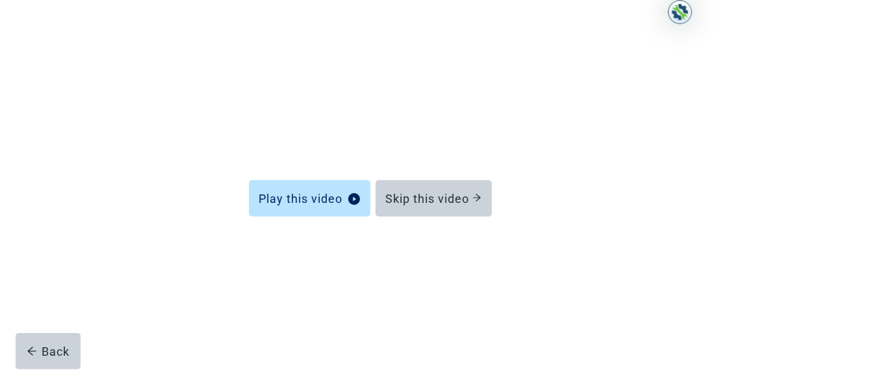
scroll to position [128, 0]
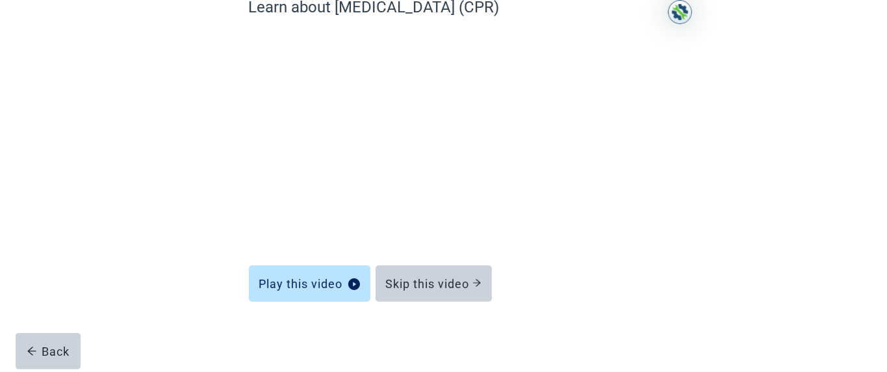
scroll to position [128, 0]
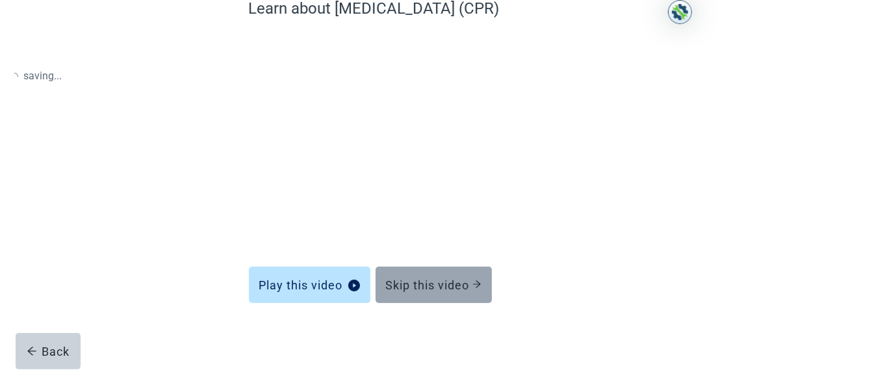
click at [436, 185] on div "Skip this video" at bounding box center [433, 284] width 95 height 13
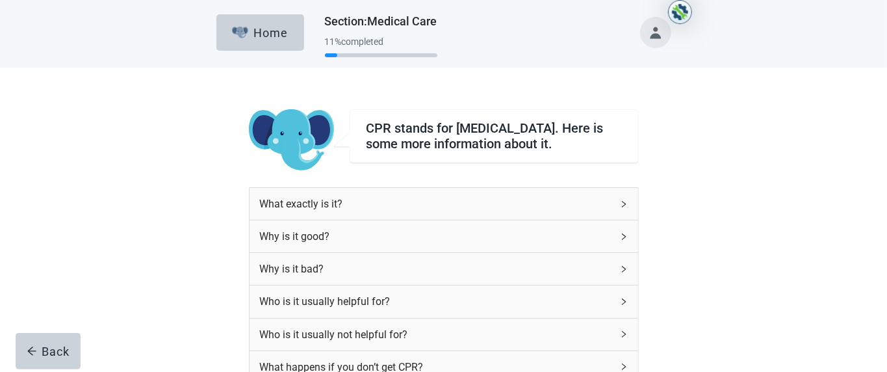
click at [442, 185] on icon "right" at bounding box center [624, 204] width 8 height 8
click at [401, 185] on div "What exactly is it?" at bounding box center [436, 204] width 352 height 16
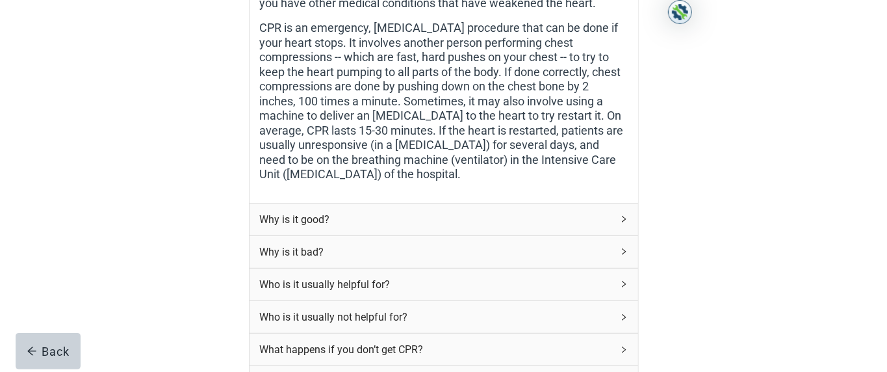
scroll to position [335, 0]
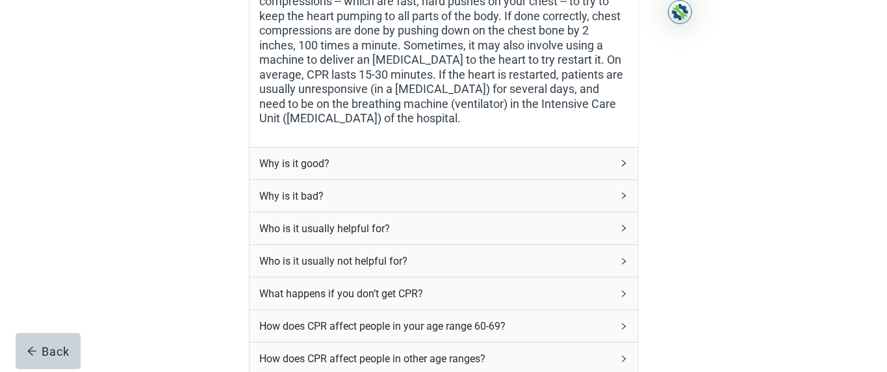
click at [433, 171] on div "Why is it good?" at bounding box center [436, 163] width 352 height 16
click at [427, 171] on div "Why is it good?" at bounding box center [436, 163] width 352 height 16
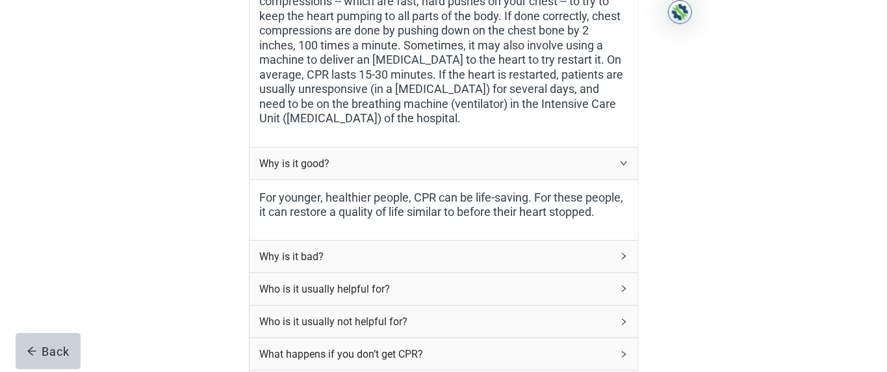
click at [427, 171] on div "Why is it good?" at bounding box center [436, 163] width 352 height 16
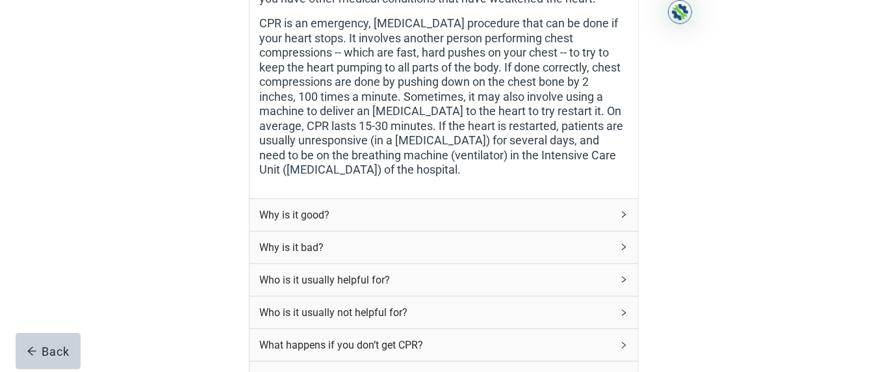
scroll to position [279, 0]
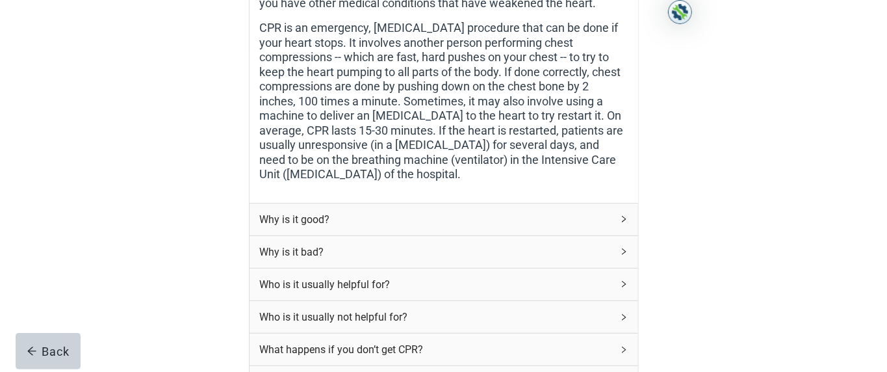
click at [321, 185] on div "Why is it good?" at bounding box center [436, 219] width 352 height 16
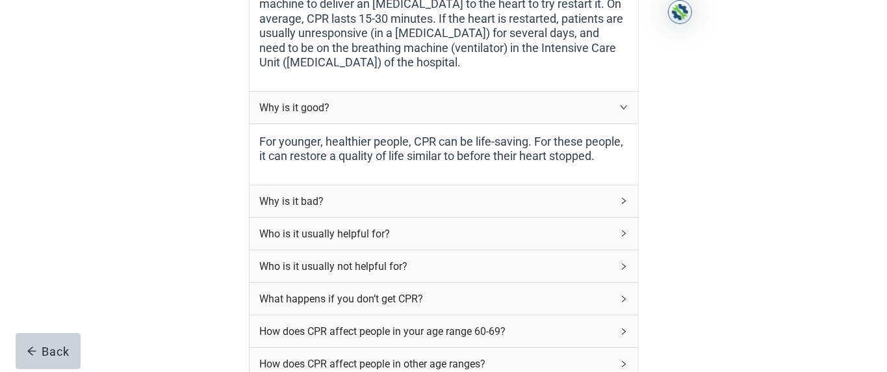
scroll to position [446, 0]
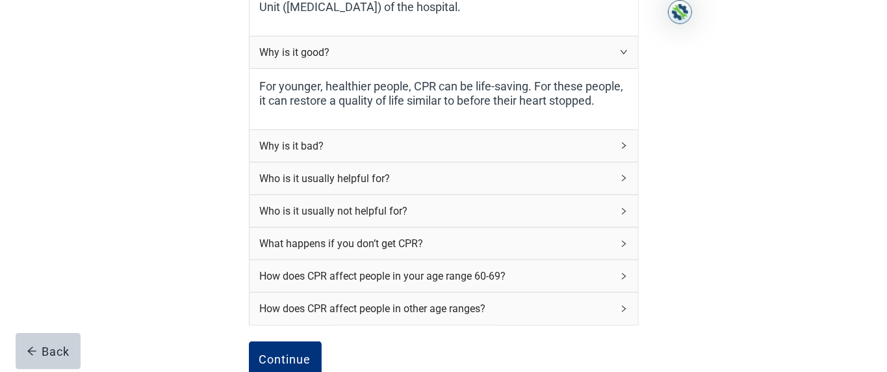
click at [314, 152] on div "Why is it bad?" at bounding box center [436, 146] width 352 height 16
drag, startPoint x: 314, startPoint y: 152, endPoint x: 337, endPoint y: 156, distance: 23.1
click at [337, 154] on div "Why is it bad?" at bounding box center [436, 146] width 352 height 16
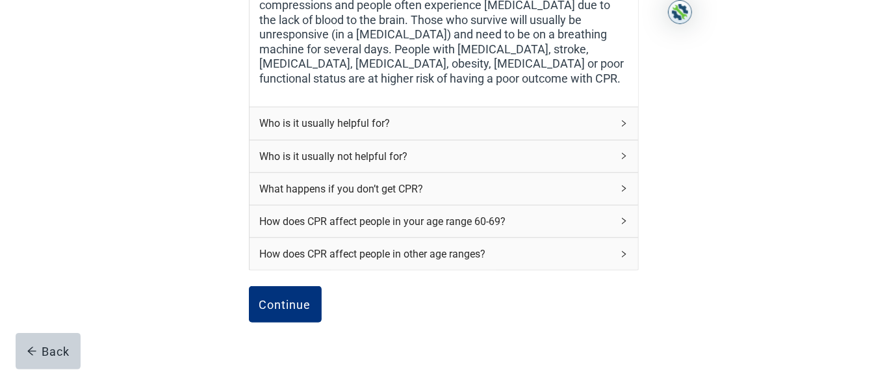
scroll to position [669, 0]
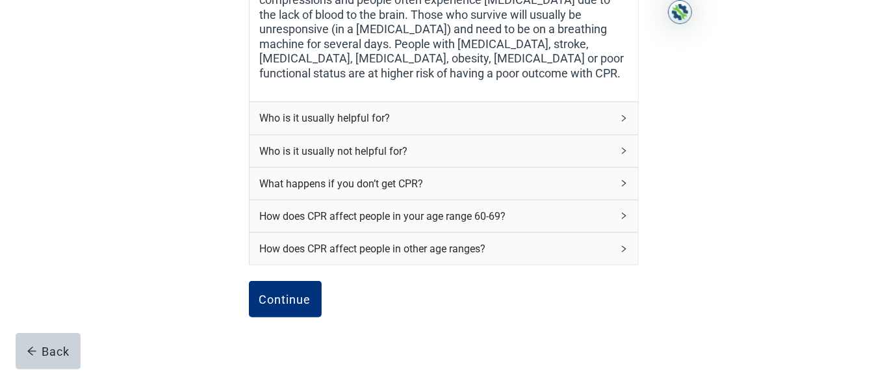
click at [370, 125] on div "Who is it usually helpful for?" at bounding box center [436, 118] width 352 height 16
drag, startPoint x: 370, startPoint y: 125, endPoint x: 392, endPoint y: 125, distance: 21.4
click at [392, 125] on div "Who is it usually helpful for?" at bounding box center [436, 118] width 352 height 16
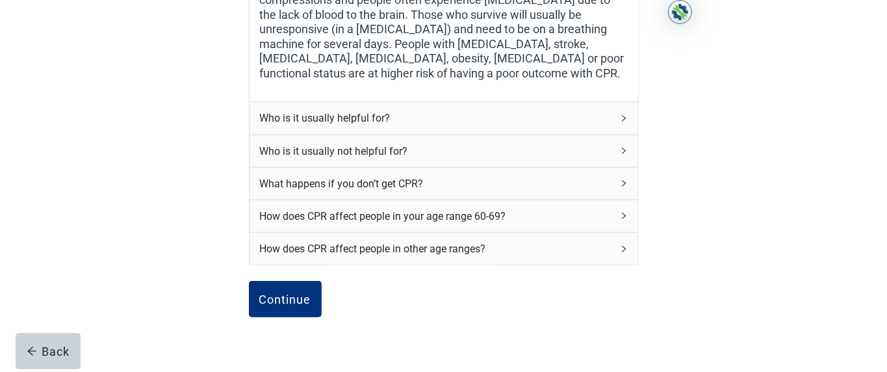
click at [394, 126] on div "Who is it usually helpful for?" at bounding box center [436, 118] width 352 height 16
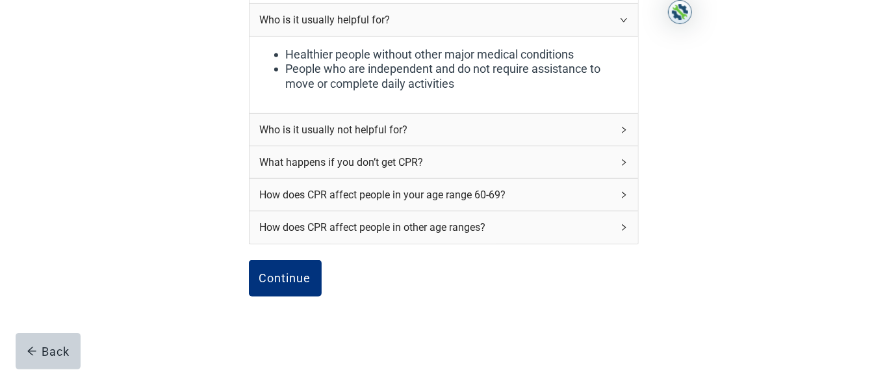
scroll to position [781, 0]
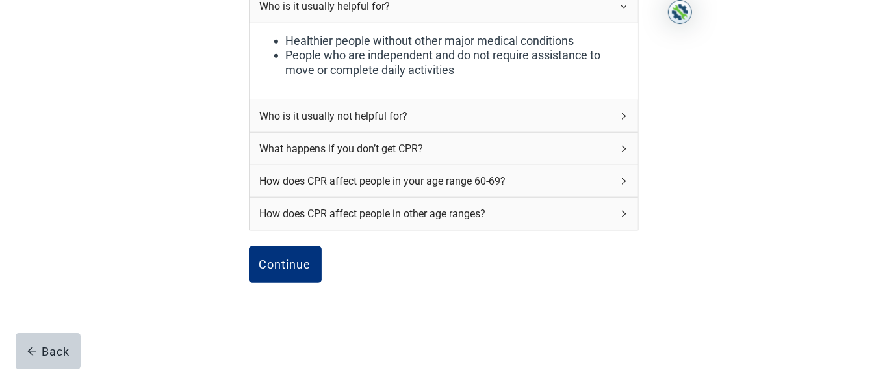
click at [410, 121] on div "Who is it usually not helpful for?" at bounding box center [436, 116] width 352 height 16
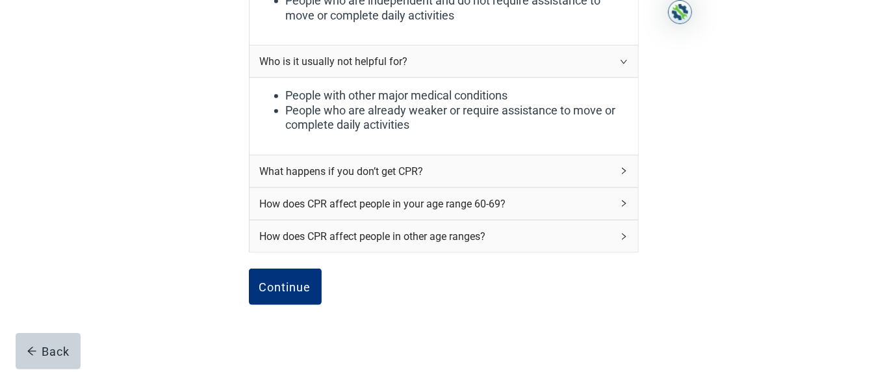
scroll to position [892, 0]
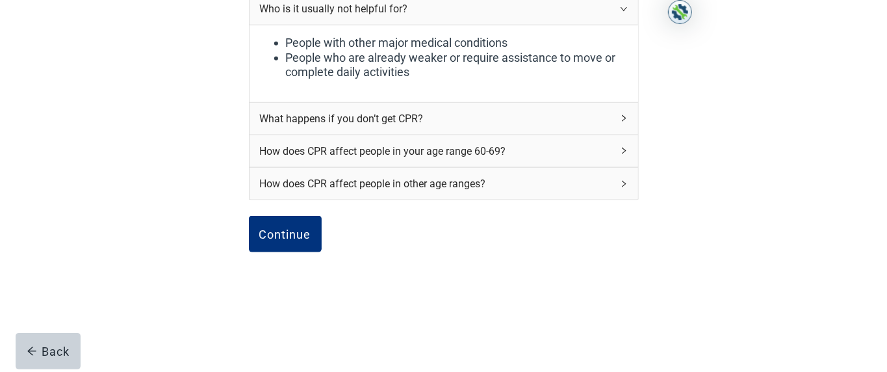
click at [367, 123] on div "What happens if you don’t get CPR?" at bounding box center [436, 118] width 352 height 16
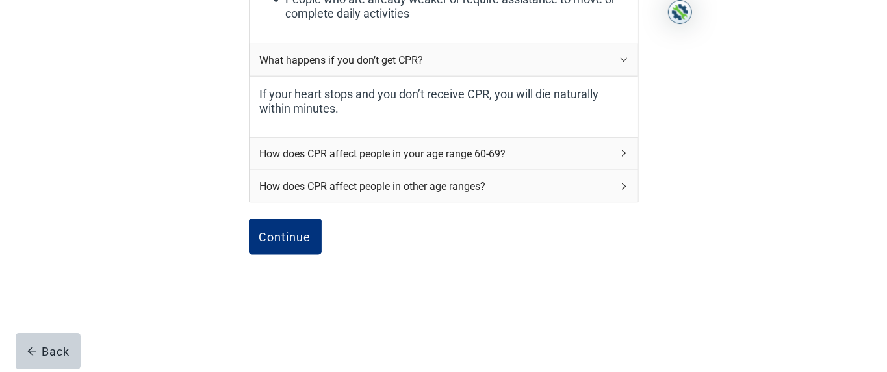
scroll to position [948, 0]
click at [366, 157] on div "How does CPR affect people in your age range 60-69?" at bounding box center [436, 152] width 352 height 16
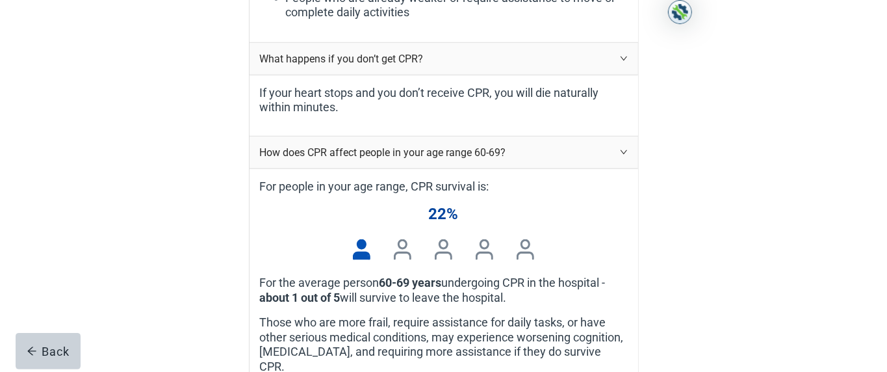
click at [370, 160] on div "How does CPR affect people in your age range 60-69?" at bounding box center [436, 152] width 352 height 16
drag, startPoint x: 371, startPoint y: 162, endPoint x: 434, endPoint y: 149, distance: 64.3
click at [434, 149] on div "How does CPR affect people in your age range 60-69?" at bounding box center [443, 152] width 388 height 32
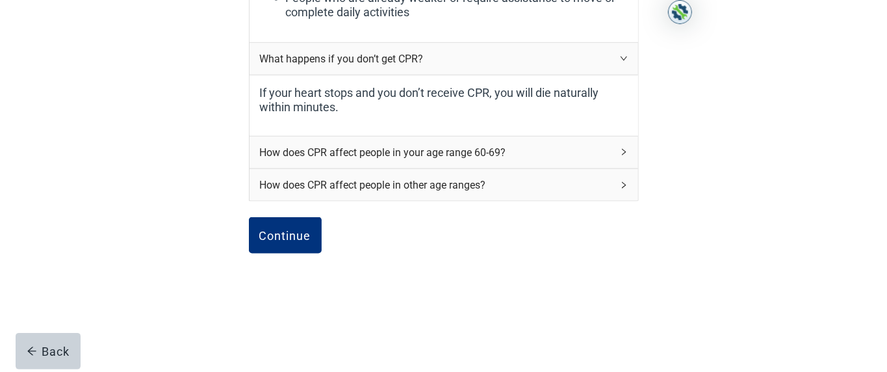
click at [442, 153] on div "How does CPR affect people in your age range 60-69?" at bounding box center [436, 152] width 352 height 16
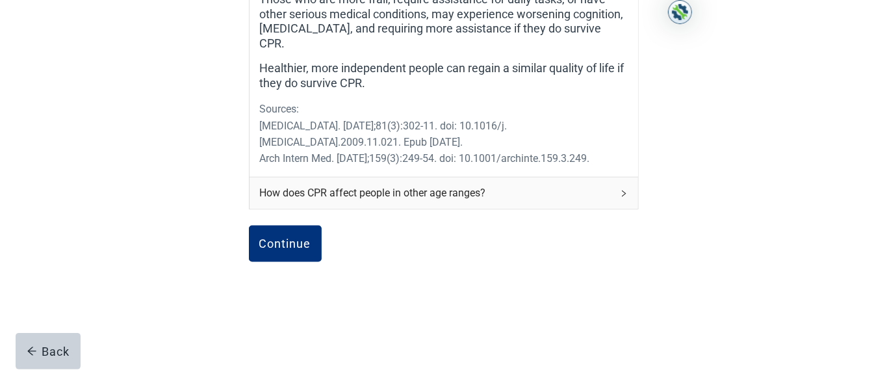
scroll to position [1272, 0]
click at [296, 185] on div "Continue" at bounding box center [285, 242] width 52 height 13
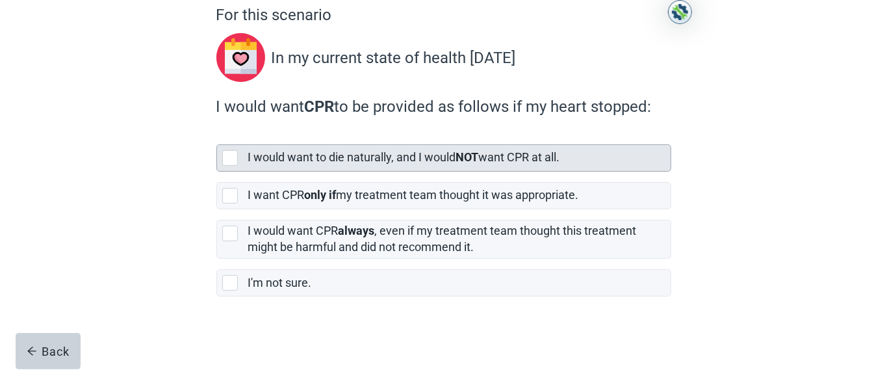
scroll to position [139, 0]
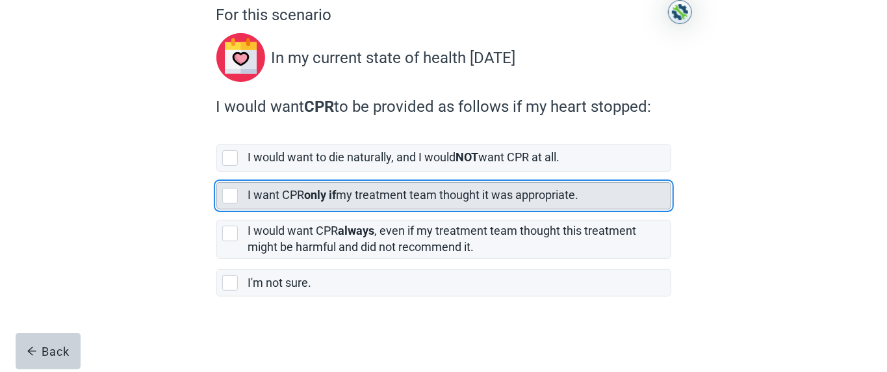
click at [232, 185] on div "[object Object], checkbox, not selected" at bounding box center [230, 196] width 16 height 16
click at [217, 172] on input "I want CPR only if my treatment team thought it was appropriate." at bounding box center [216, 171] width 1 height 1
click at [232, 179] on label "I want CPR only if my treatment team thought it was appropriate." at bounding box center [443, 190] width 455 height 38
click at [217, 172] on input "I want CPR only if my treatment team thought it was appropriate." at bounding box center [216, 171] width 1 height 1
checkbox input "true"
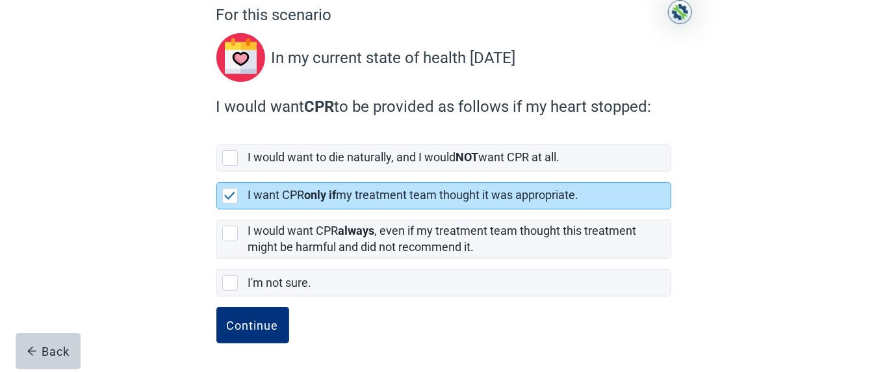
scroll to position [122, 0]
click at [442, 165] on div "For this scenario In my current state of health [DATE] I would want CPR to be p…" at bounding box center [443, 158] width 798 height 425
click at [253, 185] on div "Continue" at bounding box center [253, 324] width 52 height 13
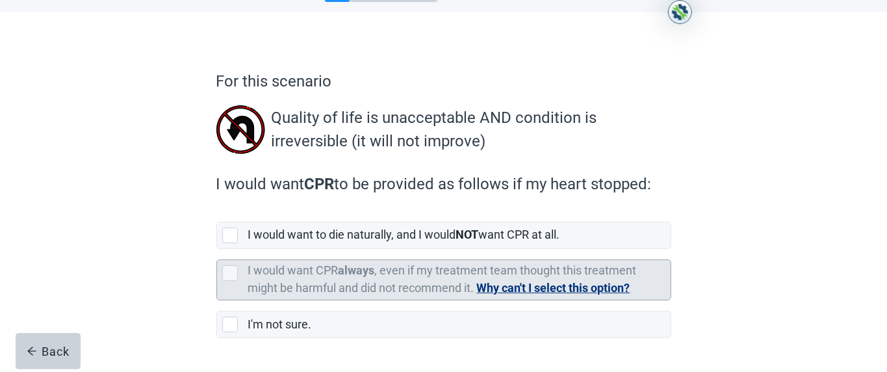
scroll to position [111, 0]
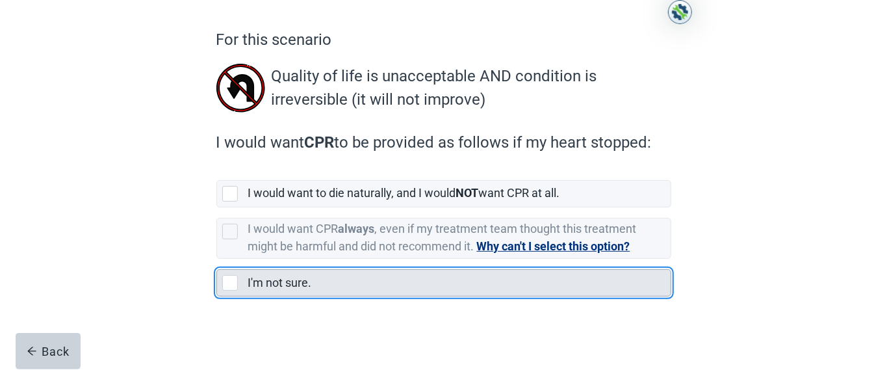
click at [230, 185] on div "I'm not sure., checkbox, not selected" at bounding box center [230, 283] width 16 height 16
click at [217, 185] on input "I'm not sure." at bounding box center [216, 259] width 1 height 1
checkbox input "true"
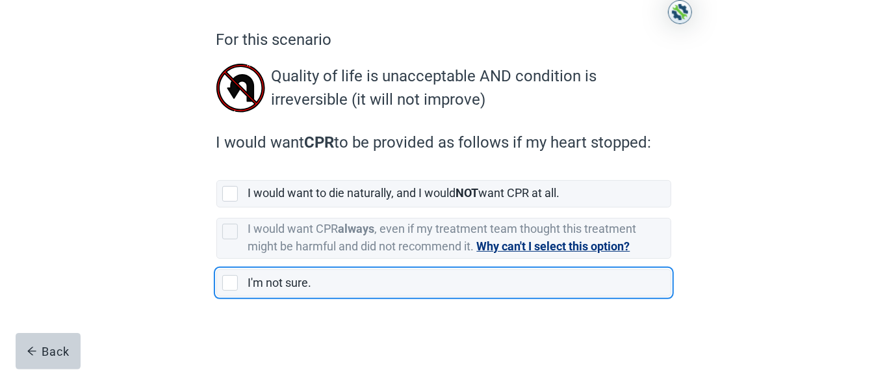
scroll to position [97, 0]
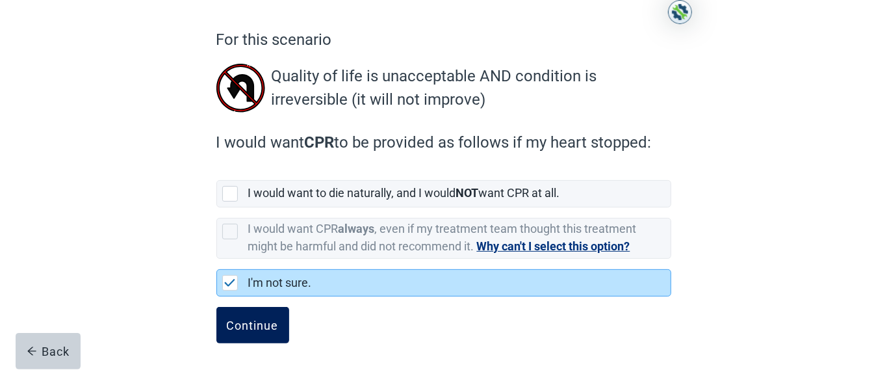
click at [257, 185] on div "Continue" at bounding box center [253, 324] width 52 height 13
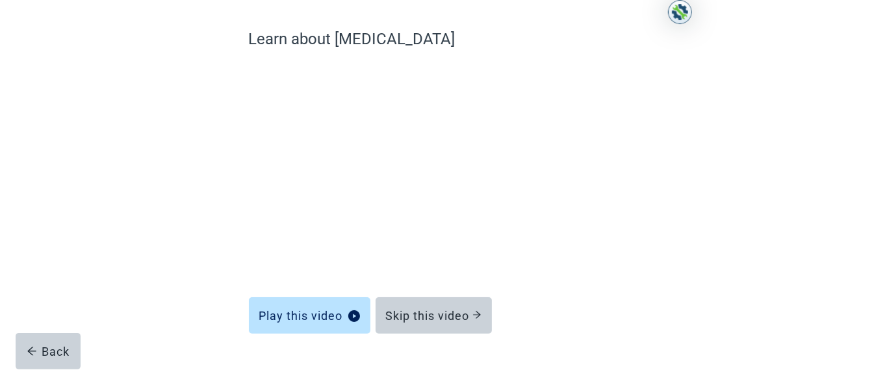
scroll to position [128, 0]
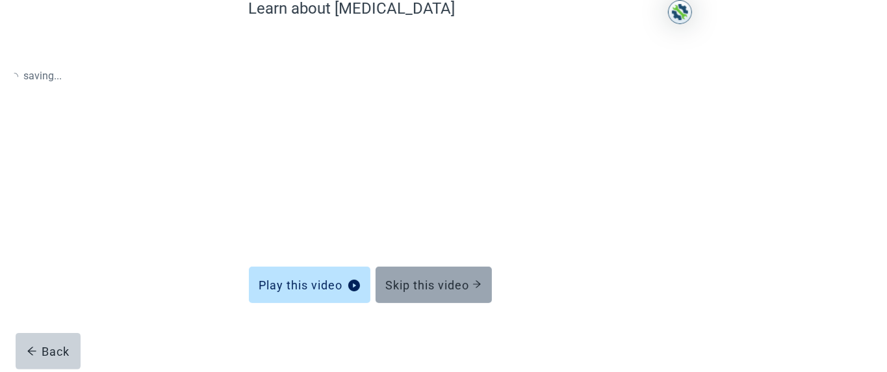
click at [439, 185] on div "Skip this video" at bounding box center [433, 284] width 95 height 13
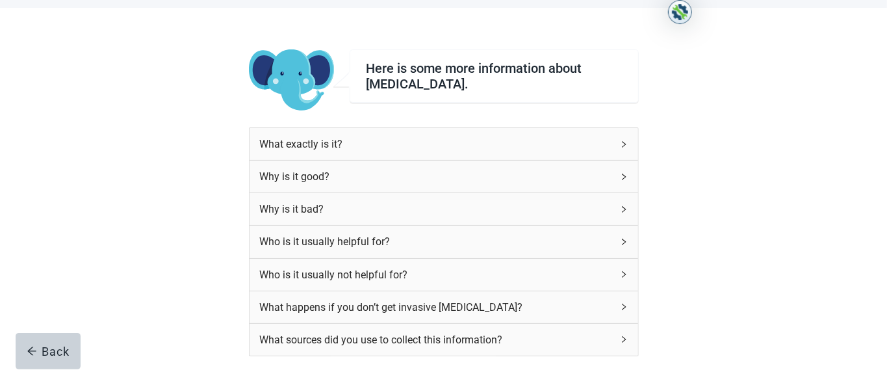
scroll to position [55, 0]
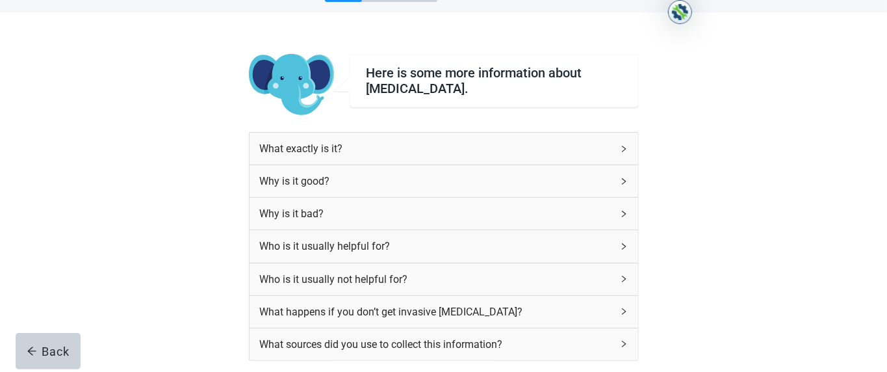
click at [325, 145] on div "What exactly is it?" at bounding box center [436, 148] width 352 height 16
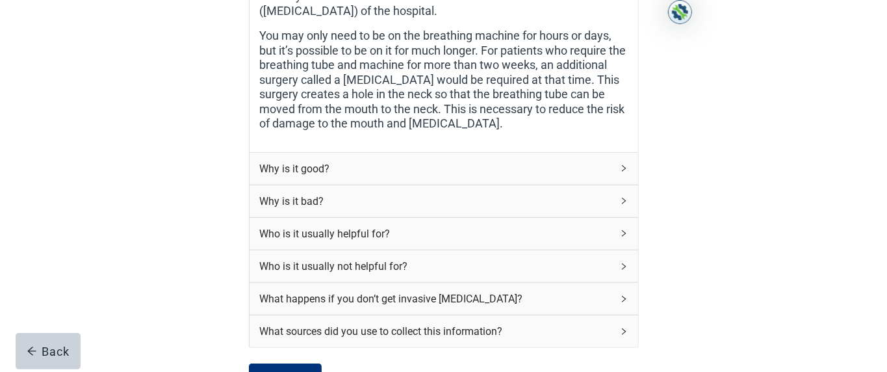
scroll to position [557, 0]
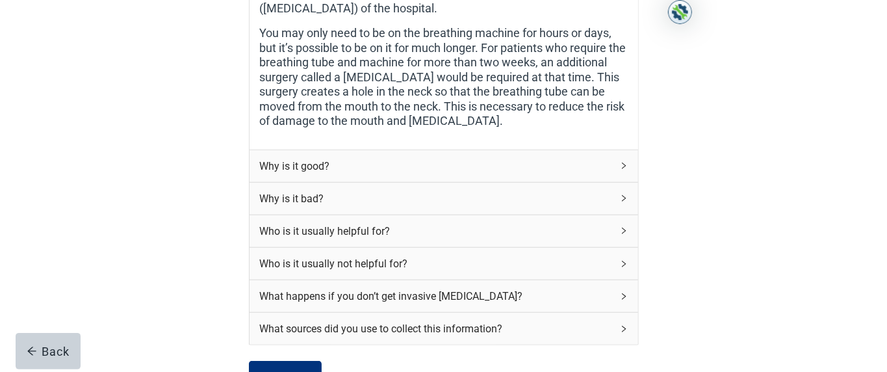
click at [290, 158] on div "Why is it good?" at bounding box center [436, 166] width 352 height 16
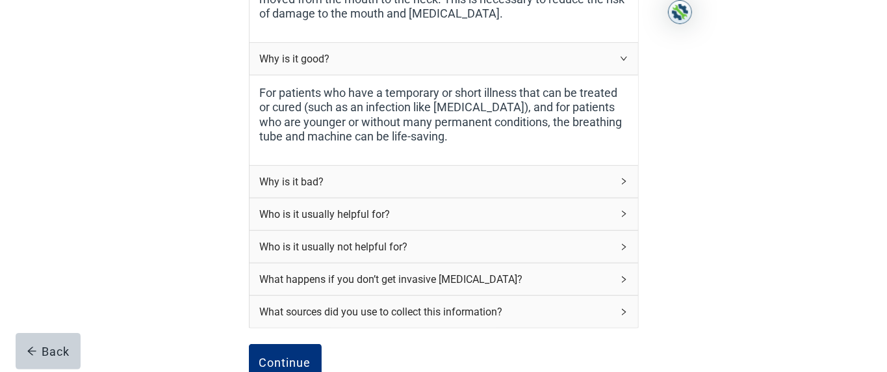
scroll to position [669, 0]
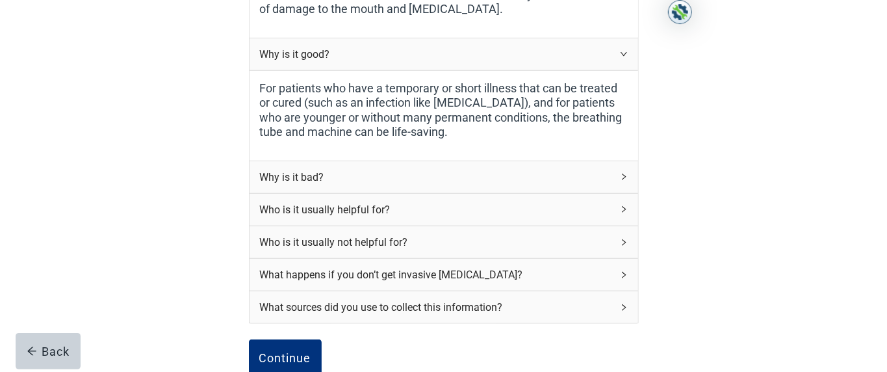
click at [296, 169] on div "Why is it bad?" at bounding box center [436, 177] width 352 height 16
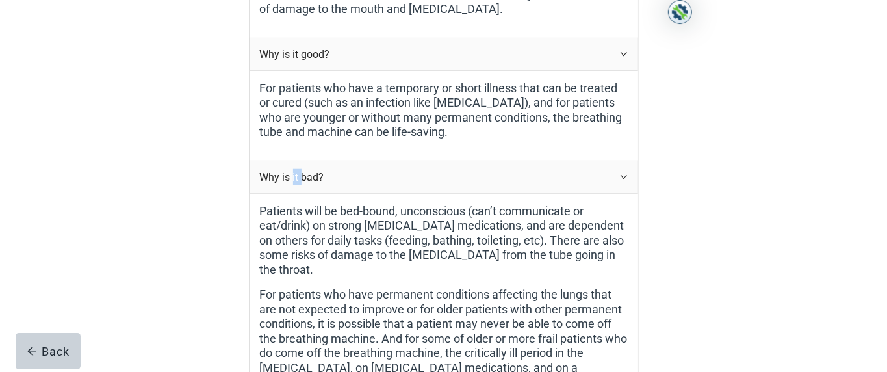
click at [296, 169] on div "Why is it bad?" at bounding box center [436, 177] width 352 height 16
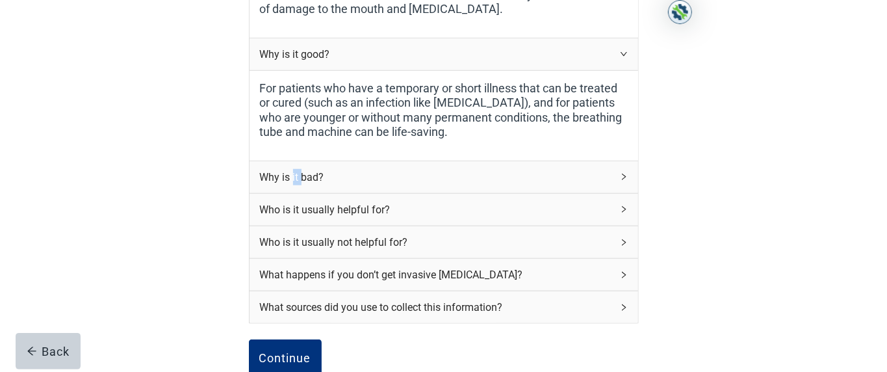
click at [298, 169] on div "Why is it bad?" at bounding box center [436, 177] width 352 height 16
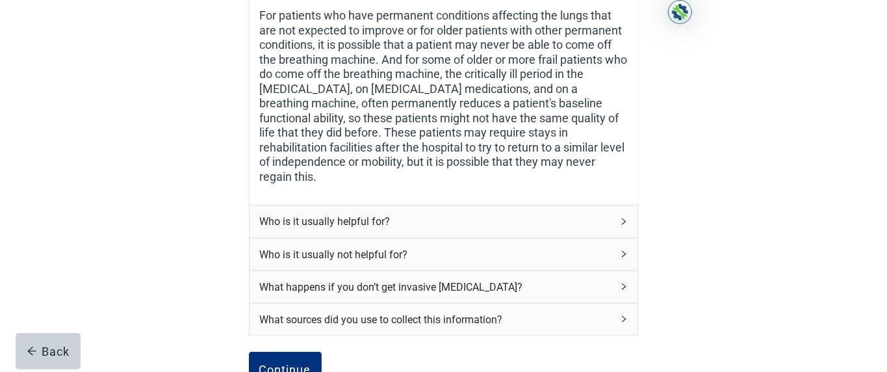
scroll to position [1004, 0]
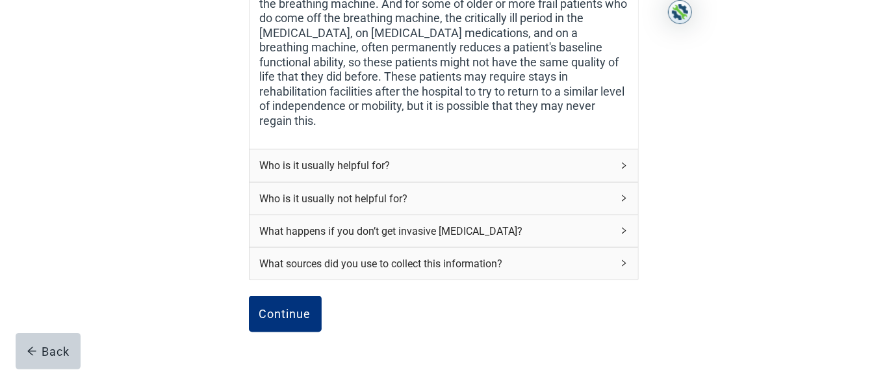
click at [318, 157] on div "Who is it usually helpful for?" at bounding box center [436, 165] width 352 height 16
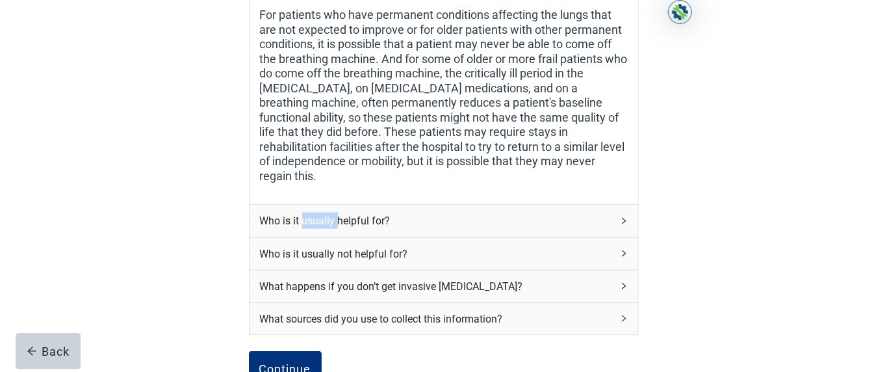
scroll to position [948, 0]
click at [267, 185] on div "Who is it usually helpful for?" at bounding box center [436, 221] width 352 height 16
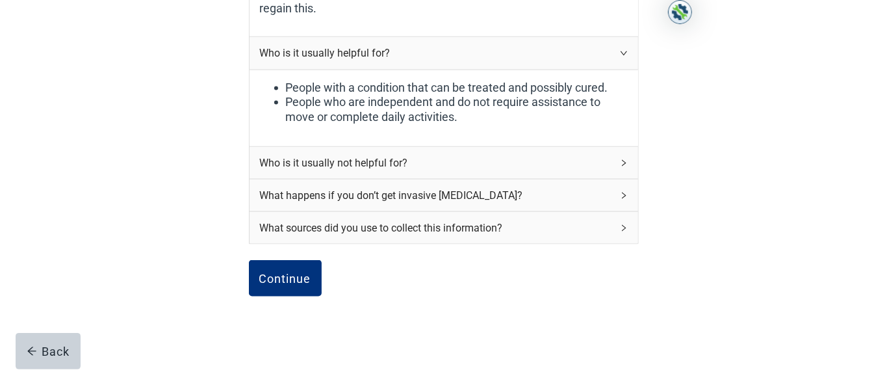
scroll to position [1116, 0]
click at [334, 155] on div "Who is it usually not helpful for?" at bounding box center [436, 163] width 352 height 16
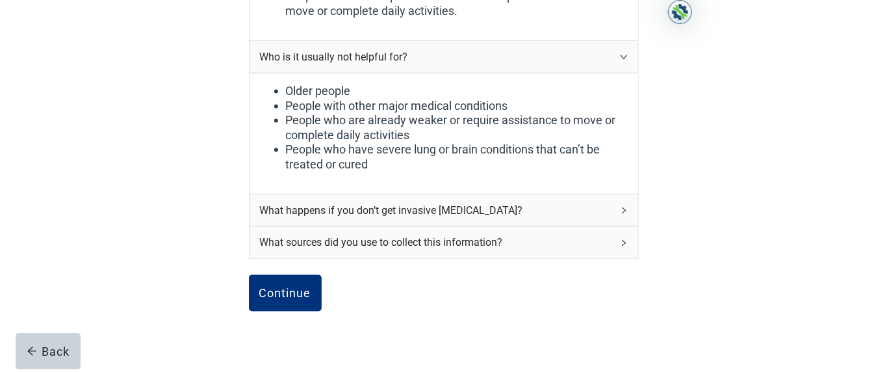
scroll to position [1228, 0]
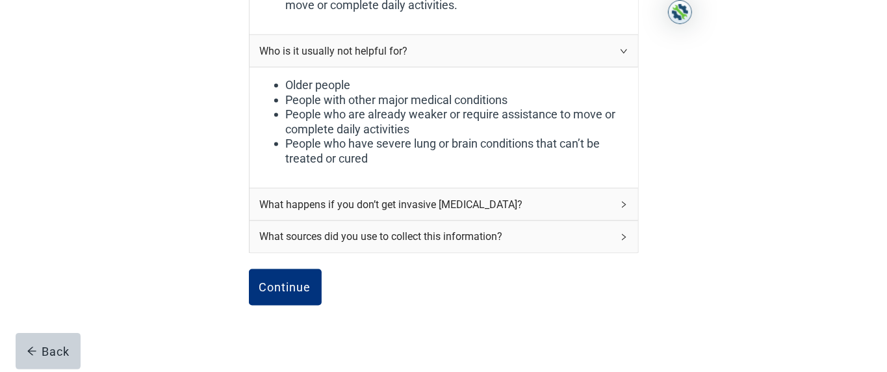
click at [319, 185] on div "What happens if you don’t get invasive [MEDICAL_DATA]?" at bounding box center [436, 204] width 352 height 16
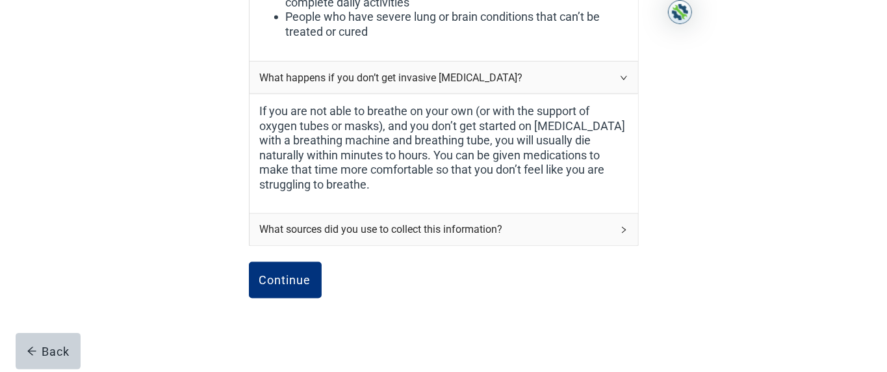
scroll to position [1356, 0]
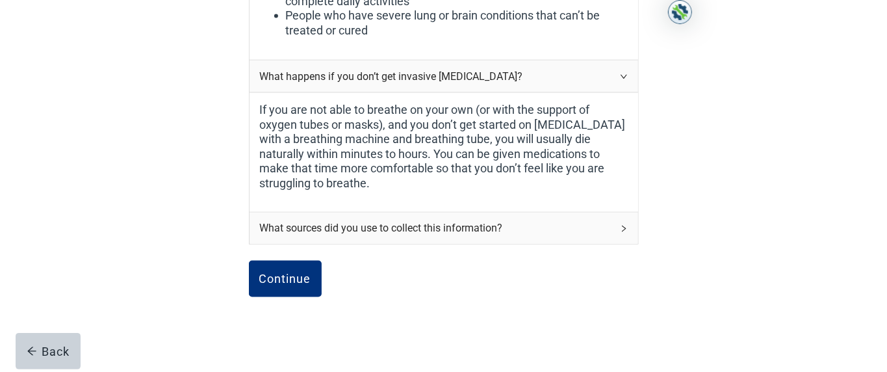
click at [434, 185] on div "What sources did you use to collect this information?" at bounding box center [436, 228] width 352 height 16
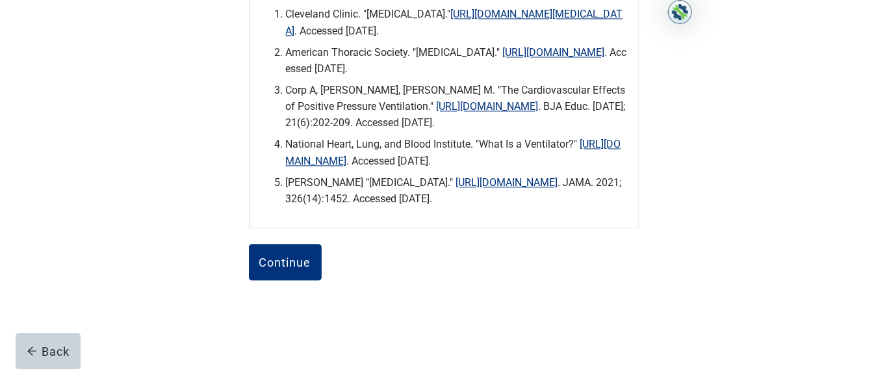
scroll to position [1605, 0]
click at [290, 185] on div "Continue" at bounding box center [285, 261] width 52 height 13
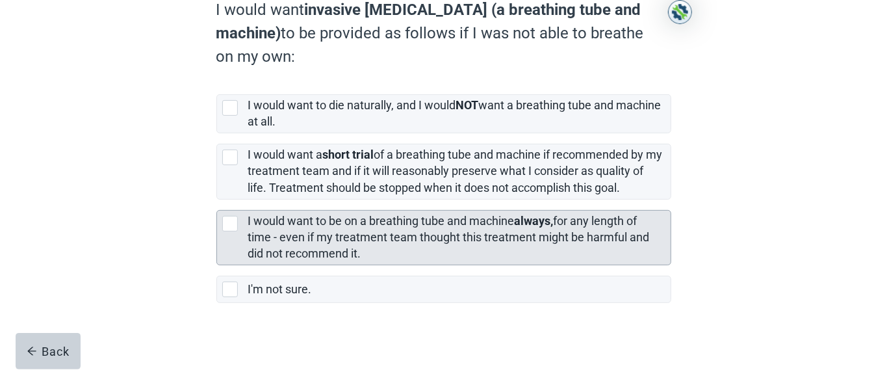
scroll to position [223, 0]
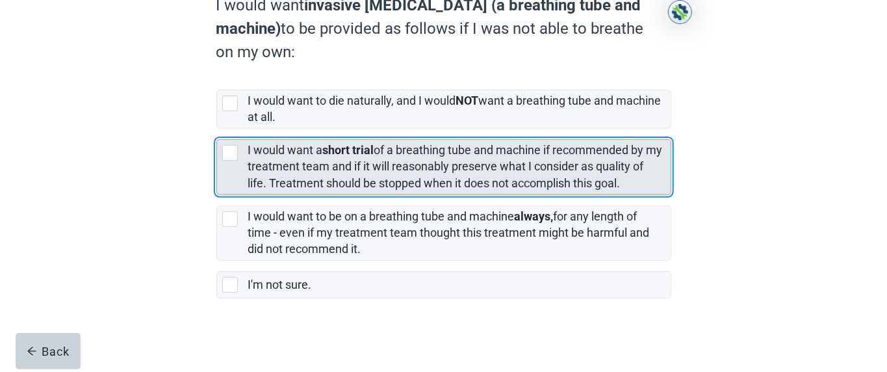
click at [231, 151] on div "[object Object], checkbox, not selected" at bounding box center [230, 153] width 16 height 16
click at [217, 129] on input "I would want a short trial of a breathing tube and machine if recommended by my…" at bounding box center [216, 129] width 1 height 1
checkbox input "true"
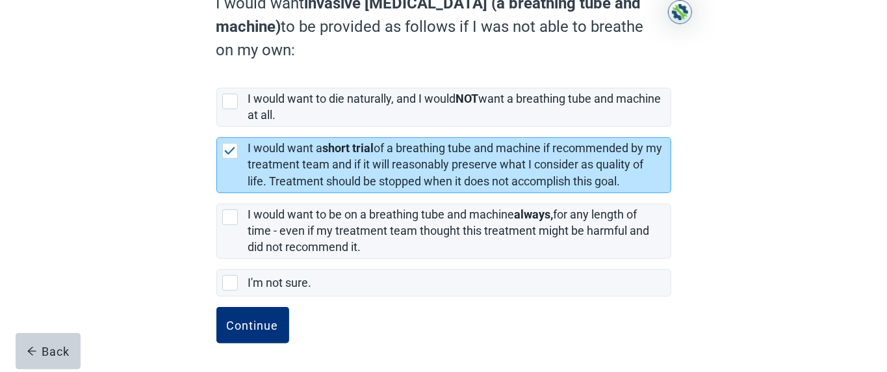
scroll to position [230, 0]
click at [262, 185] on div "Continue" at bounding box center [253, 324] width 52 height 13
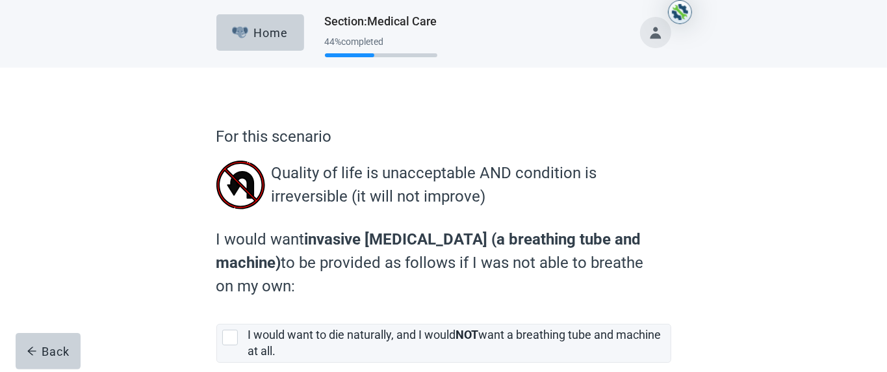
drag, startPoint x: 257, startPoint y: 322, endPoint x: 150, endPoint y: 194, distance: 166.5
click at [149, 185] on div "For this scenario Quality of life is unacceptable AND condition is irreversible…" at bounding box center [443, 331] width 798 height 526
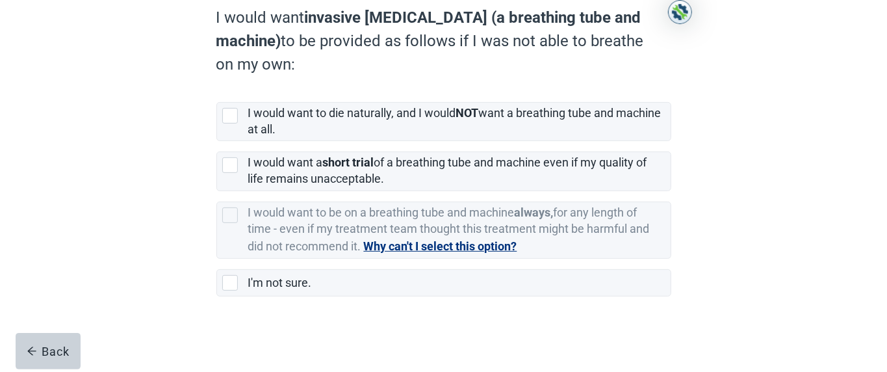
scroll to position [225, 0]
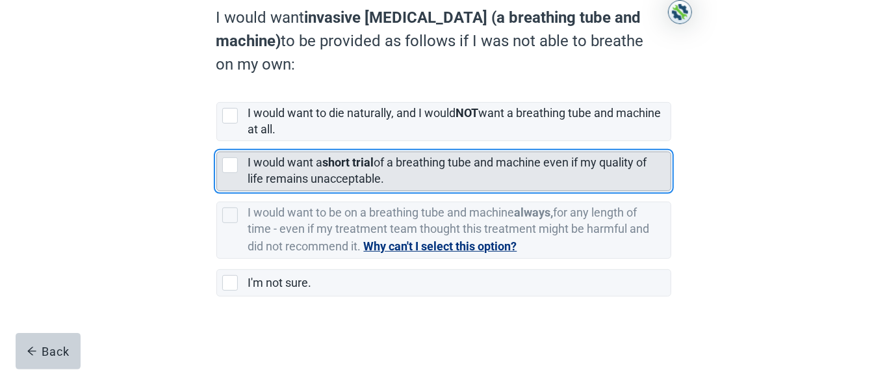
click at [232, 166] on div "[object Object], checkbox, not selected" at bounding box center [230, 165] width 16 height 16
click at [217, 142] on input "I would want a short trial of a breathing tube and machine even if my quality o…" at bounding box center [216, 141] width 1 height 1
checkbox input "true"
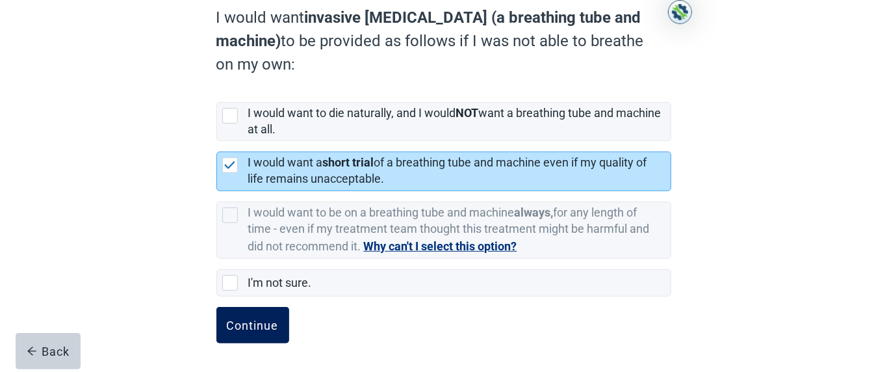
click at [261, 185] on button "Continue" at bounding box center [252, 325] width 73 height 36
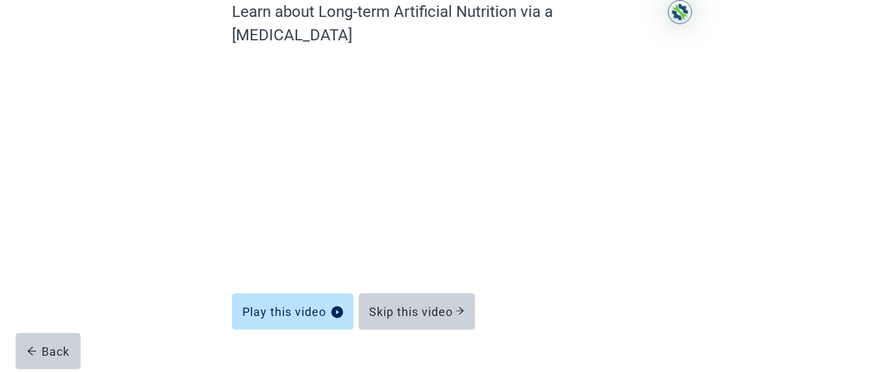
scroll to position [128, 0]
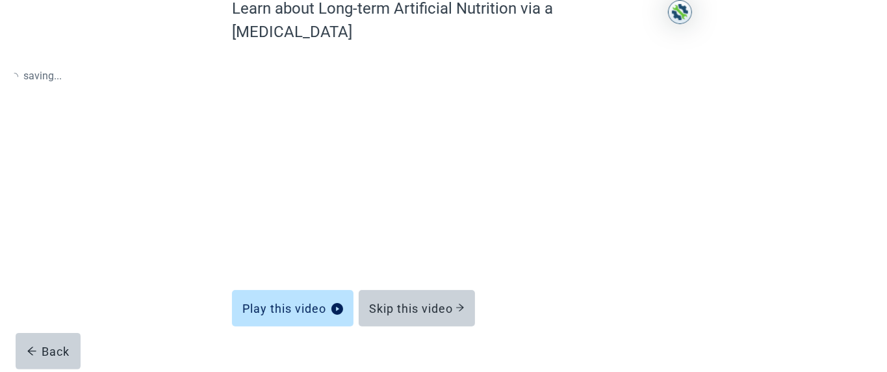
click at [442, 185] on div "Skip this video" at bounding box center [416, 307] width 95 height 13
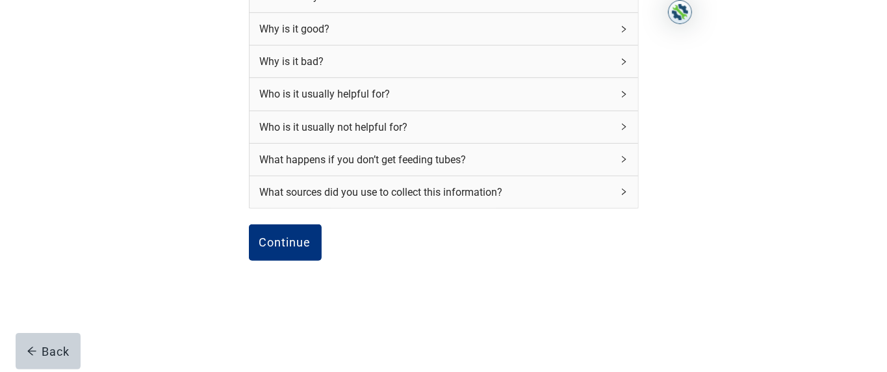
scroll to position [215, 0]
click at [296, 185] on div "Continue" at bounding box center [285, 240] width 52 height 13
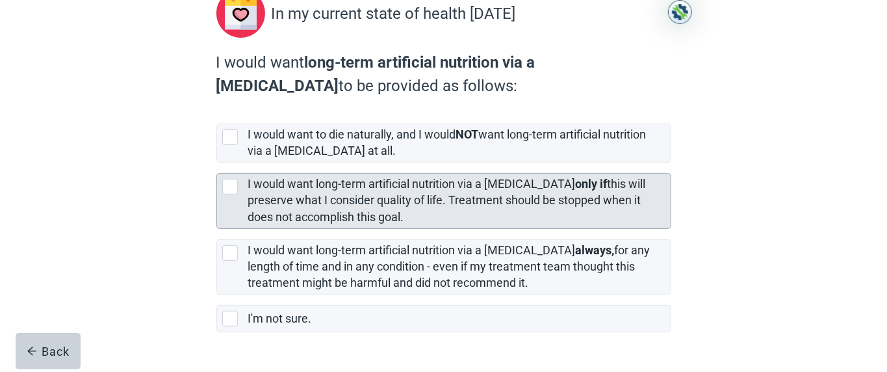
scroll to position [167, 0]
click at [230, 185] on div "[object Object], checkbox, not selected" at bounding box center [230, 185] width 16 height 16
click at [217, 162] on input "I would want long-term artificial nutrition via a [MEDICAL_DATA] only if this w…" at bounding box center [216, 161] width 1 height 1
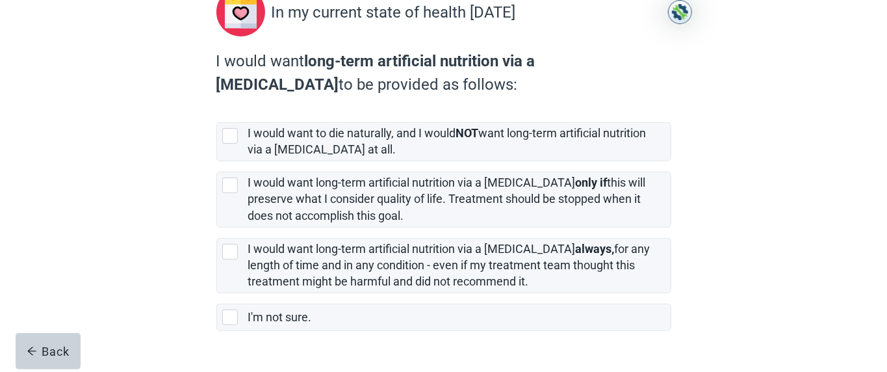
click at [231, 185] on div "[object Object], checkbox, not selected" at bounding box center [230, 185] width 16 height 16
click at [217, 162] on input "I would want long-term artificial nutrition via a [MEDICAL_DATA] only if this w…" at bounding box center [216, 161] width 1 height 1
checkbox input "true"
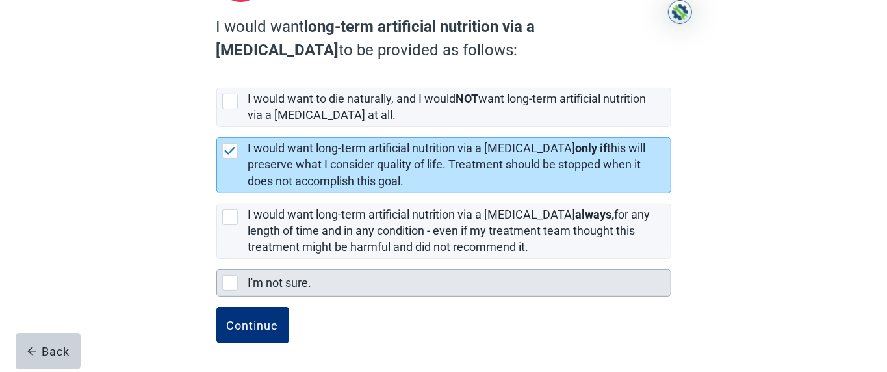
scroll to position [206, 0]
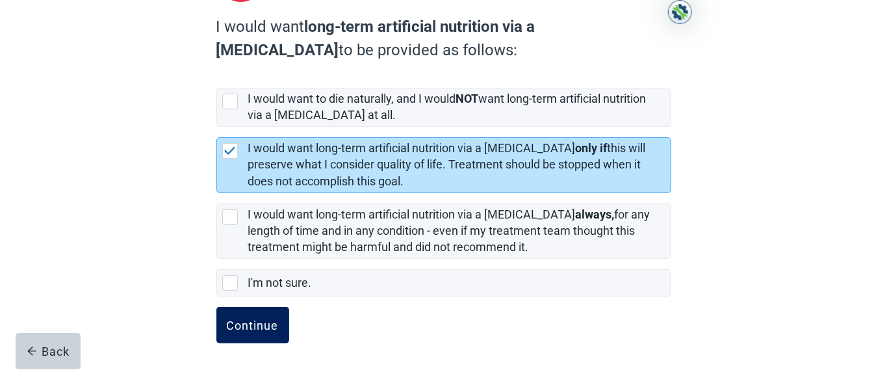
click at [257, 185] on div "Continue" at bounding box center [253, 324] width 52 height 13
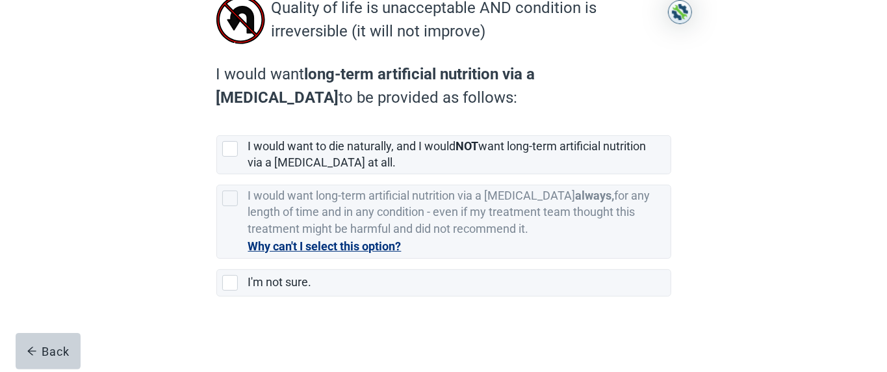
scroll to position [193, 0]
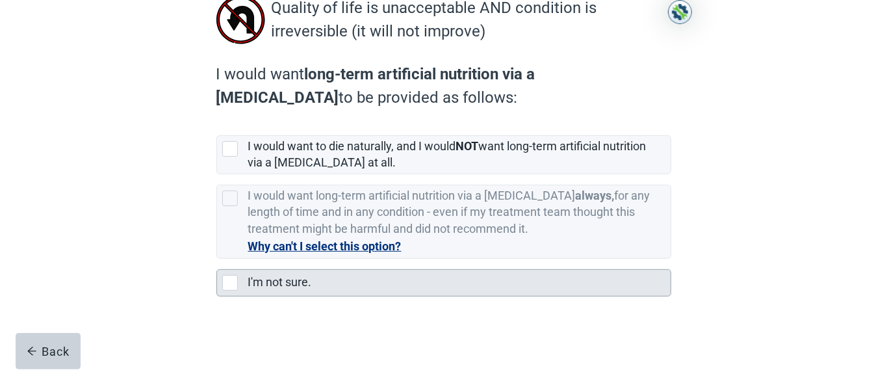
click at [225, 185] on div "I'm not sure., checkbox, not selected" at bounding box center [230, 283] width 16 height 16
click at [217, 185] on input "I'm not sure." at bounding box center [216, 259] width 1 height 1
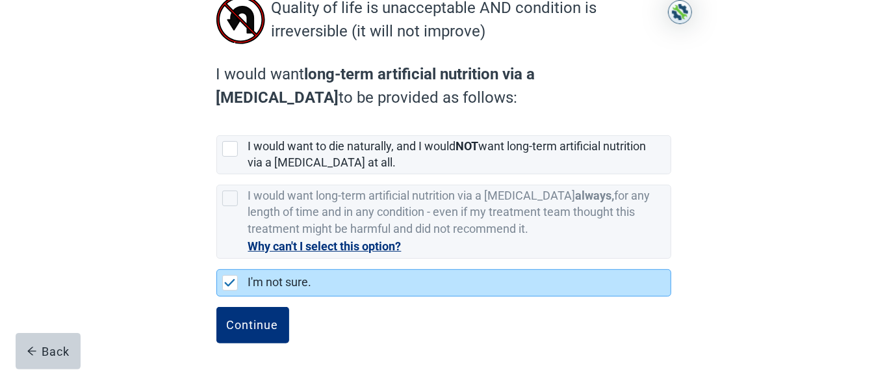
scroll to position [168, 0]
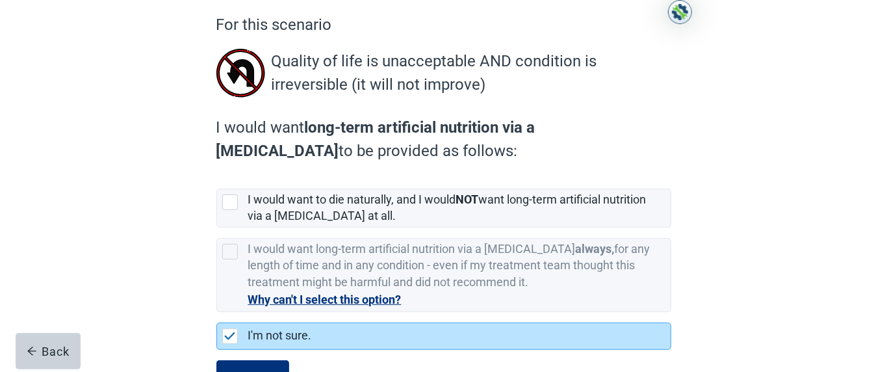
click at [261, 185] on label "I'm not sure." at bounding box center [443, 331] width 455 height 38
click at [217, 185] on input "I'm not sure." at bounding box center [216, 312] width 1 height 1
checkbox input "true"
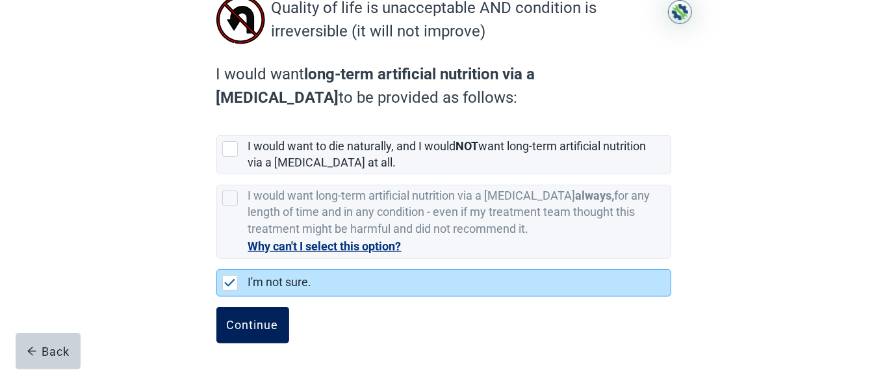
click at [261, 185] on div "Continue" at bounding box center [253, 324] width 52 height 13
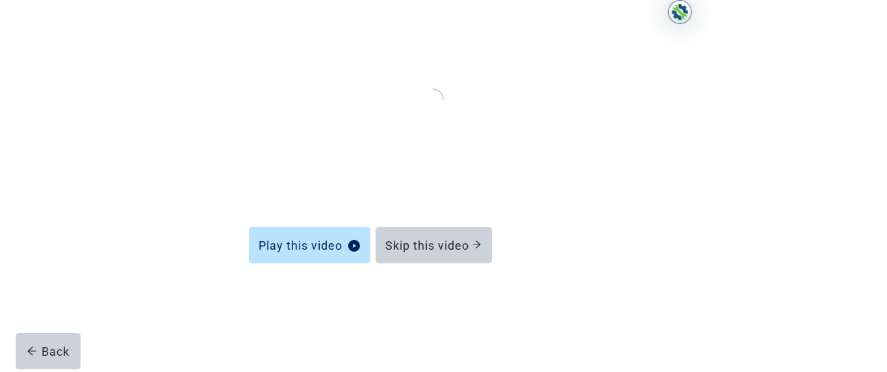
scroll to position [128, 0]
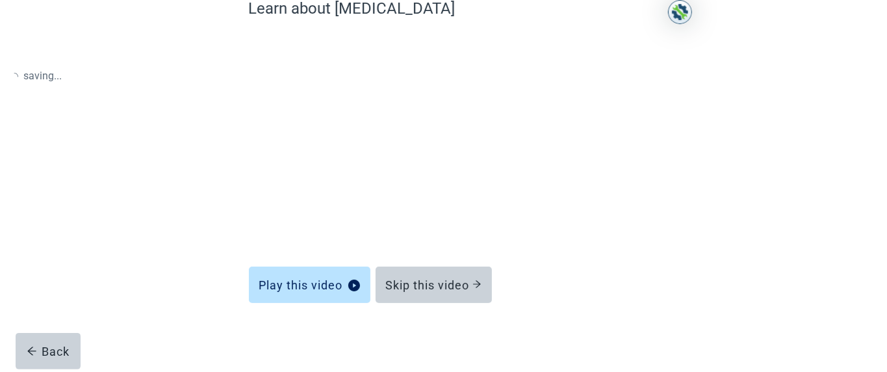
click at [442, 185] on div "Skip this video" at bounding box center [433, 284] width 95 height 13
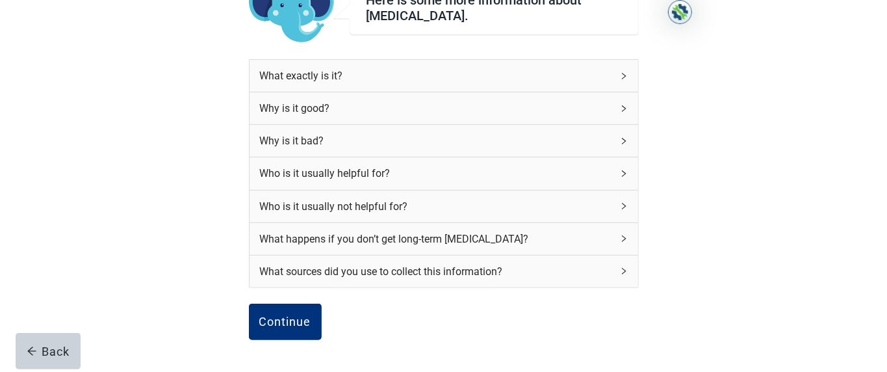
click at [442, 185] on div "What happens if you don’t get long-term [MEDICAL_DATA]?" at bounding box center [436, 239] width 352 height 16
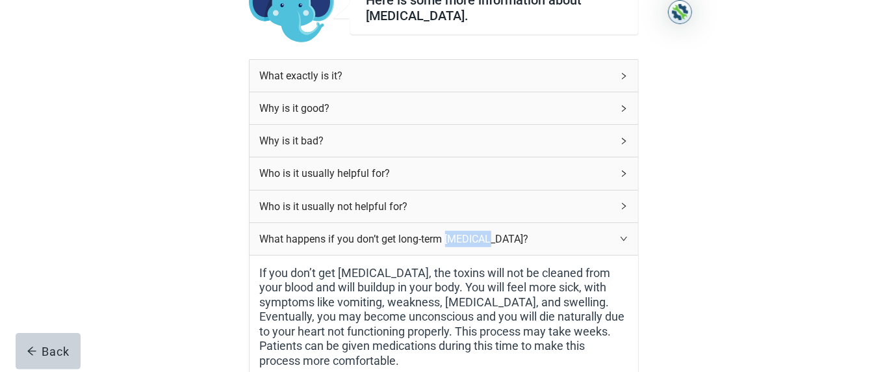
click at [442, 185] on div "What happens if you don’t get long-term [MEDICAL_DATA]?" at bounding box center [436, 239] width 352 height 16
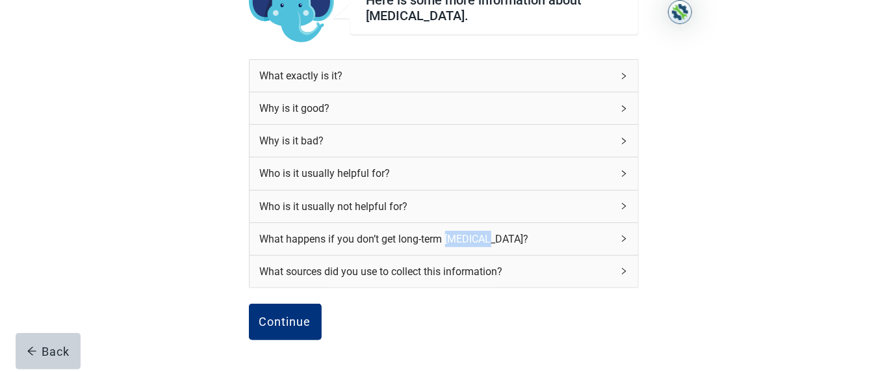
drag, startPoint x: 477, startPoint y: 234, endPoint x: 457, endPoint y: 236, distance: 19.6
click at [442, 185] on div "What happens if you don’t get long-term [MEDICAL_DATA]?" at bounding box center [436, 239] width 352 height 16
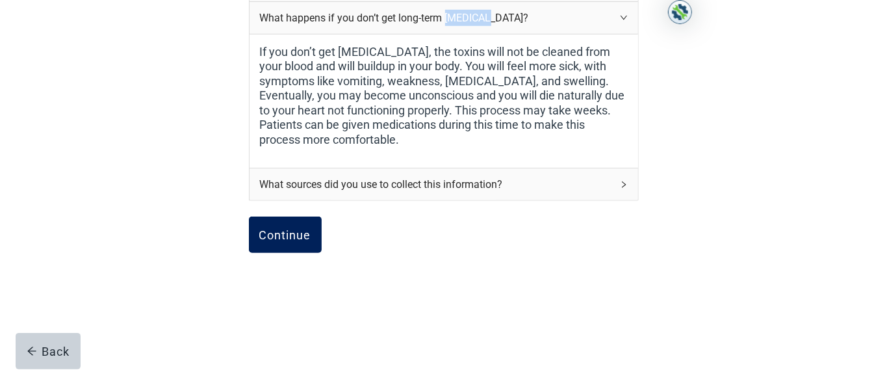
scroll to position [349, 0]
click at [292, 185] on div "Continue" at bounding box center [285, 234] width 52 height 13
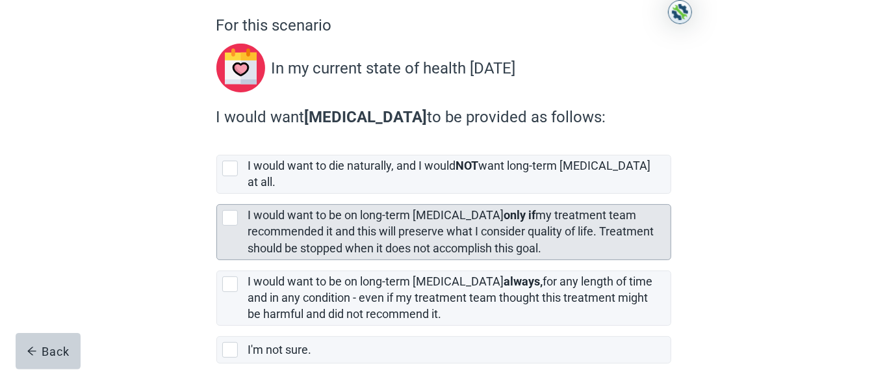
scroll to position [167, 0]
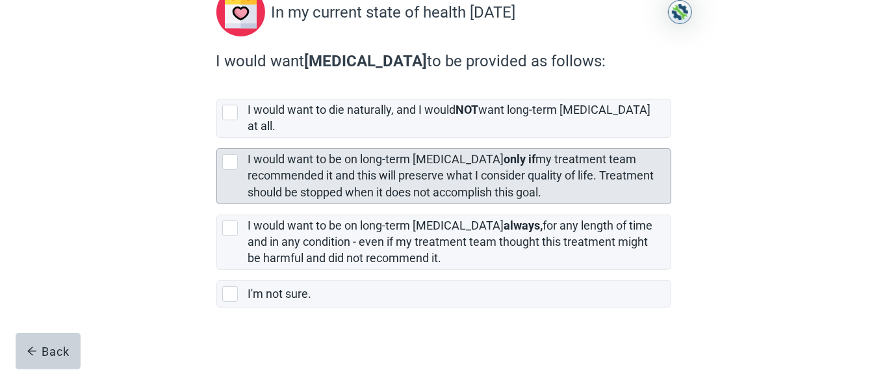
click at [229, 158] on div "I would want to be on long-term [MEDICAL_DATA] only if my treatment team recomm…" at bounding box center [443, 176] width 453 height 54
click at [217, 138] on input "I would want to be on long-term [MEDICAL_DATA] only if my treatment team recomm…" at bounding box center [216, 138] width 1 height 1
click at [229, 158] on div "I would want to be on long-term [MEDICAL_DATA] only if my treatment team recomm…" at bounding box center [443, 176] width 453 height 54
click at [217, 138] on input "I would want to be on long-term [MEDICAL_DATA] only if my treatment team recomm…" at bounding box center [216, 138] width 1 height 1
checkbox input "true"
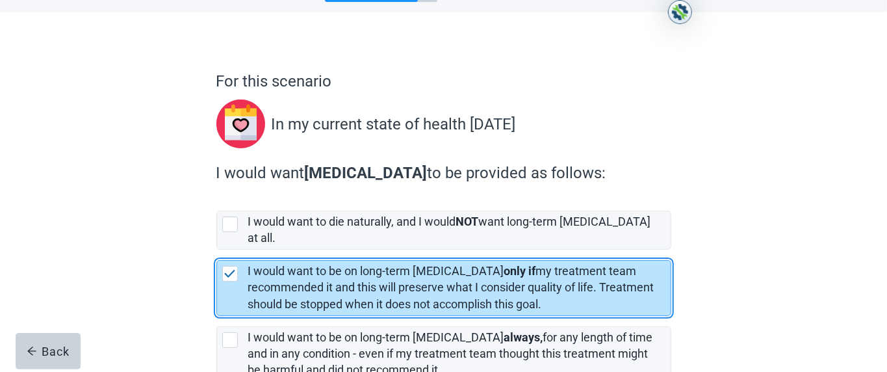
click at [183, 185] on div "For this scenario In my current state of health [DATE] I would want [MEDICAL_DA…" at bounding box center [444, 266] width 546 height 456
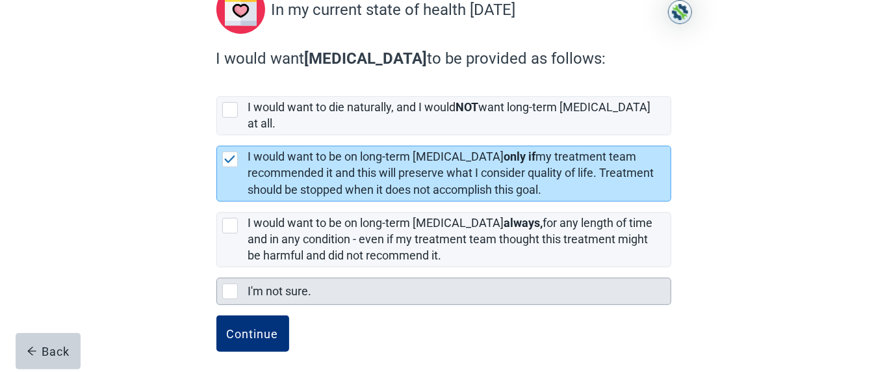
scroll to position [170, 0]
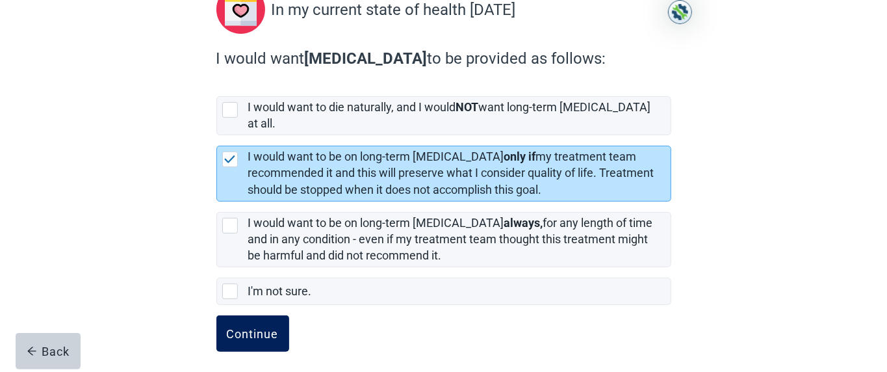
click at [268, 185] on div "Continue" at bounding box center [253, 333] width 52 height 13
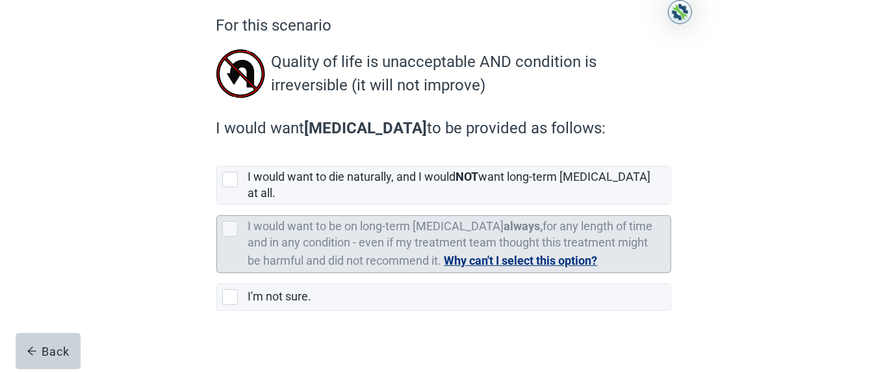
scroll to position [114, 0]
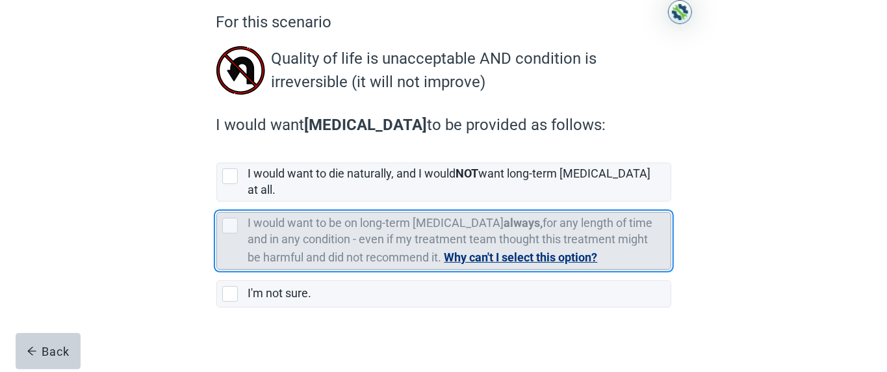
click at [229, 185] on div "[object Object], checkbox, not selected, cannot be selected due to conflict" at bounding box center [230, 226] width 16 height 16
click at [217, 185] on input "I would want to be on long-term [MEDICAL_DATA] always, for any length of time a…" at bounding box center [216, 201] width 1 height 1
checkbox input "false"
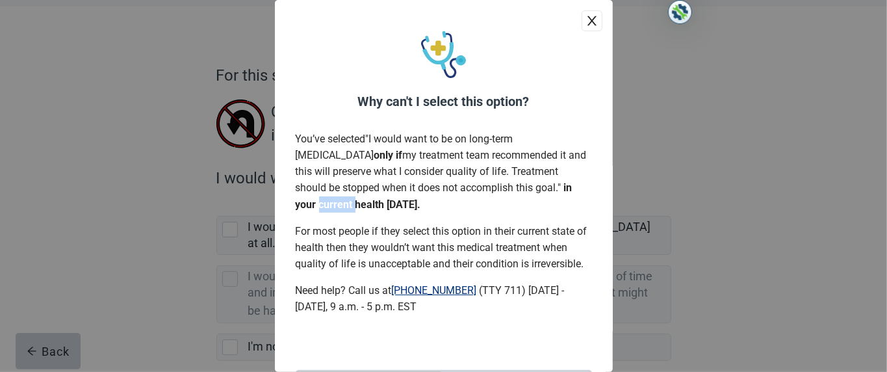
click at [194, 150] on div "Why can't I select this option? You’ve selected " I would want to be on long-te…" at bounding box center [443, 186] width 887 height 372
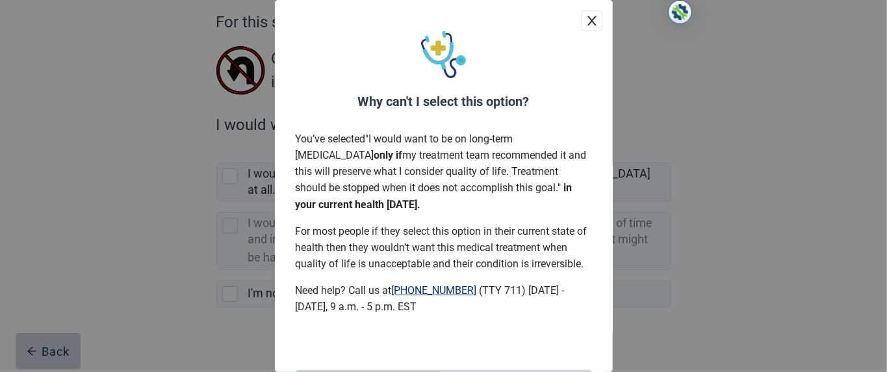
click at [114, 185] on div "Why can't I select this option? You’ve selected " I would want to be on long-te…" at bounding box center [443, 186] width 887 height 372
click at [442, 12] on button "close" at bounding box center [591, 20] width 21 height 21
click at [442, 16] on p "For this scenario" at bounding box center [443, 21] width 455 height 23
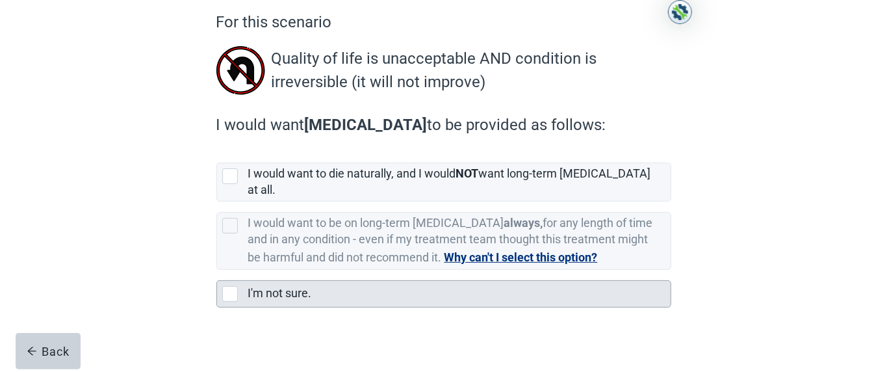
click at [228, 185] on div "I'm not sure., checkbox, not selected" at bounding box center [230, 294] width 16 height 16
click at [217, 185] on input "I'm not sure." at bounding box center [216, 270] width 1 height 1
checkbox input "true"
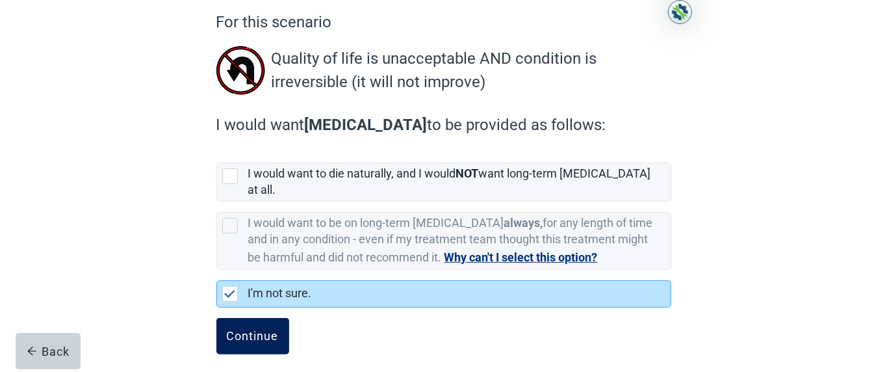
click at [263, 185] on div "Continue" at bounding box center [253, 335] width 52 height 13
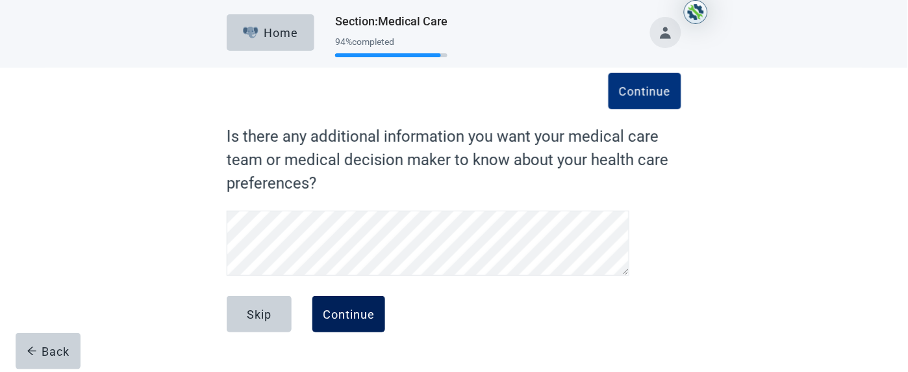
click at [346, 185] on div "Continue" at bounding box center [349, 313] width 52 height 13
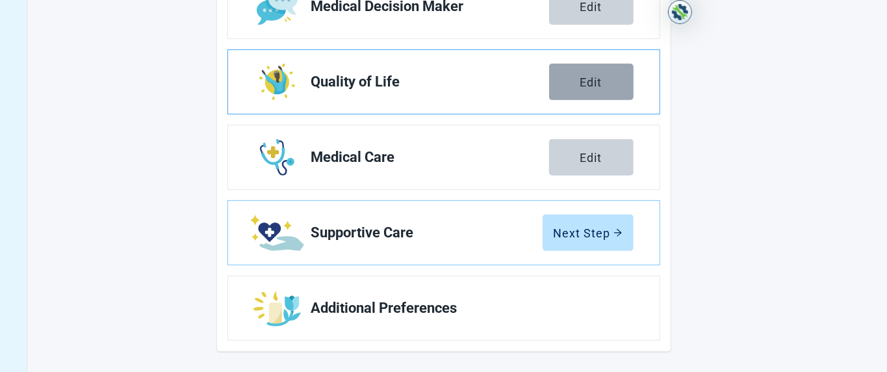
scroll to position [318, 0]
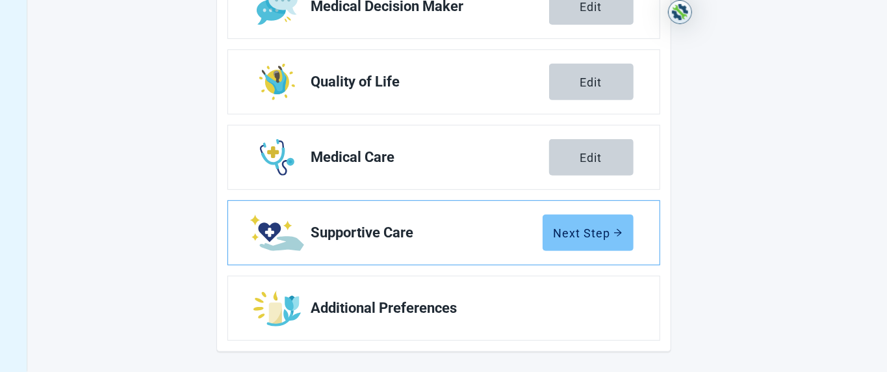
click at [442, 185] on div "Next Step" at bounding box center [587, 232] width 69 height 13
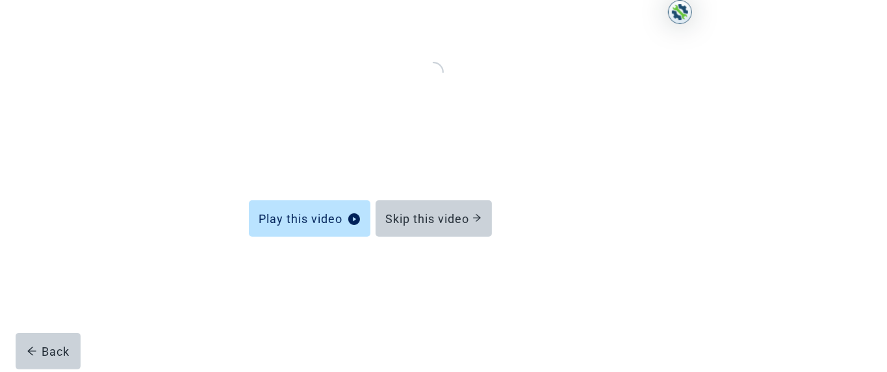
scroll to position [128, 0]
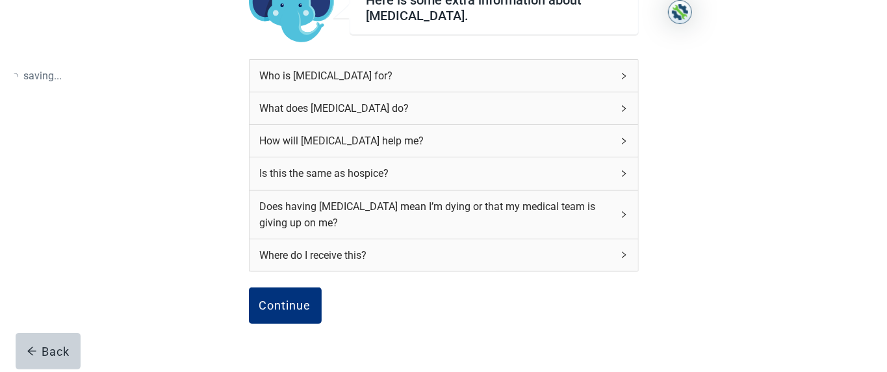
scroll to position [199, 0]
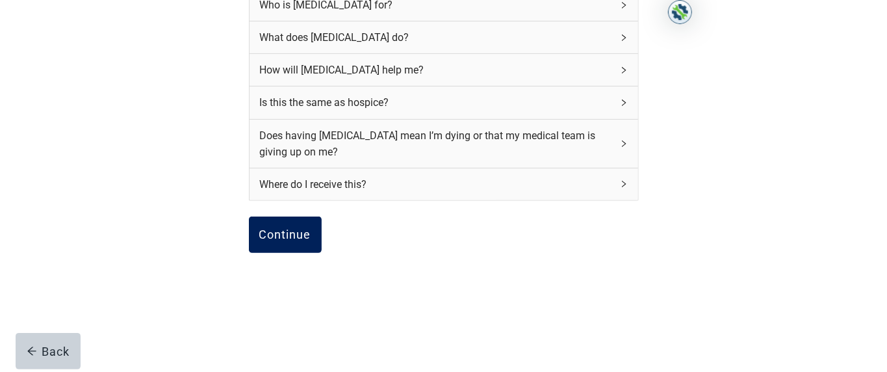
click at [279, 185] on div "Continue" at bounding box center [285, 234] width 52 height 13
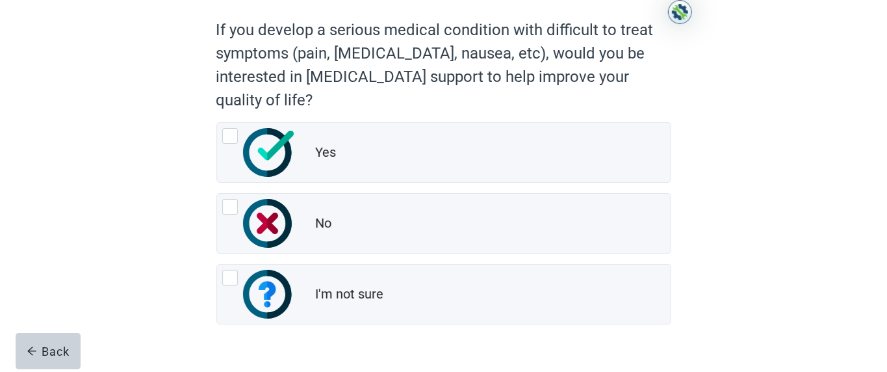
scroll to position [110, 0]
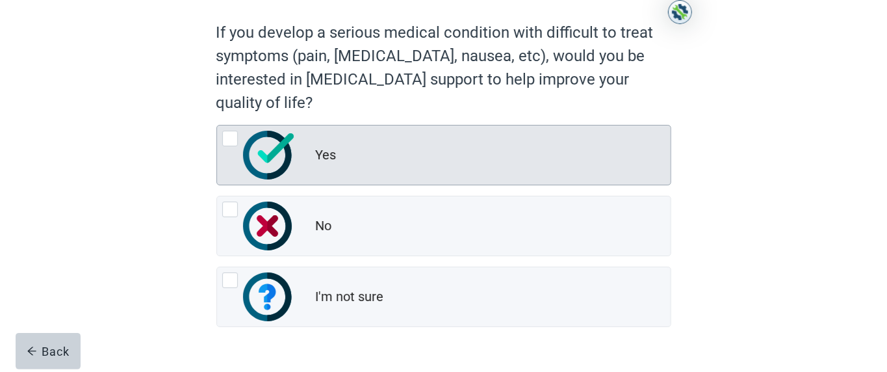
click at [231, 138] on div "Yes, radio button, not checked" at bounding box center [230, 139] width 16 height 16
click at [217, 125] on input "Yes" at bounding box center [216, 125] width 1 height 1
radio input "true"
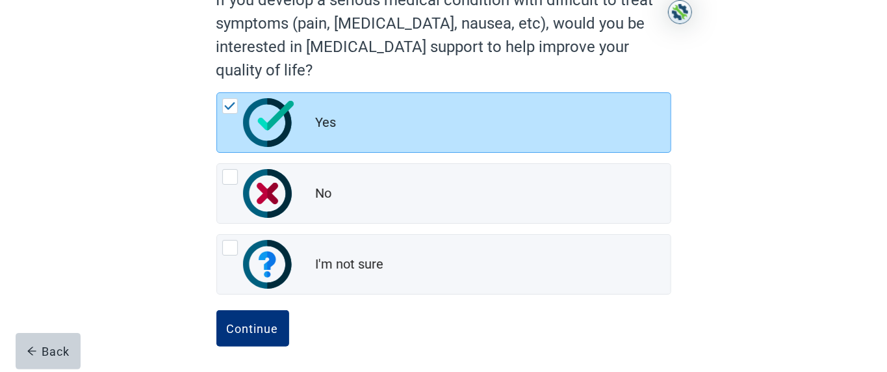
scroll to position [146, 0]
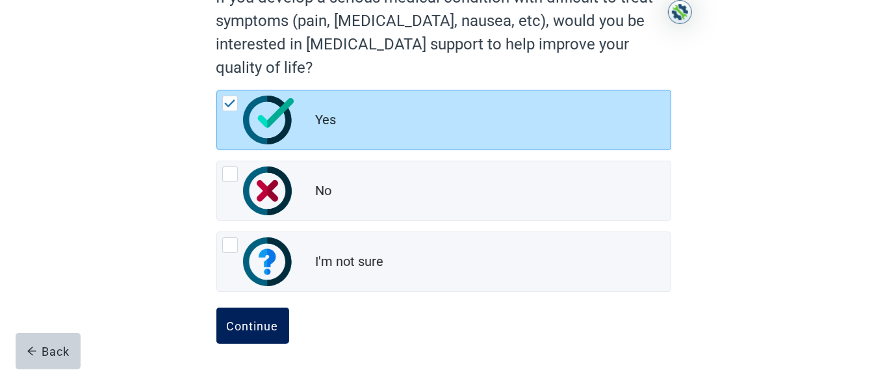
click at [262, 185] on div "Continue" at bounding box center [253, 325] width 52 height 13
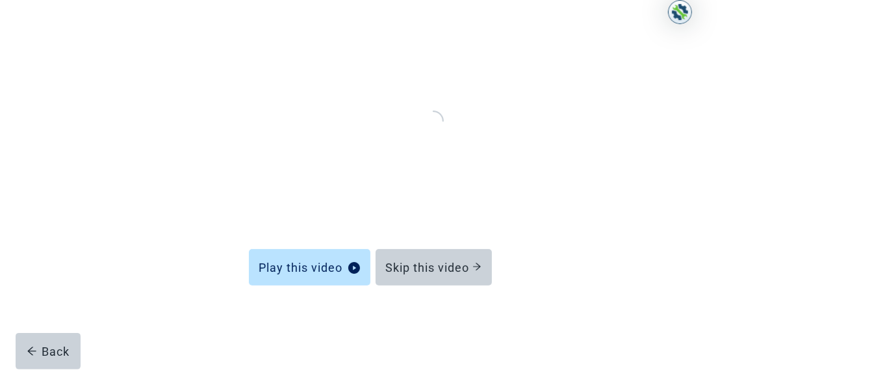
scroll to position [128, 0]
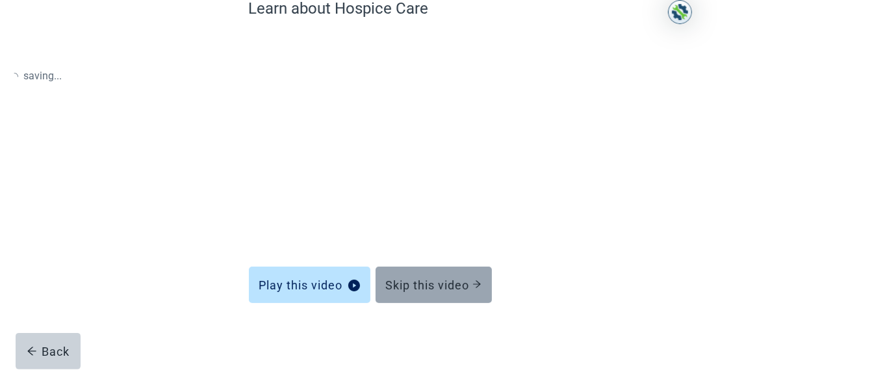
click at [442, 185] on div "Skip this video" at bounding box center [433, 284] width 95 height 13
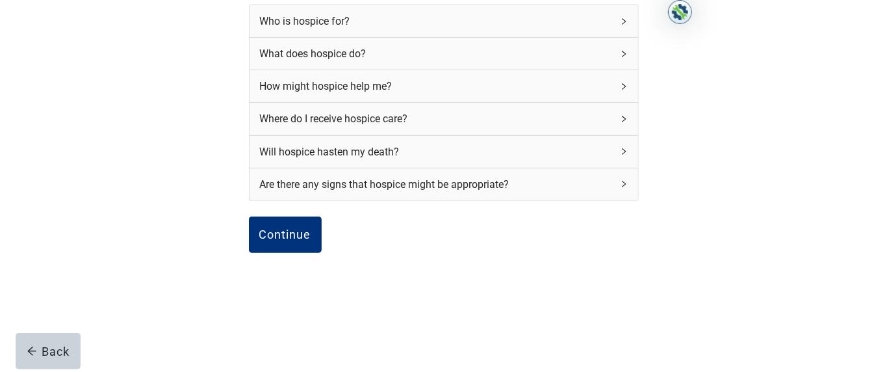
scroll to position [183, 0]
click at [277, 185] on div "Continue" at bounding box center [285, 234] width 52 height 13
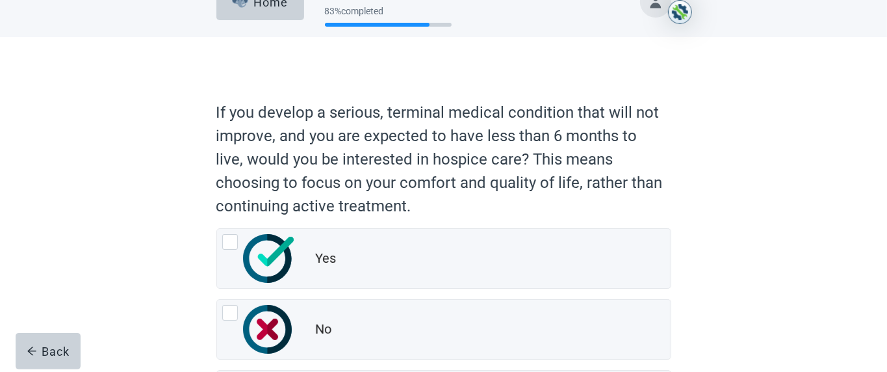
scroll to position [21, 0]
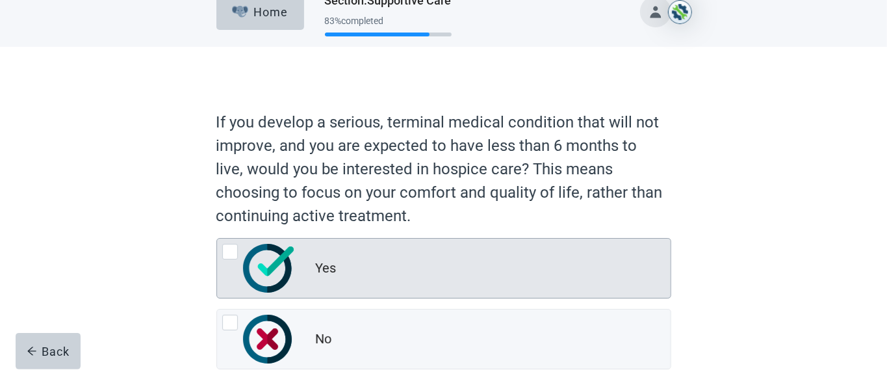
click at [233, 185] on div "Yes, radio button, not checked" at bounding box center [230, 252] width 16 height 16
click at [217, 185] on input "Yes" at bounding box center [216, 238] width 1 height 1
radio input "true"
click at [217, 185] on input "Yes" at bounding box center [216, 238] width 1 height 1
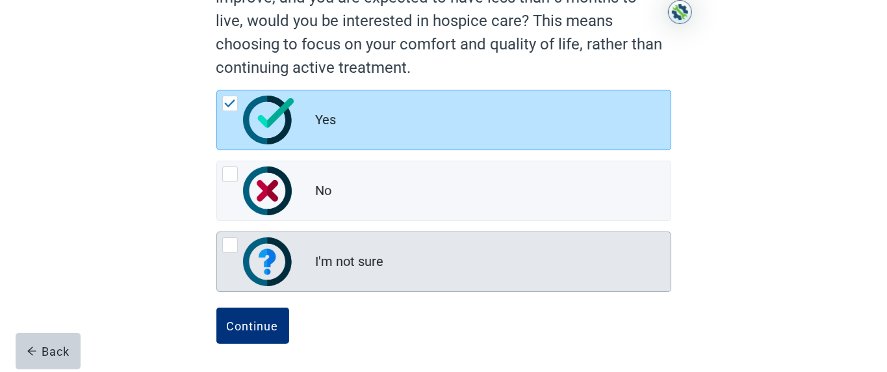
scroll to position [169, 0]
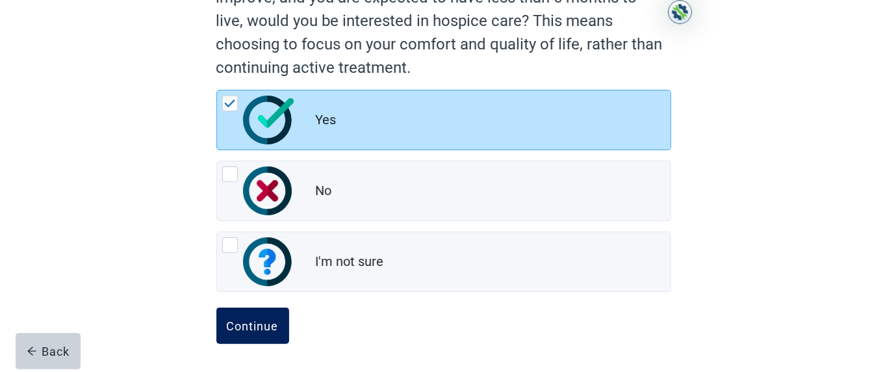
click at [262, 185] on div "Continue" at bounding box center [253, 325] width 52 height 13
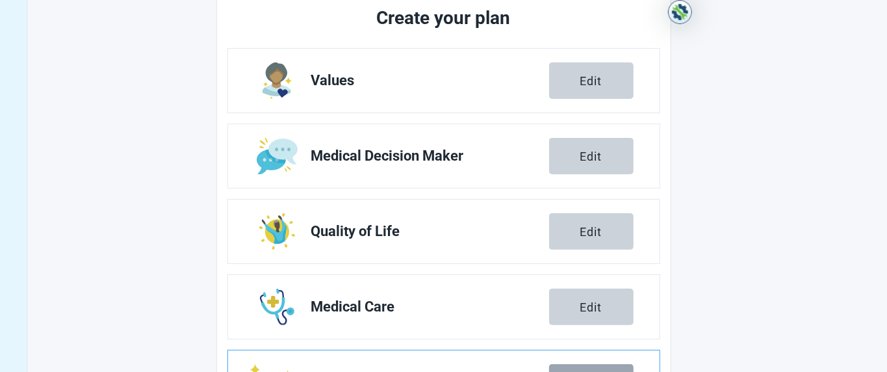
scroll to position [318, 0]
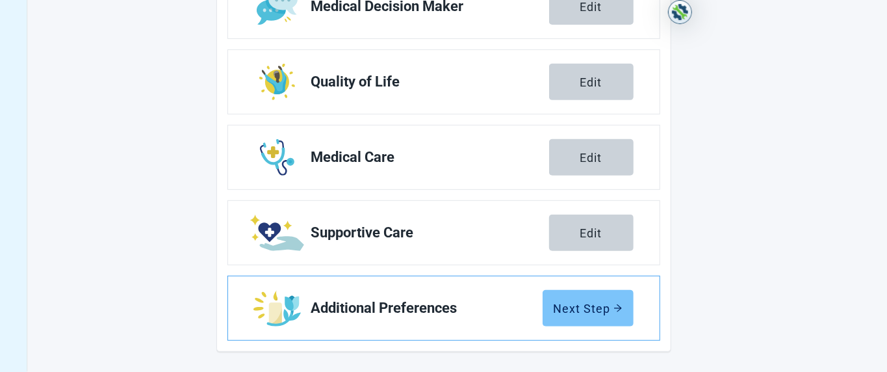
click at [442, 185] on div "Next Step" at bounding box center [587, 307] width 69 height 13
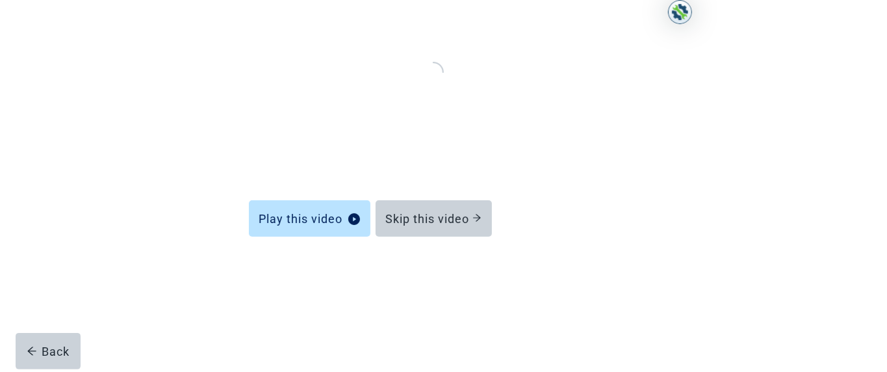
scroll to position [128, 0]
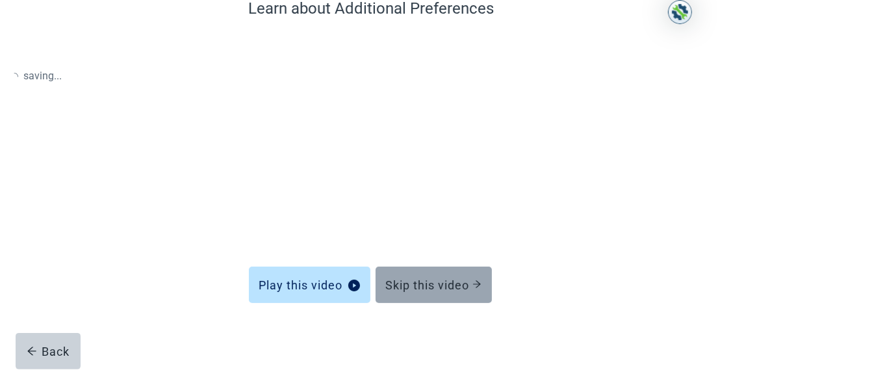
click at [435, 185] on div "Skip this video" at bounding box center [433, 284] width 95 height 13
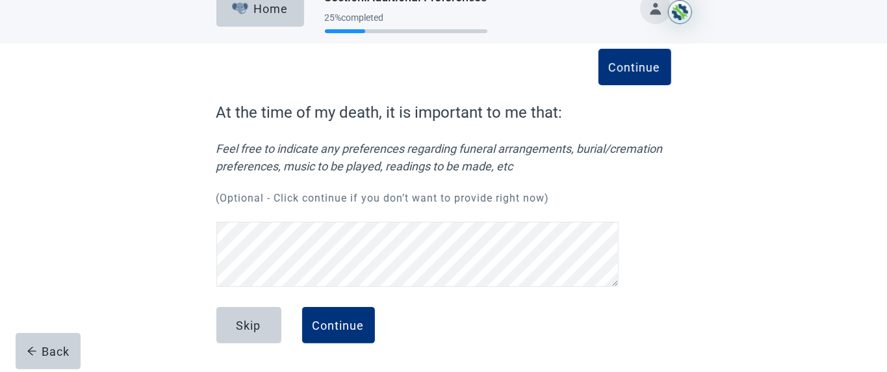
scroll to position [24, 0]
click at [338, 185] on button "Continue" at bounding box center [338, 325] width 73 height 36
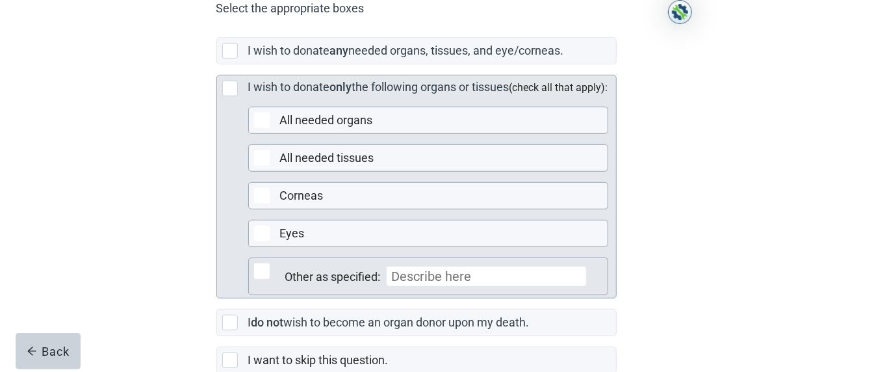
scroll to position [335, 0]
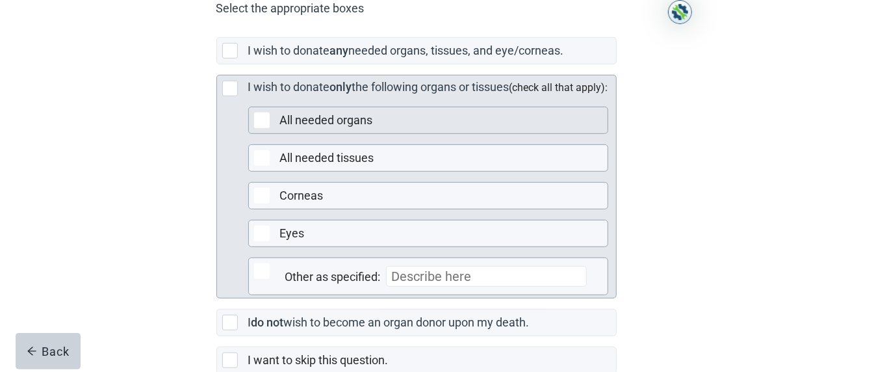
click at [263, 128] on div "Main content" at bounding box center [262, 120] width 16 height 16
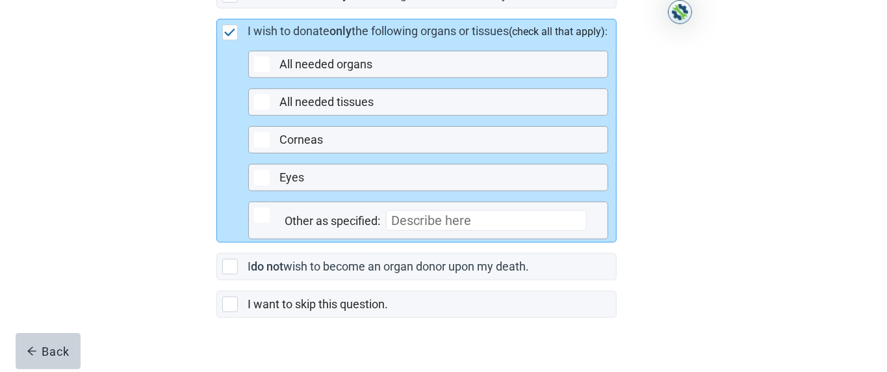
scroll to position [429, 0]
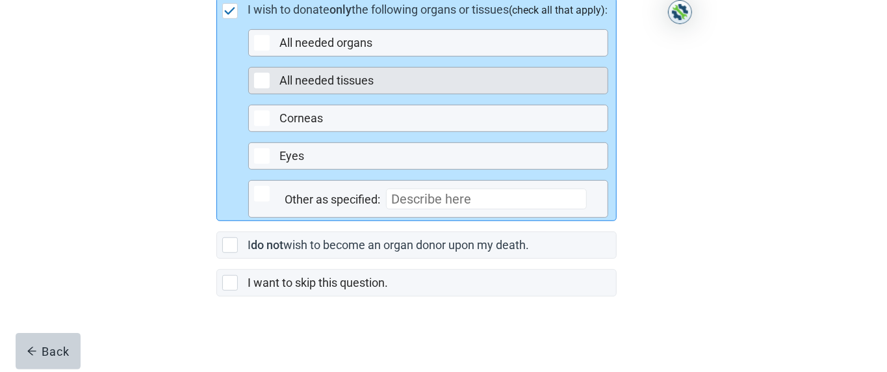
click at [262, 82] on div "Main content" at bounding box center [262, 81] width 16 height 16
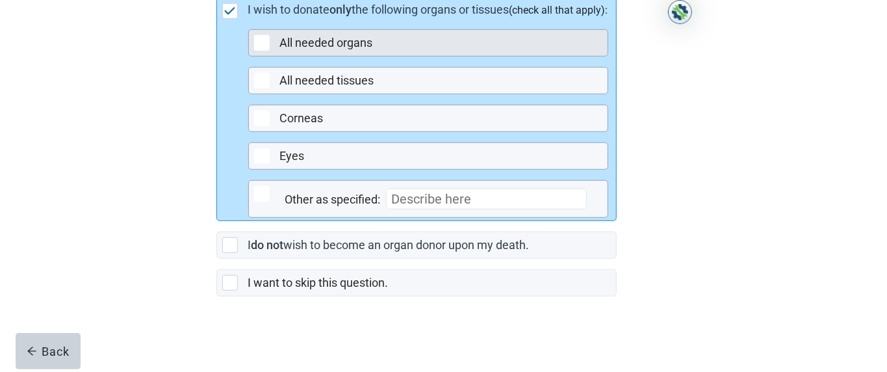
click at [261, 44] on div "Main content" at bounding box center [262, 43] width 16 height 16
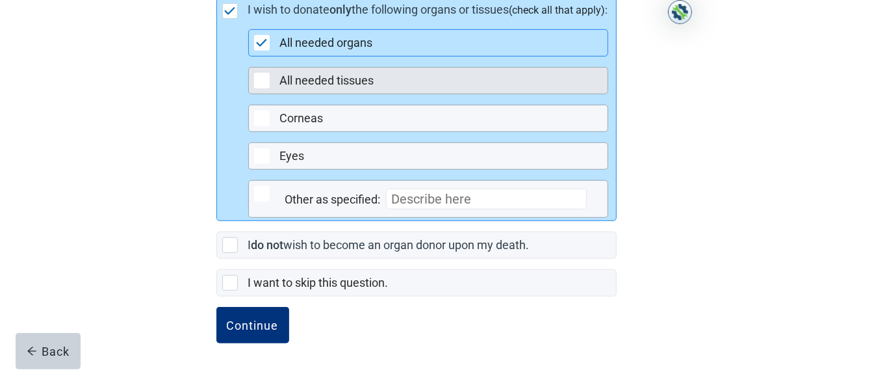
click at [257, 82] on div "Main content" at bounding box center [262, 81] width 16 height 16
click at [262, 84] on div "Main content" at bounding box center [262, 81] width 16 height 16
click at [259, 84] on div "Main content" at bounding box center [262, 81] width 16 height 16
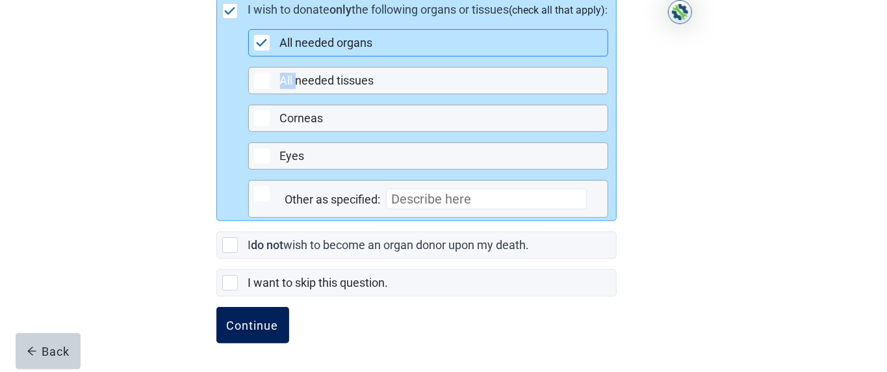
click at [263, 185] on button "Continue" at bounding box center [252, 325] width 73 height 36
click at [261, 185] on button "Continue" at bounding box center [252, 325] width 73 height 36
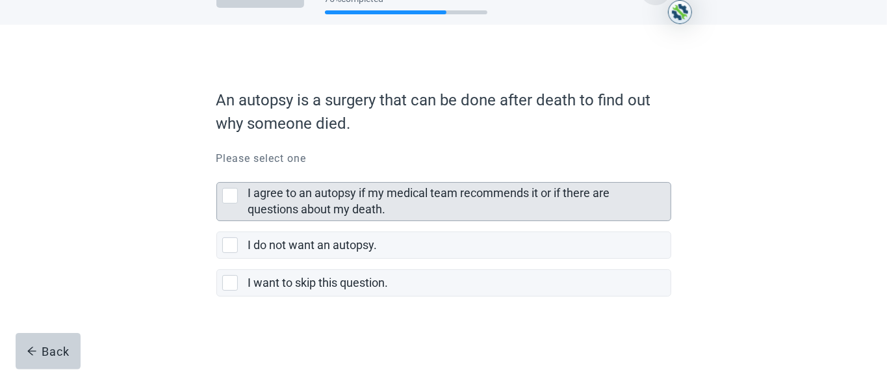
drag, startPoint x: 260, startPoint y: 314, endPoint x: 342, endPoint y: 253, distance: 101.2
click at [193, 158] on div "An autopsy is a surgery that can be done after death to find out why someone di…" at bounding box center [444, 211] width 546 height 321
click at [195, 158] on div "An autopsy is a surgery that can be done after death to find out why someone di…" at bounding box center [444, 211] width 546 height 321
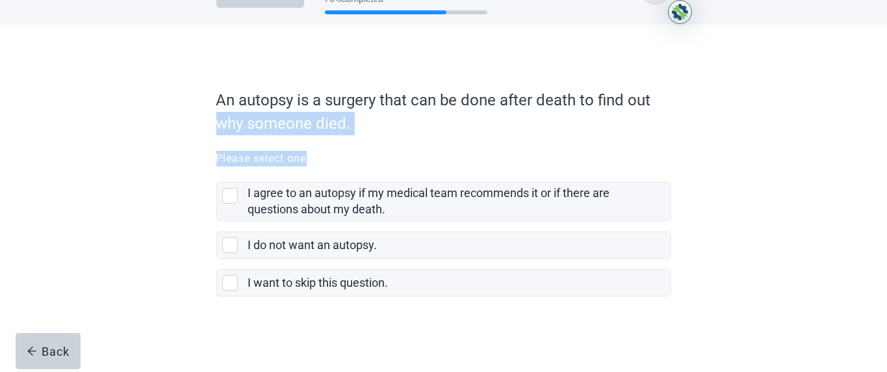
scroll to position [44, 0]
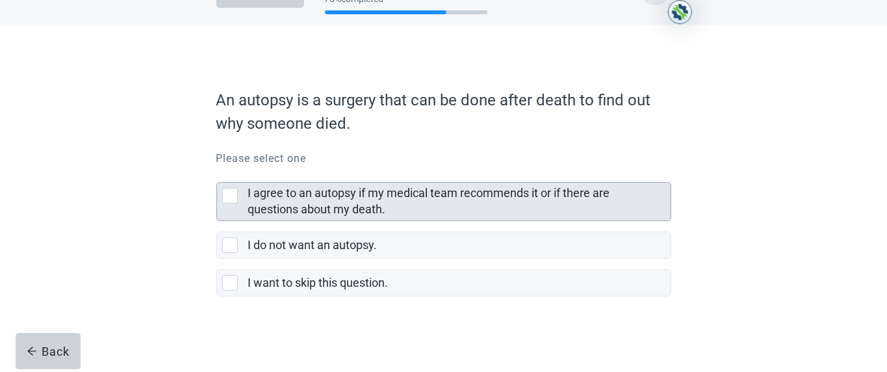
click at [229, 185] on div "I agree to an autopsy if my medical team recommends it or if there are question…" at bounding box center [230, 196] width 16 height 16
click at [217, 172] on input "I agree to an autopsy if my medical team recommends it or if there are question…" at bounding box center [216, 171] width 1 height 1
checkbox input "true"
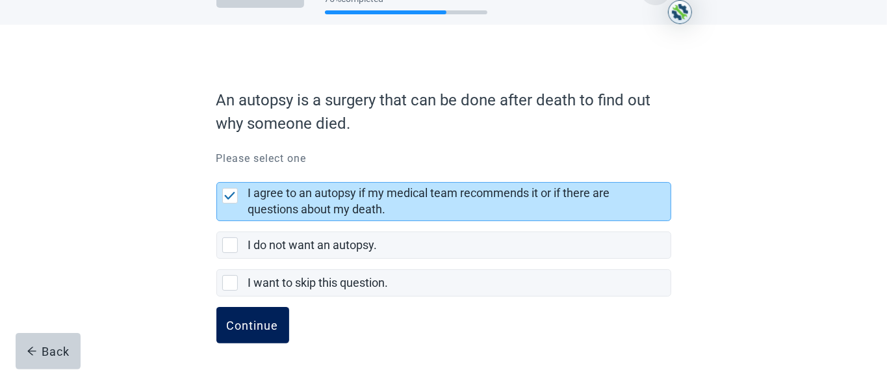
click at [251, 185] on button "Continue" at bounding box center [252, 325] width 73 height 36
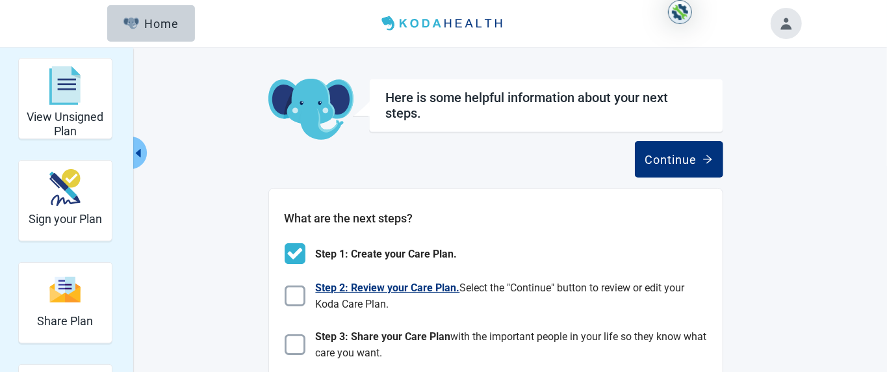
click at [294, 185] on img "Main content" at bounding box center [295, 295] width 21 height 21
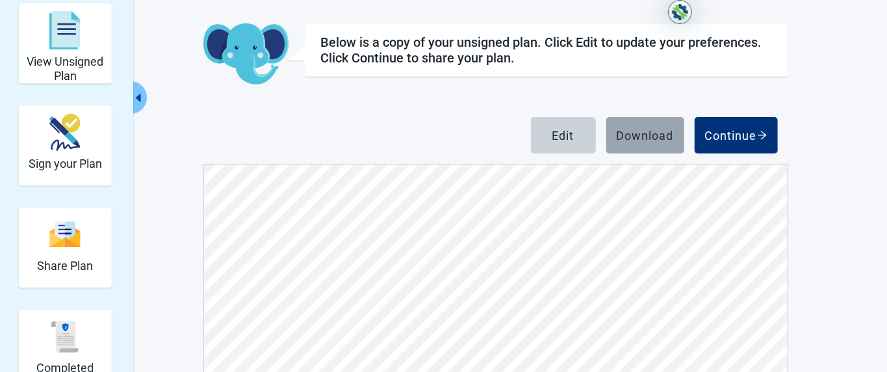
scroll to position [10413, 0]
click at [442, 138] on div "Download" at bounding box center [644, 135] width 57 height 13
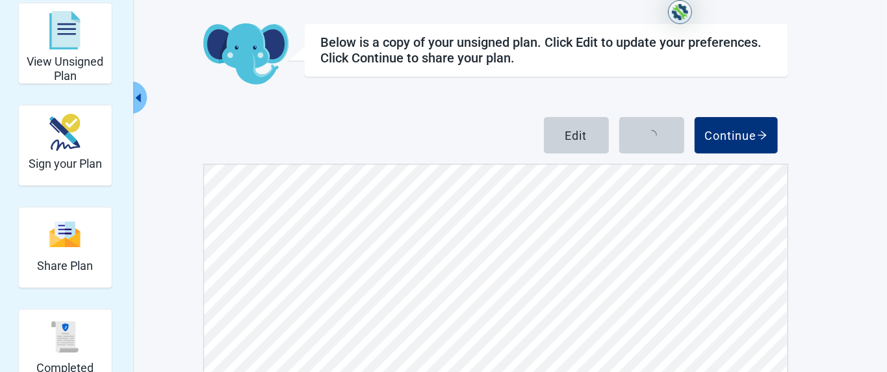
scroll to position [0, 0]
